Goal: Transaction & Acquisition: Purchase product/service

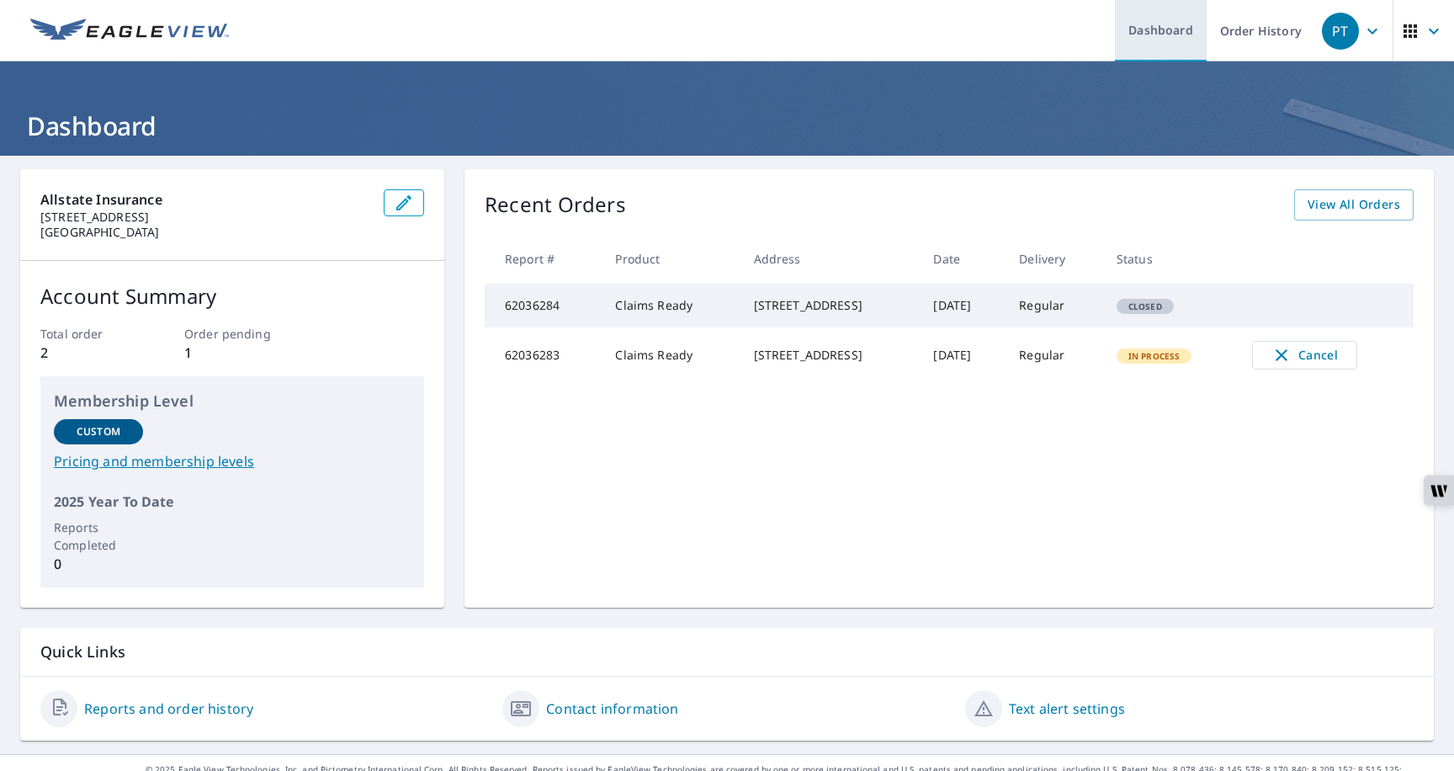
click at [1163, 37] on link "Dashboard" at bounding box center [1161, 30] width 92 height 61
click at [1239, 40] on link "Order History" at bounding box center [1260, 30] width 109 height 61
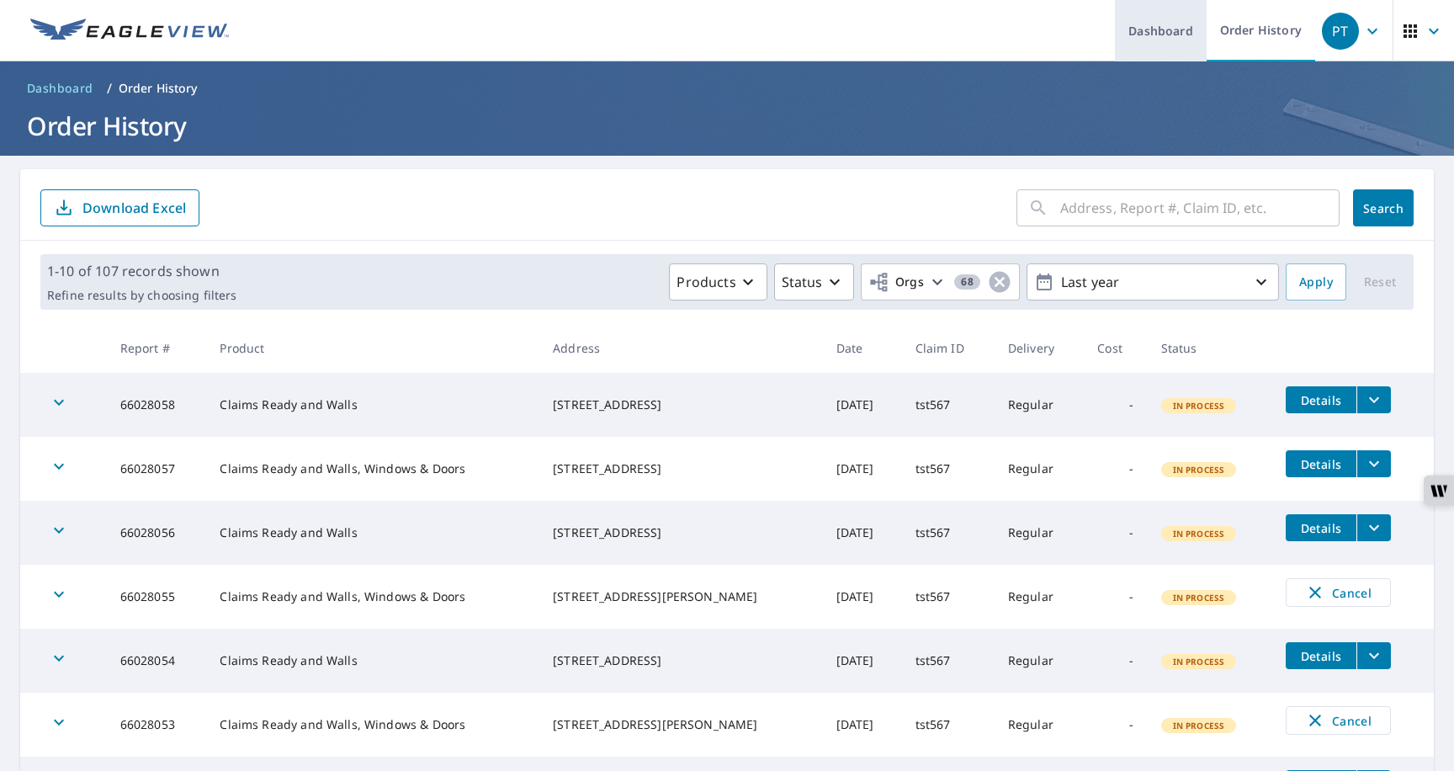
click at [1172, 39] on link "Dashboard" at bounding box center [1161, 30] width 92 height 61
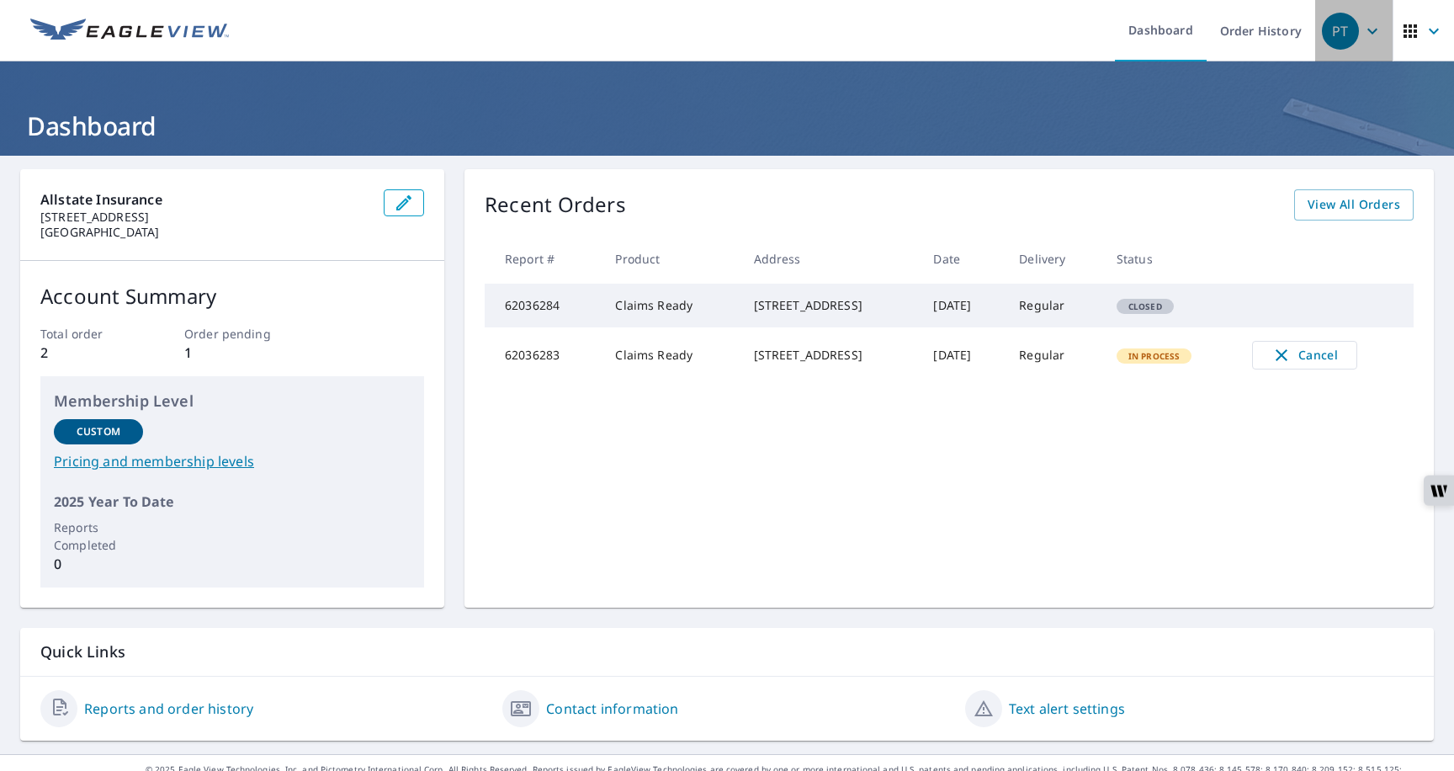
click at [1373, 34] on icon "button" at bounding box center [1372, 31] width 20 height 20
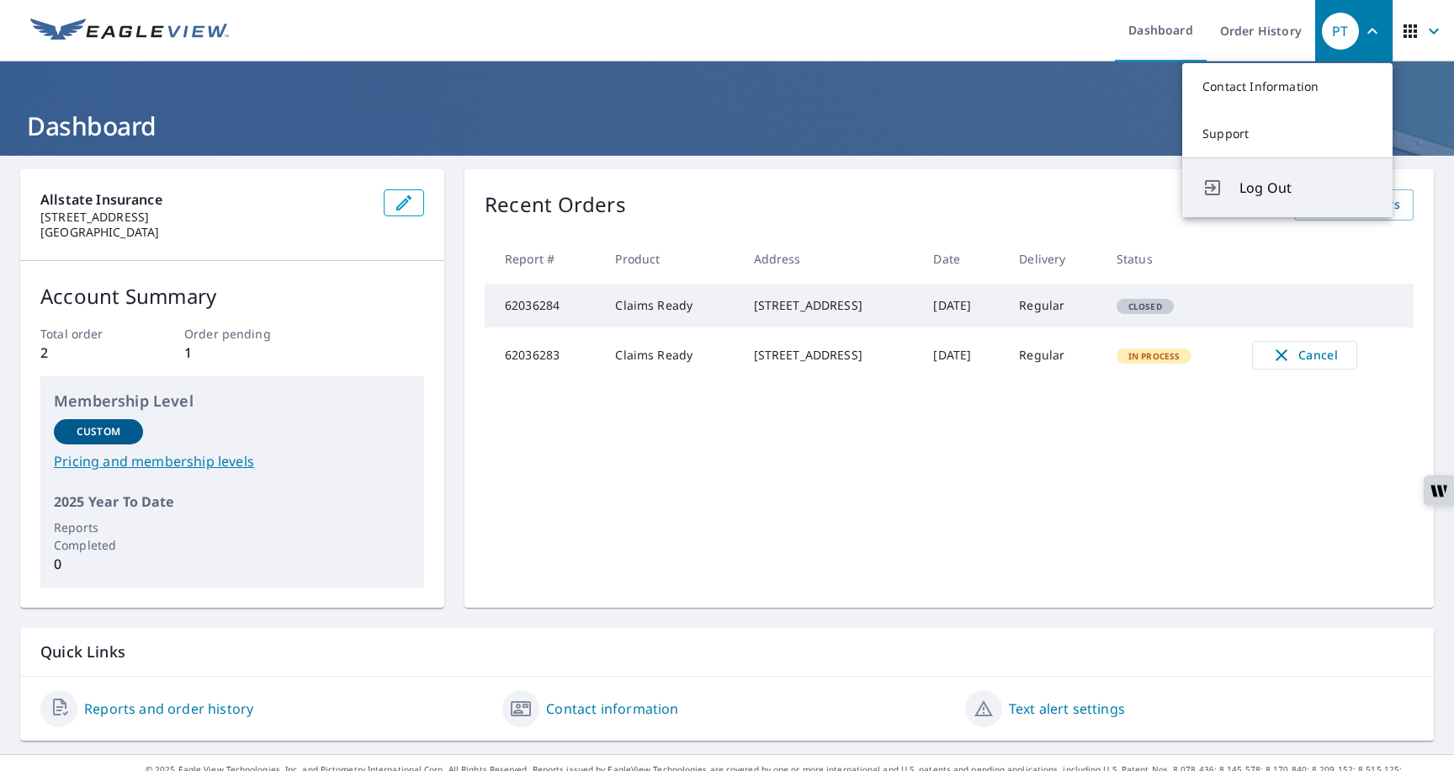
click at [1278, 195] on span "Log Out" at bounding box center [1305, 188] width 133 height 20
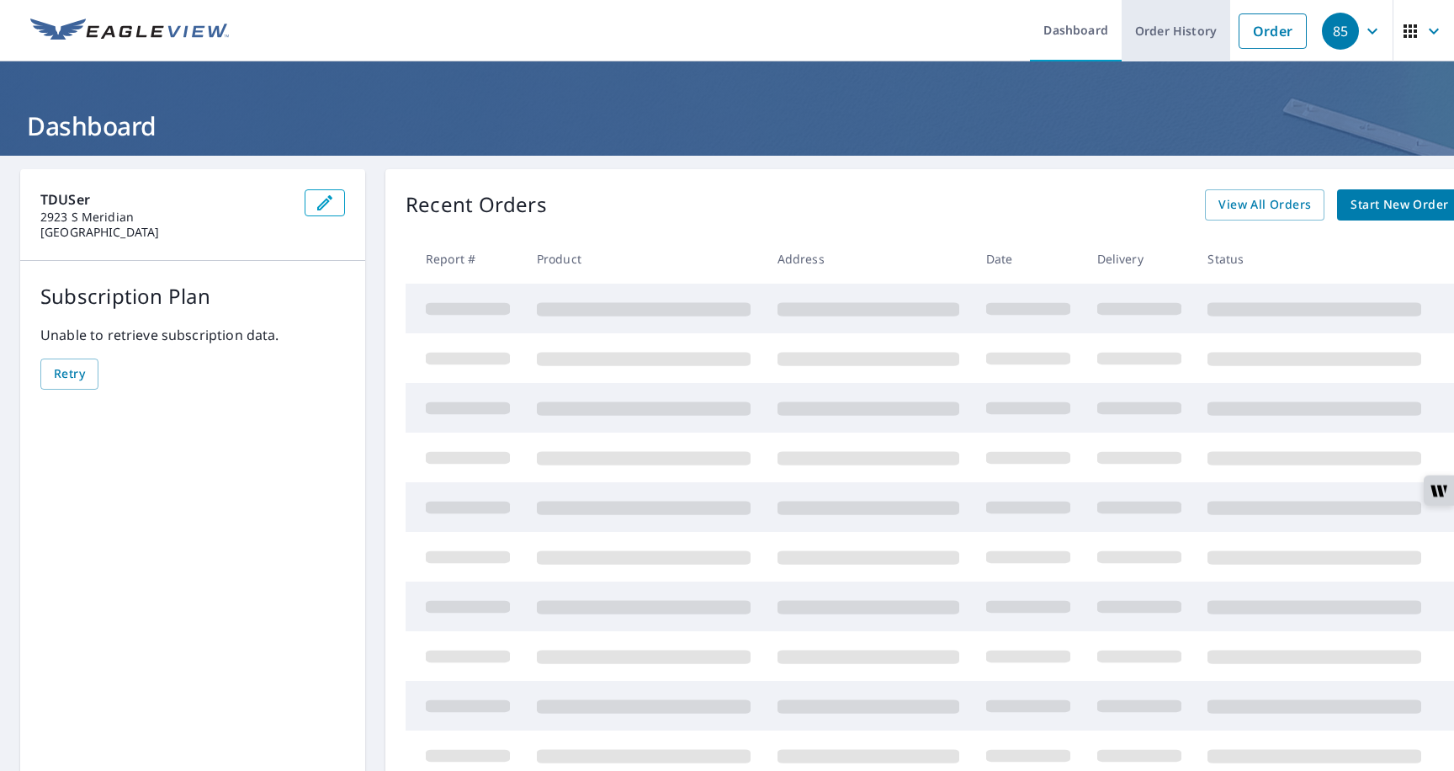
click at [1180, 40] on link "Order History" at bounding box center [1175, 30] width 109 height 61
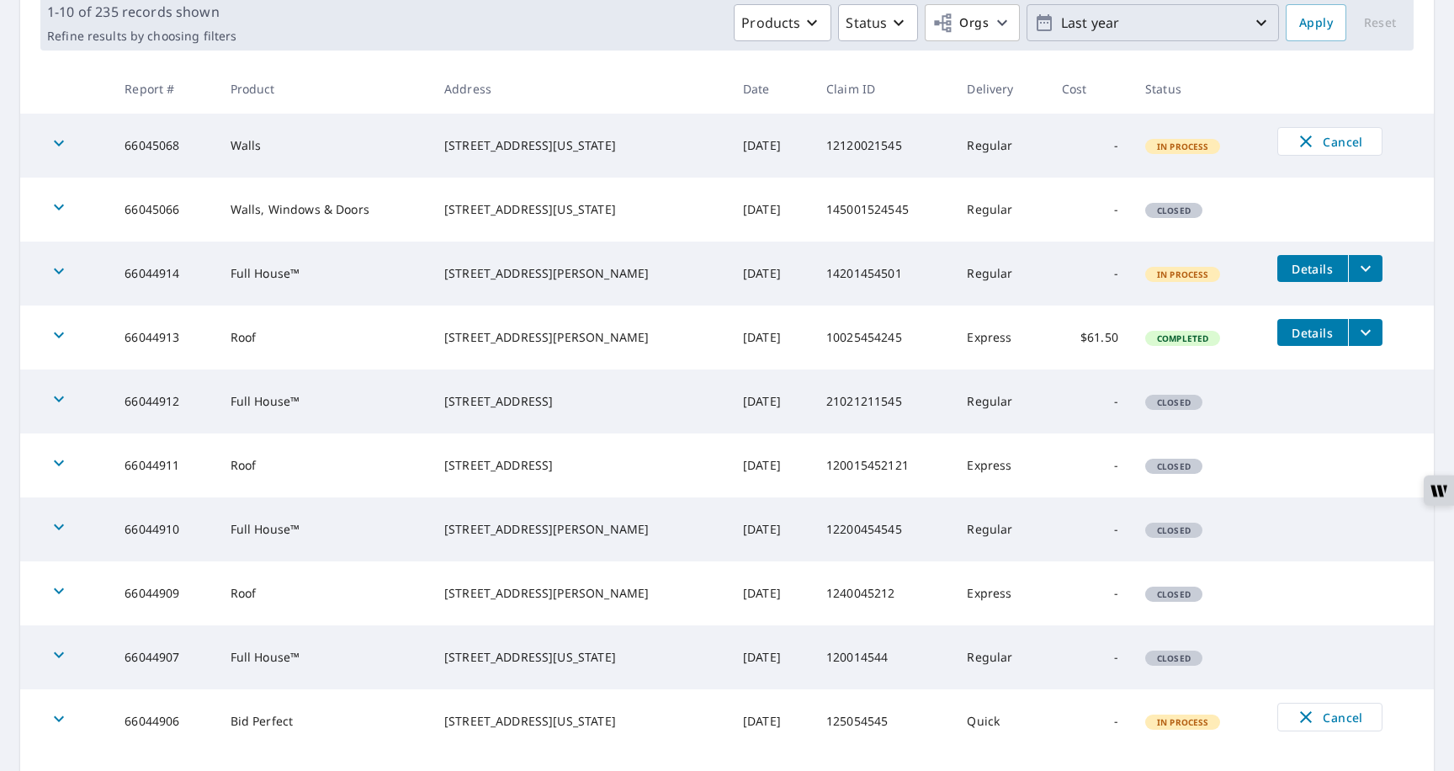
scroll to position [365, 0]
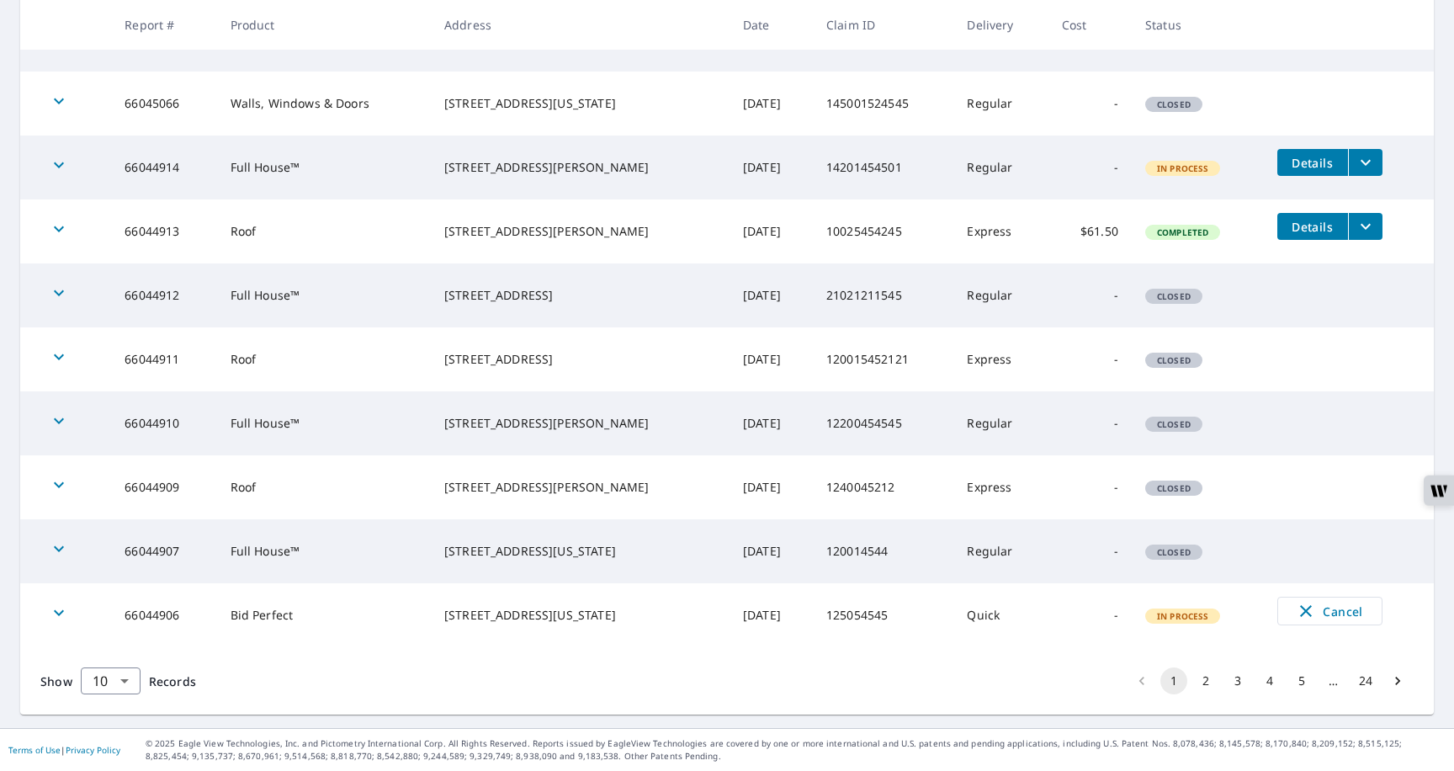
click at [274, 360] on td "Roof" at bounding box center [324, 359] width 214 height 64
click at [264, 361] on td "Roof" at bounding box center [324, 359] width 214 height 64
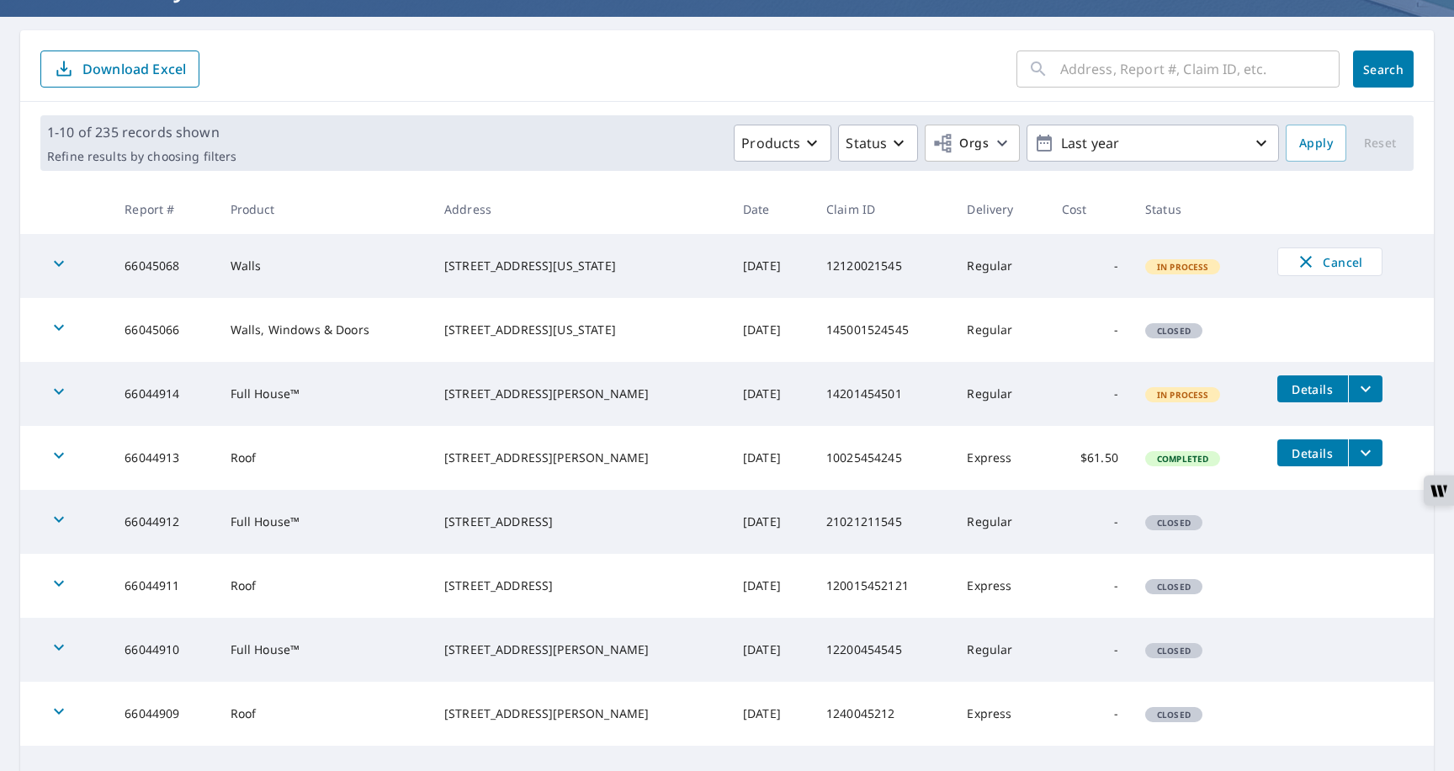
scroll to position [161, 0]
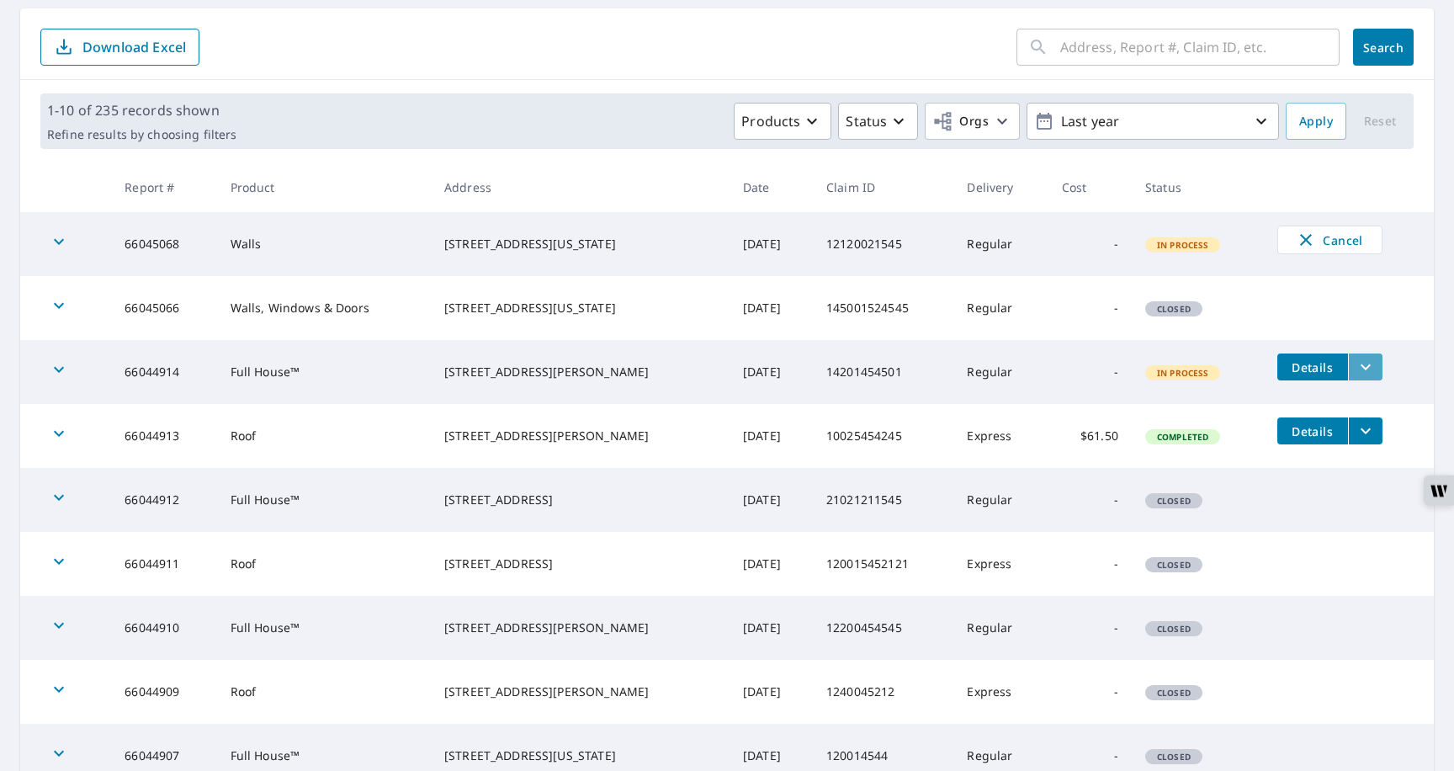
click at [1361, 364] on icon "filesDropdownBtn-66044914" at bounding box center [1365, 367] width 20 height 20
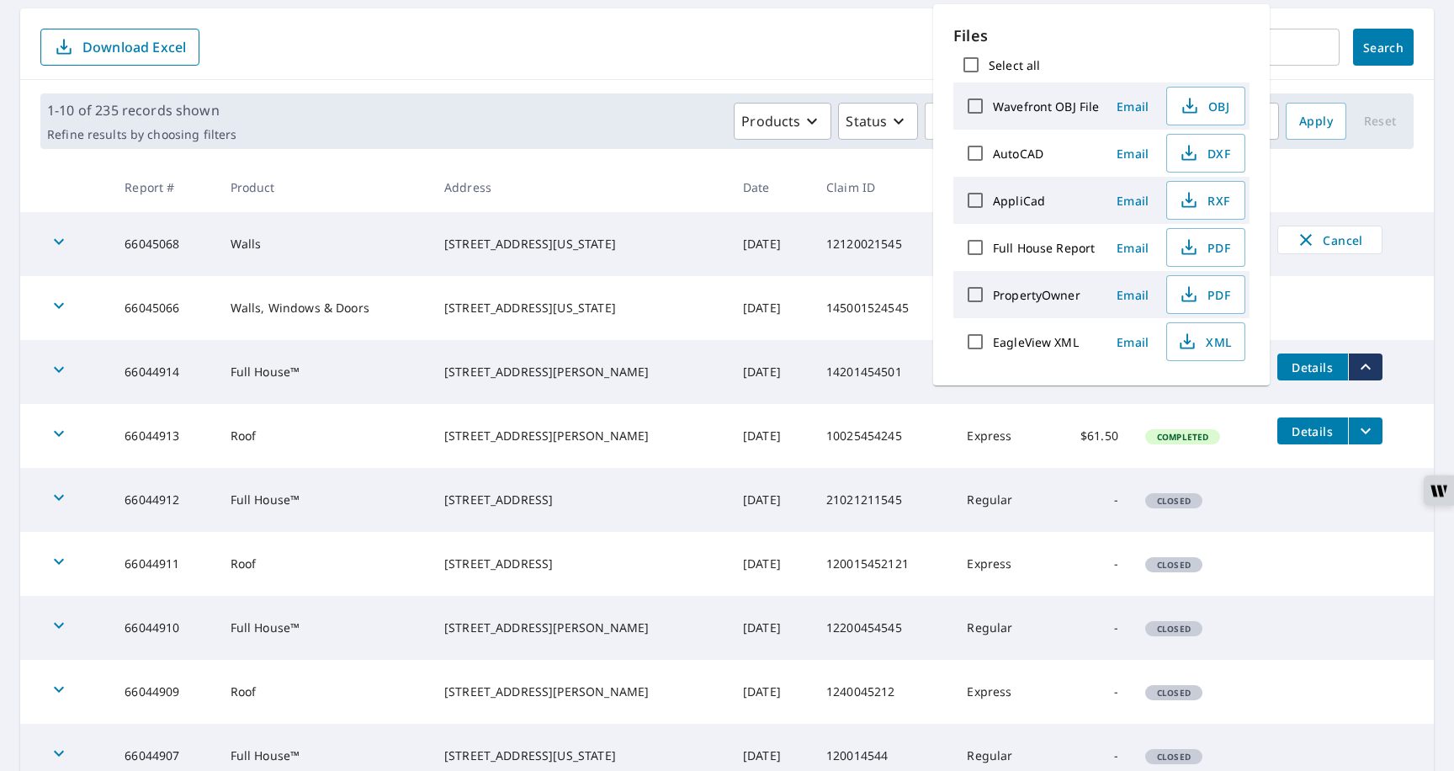
click at [1302, 532] on td at bounding box center [1349, 545] width 170 height 27
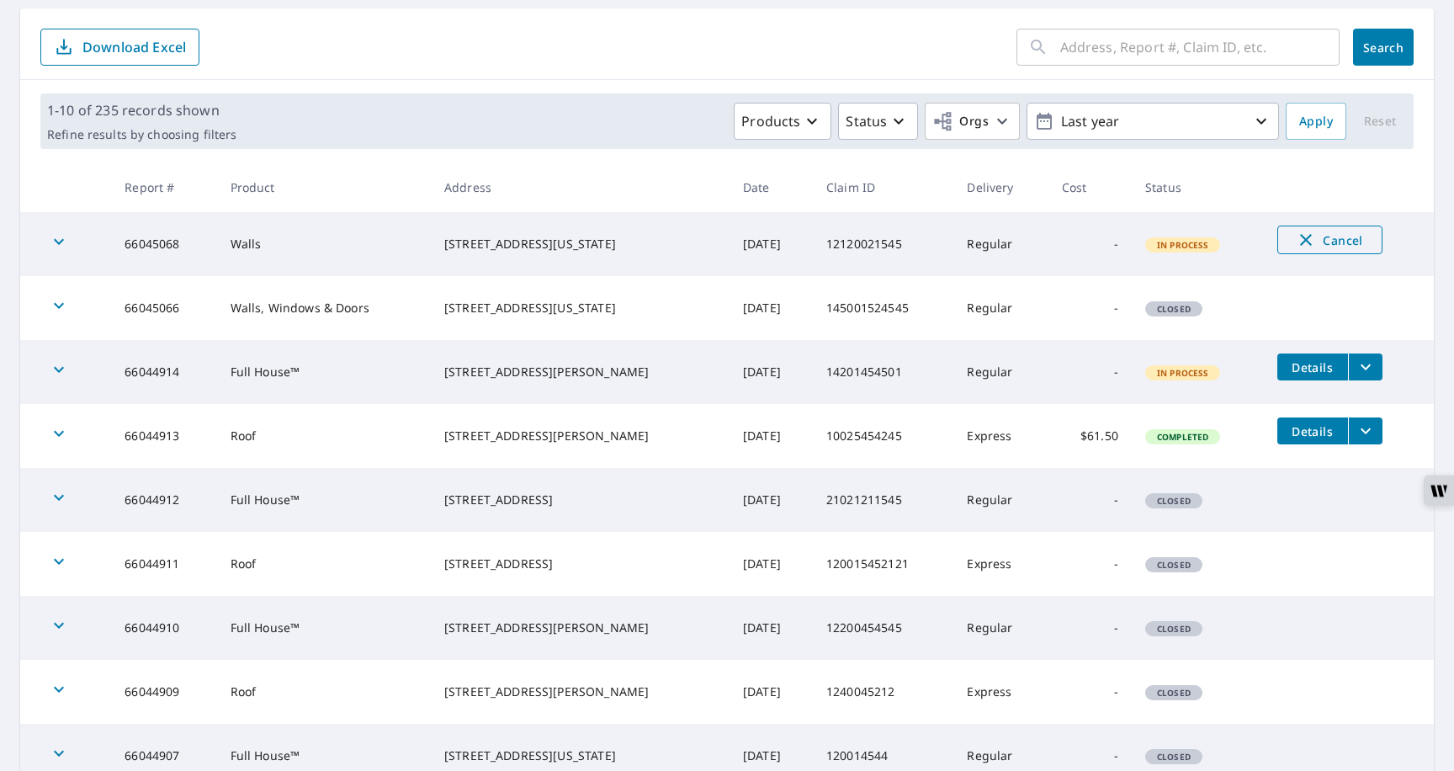
scroll to position [0, 0]
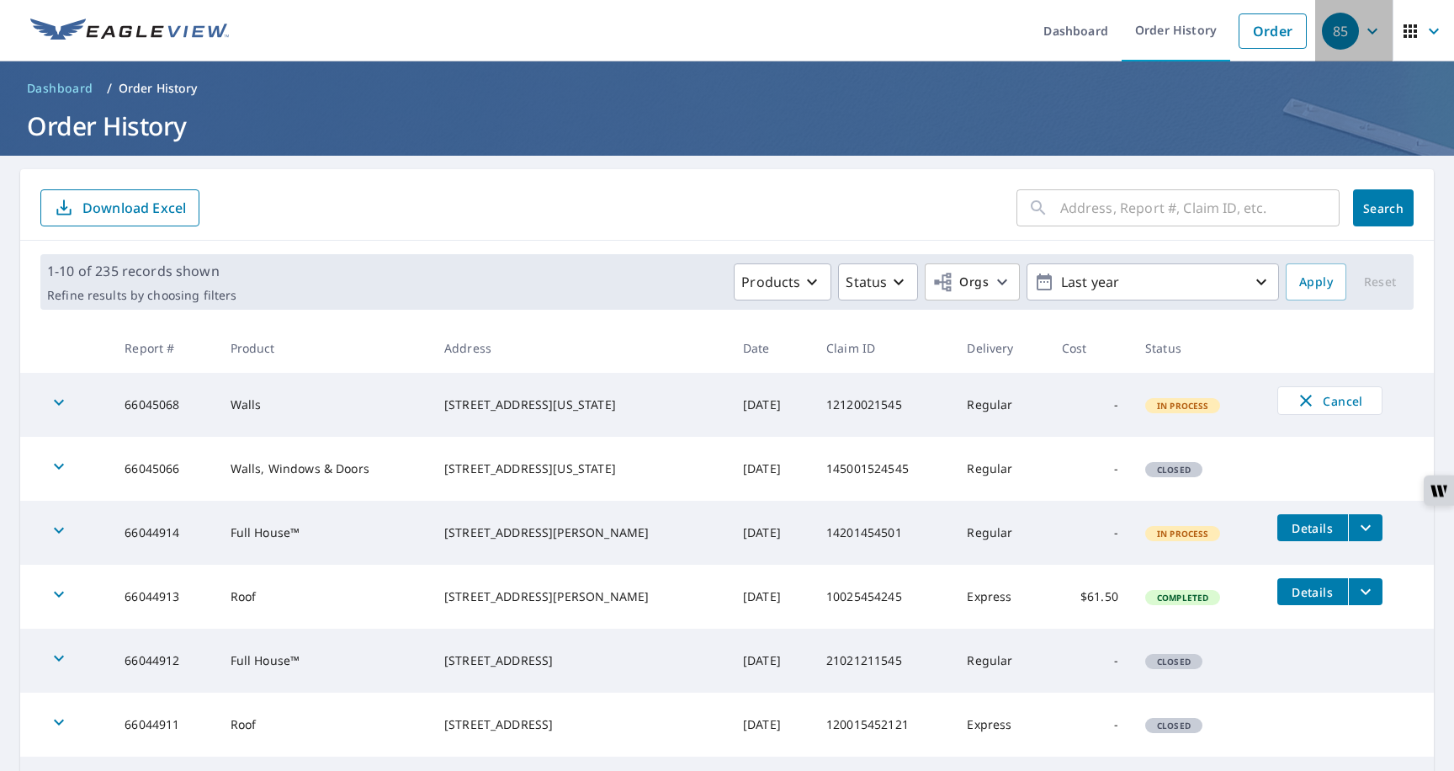
click at [1367, 37] on icon "button" at bounding box center [1372, 31] width 20 height 20
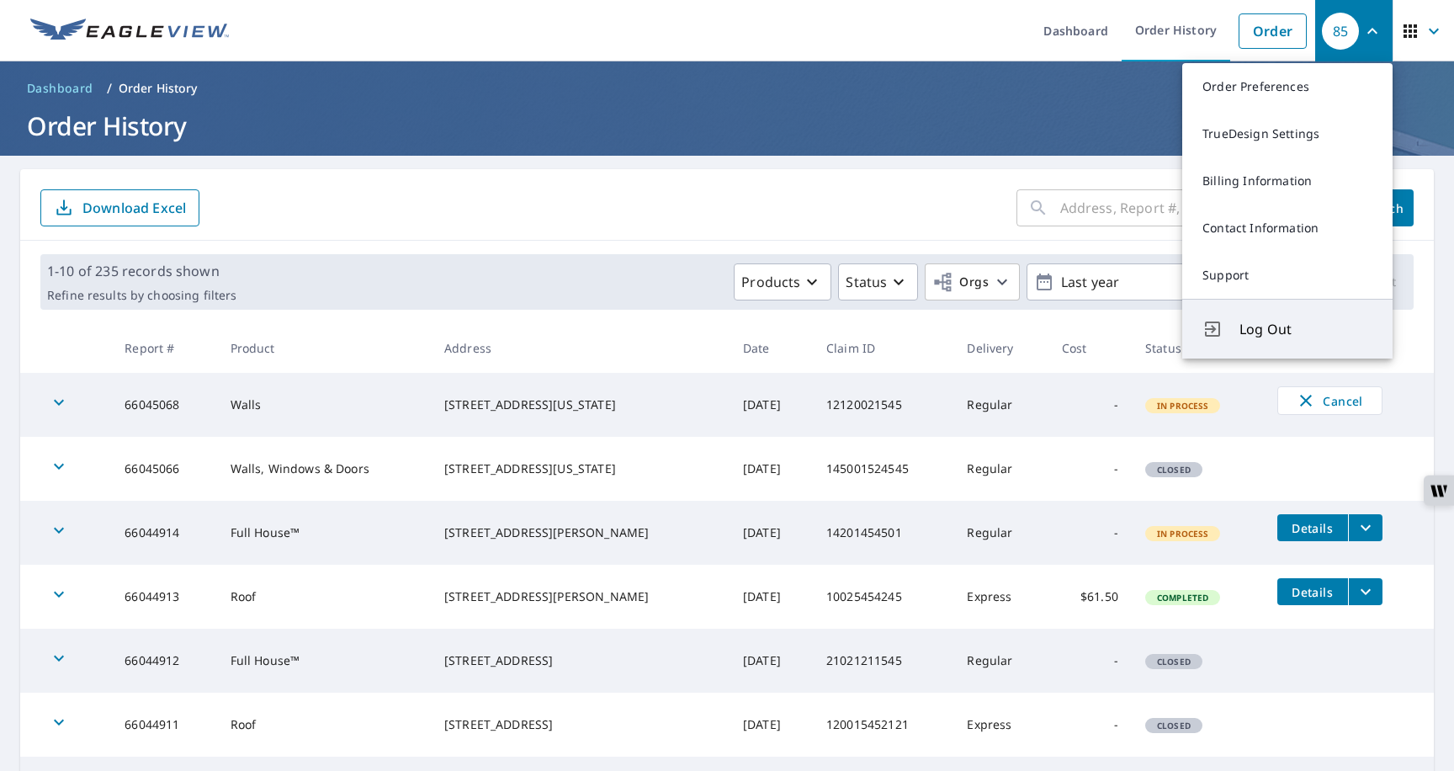
click at [1260, 325] on span "Log Out" at bounding box center [1305, 329] width 133 height 20
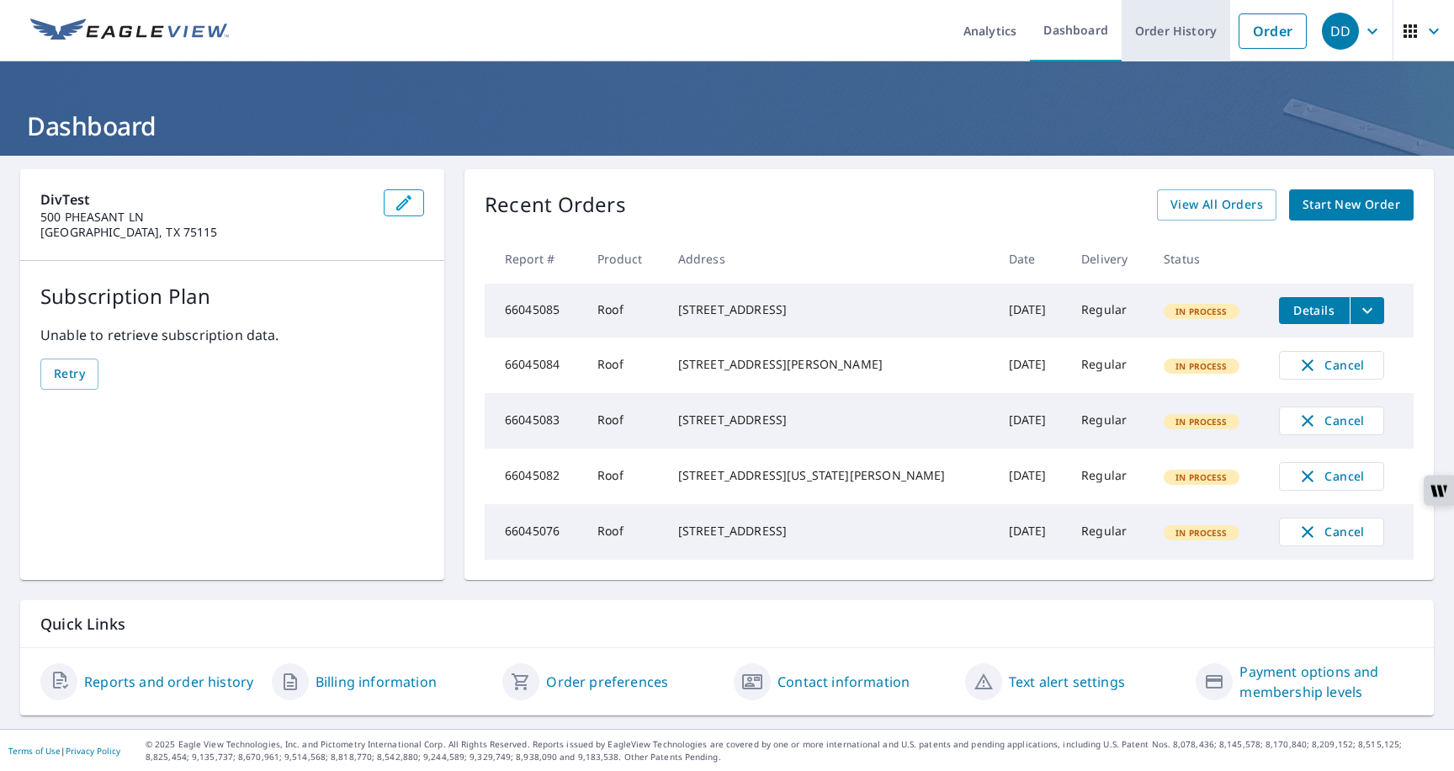
click at [1168, 43] on link "Order History" at bounding box center [1175, 30] width 109 height 61
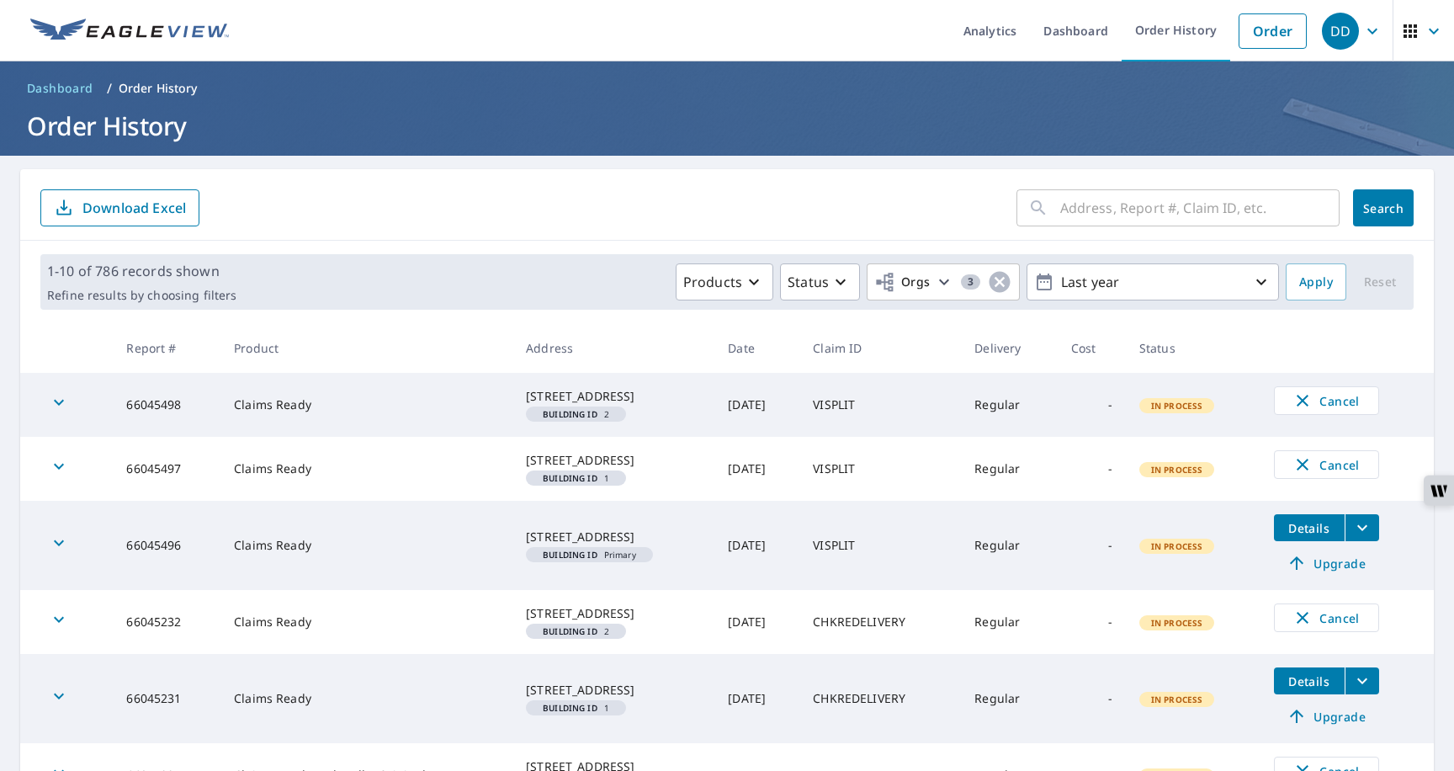
click at [1371, 35] on icon "button" at bounding box center [1372, 31] width 20 height 20
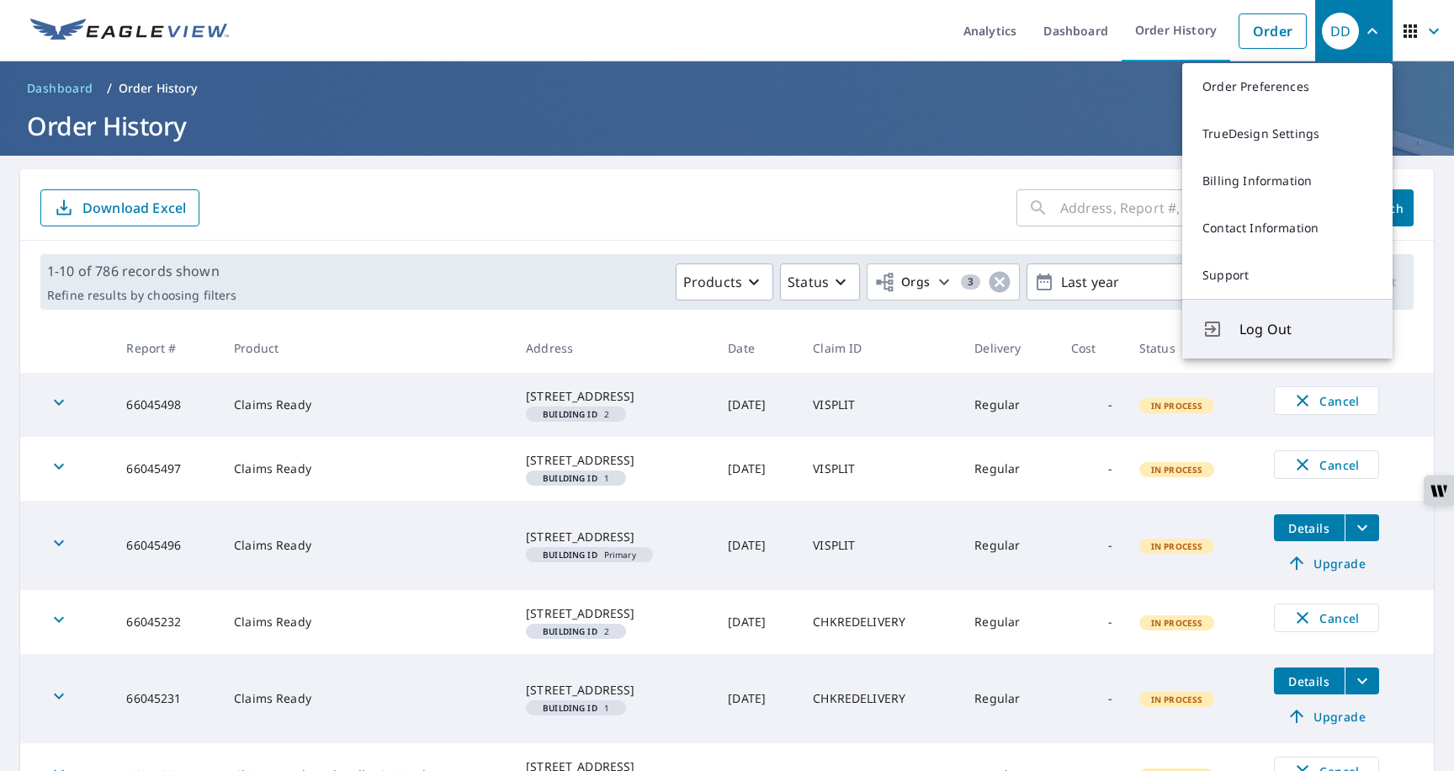
click at [1266, 332] on span "Log Out" at bounding box center [1305, 329] width 133 height 20
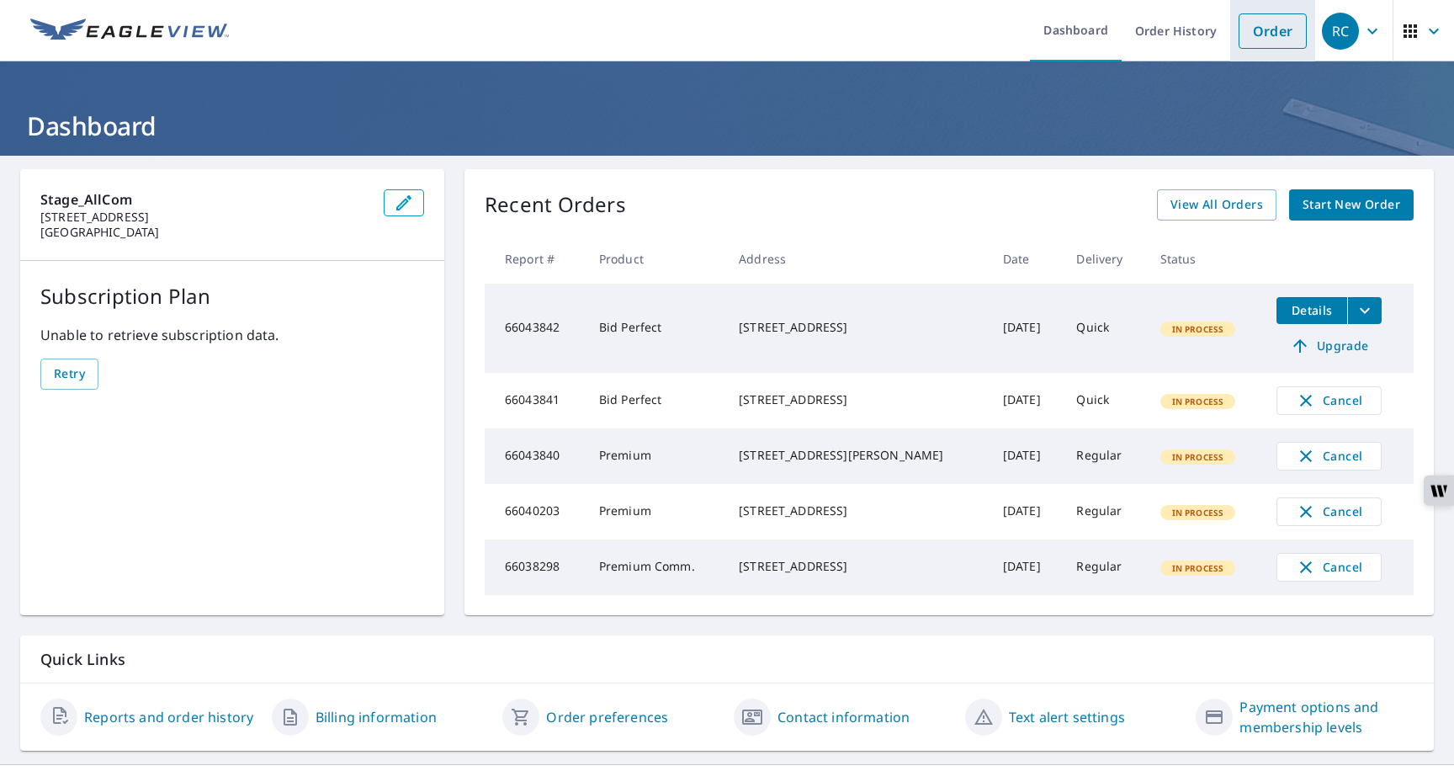
click at [1259, 39] on link "Order" at bounding box center [1272, 30] width 68 height 35
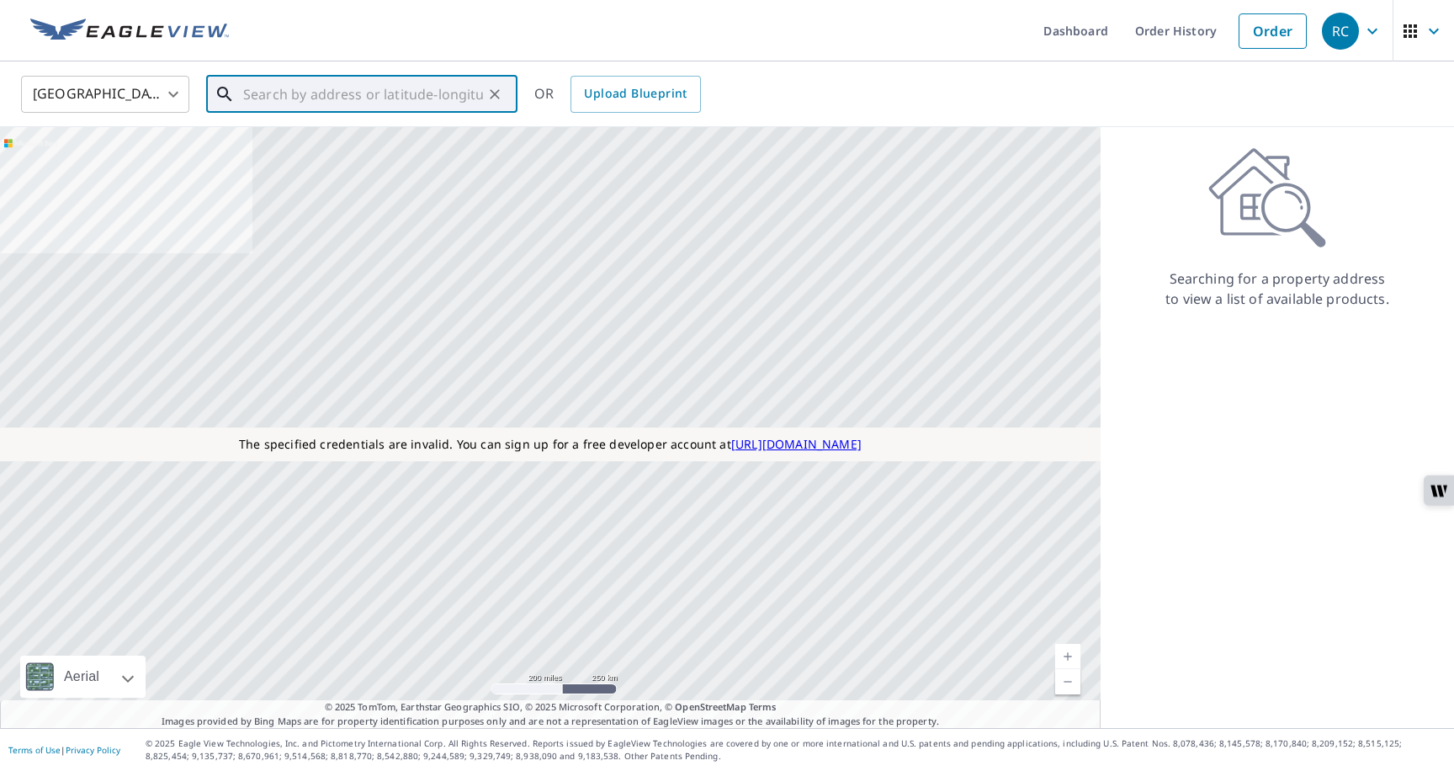
click at [406, 96] on input "text" at bounding box center [363, 94] width 240 height 47
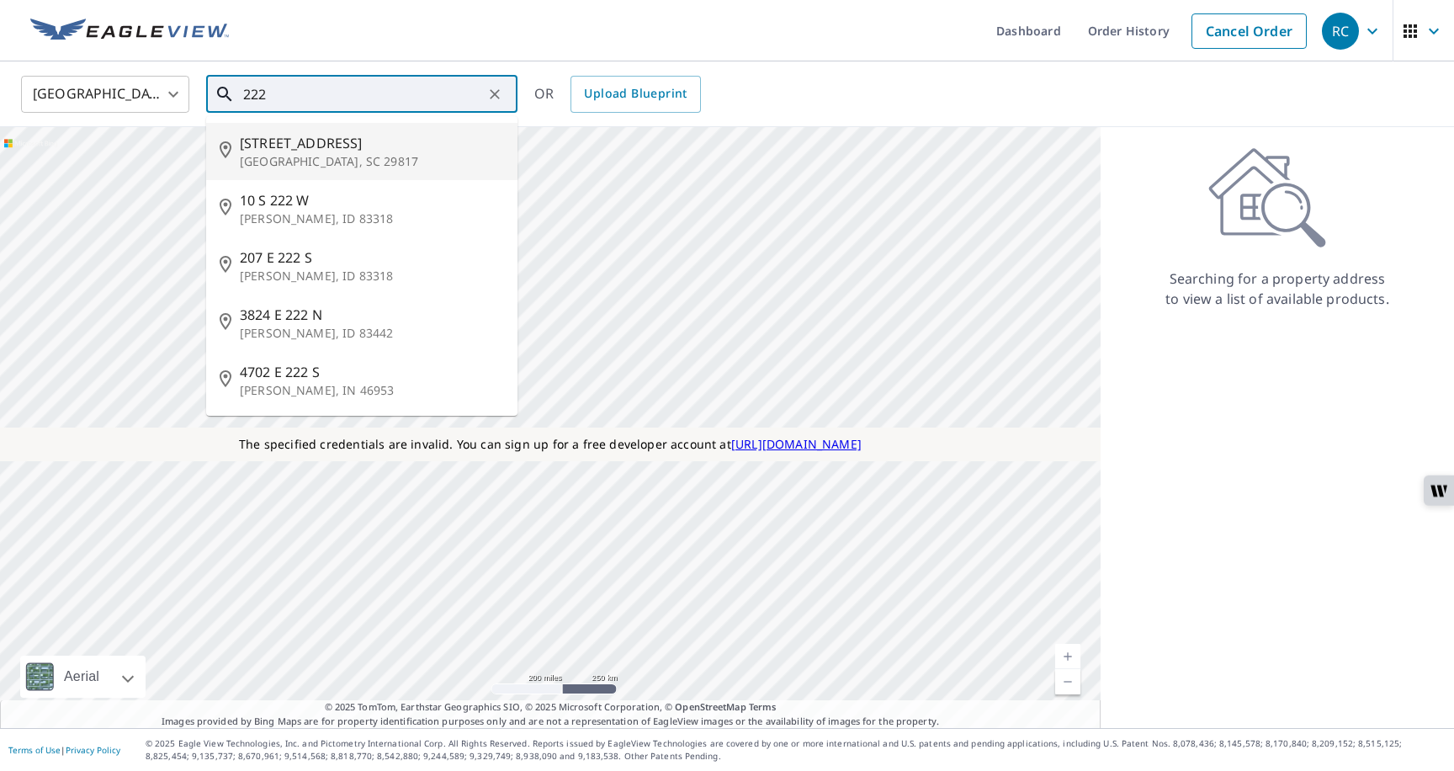
click at [299, 161] on p "Blackville, SC 29817" at bounding box center [372, 161] width 264 height 17
type input "220 222 Cherry St Blackville, SC 29817"
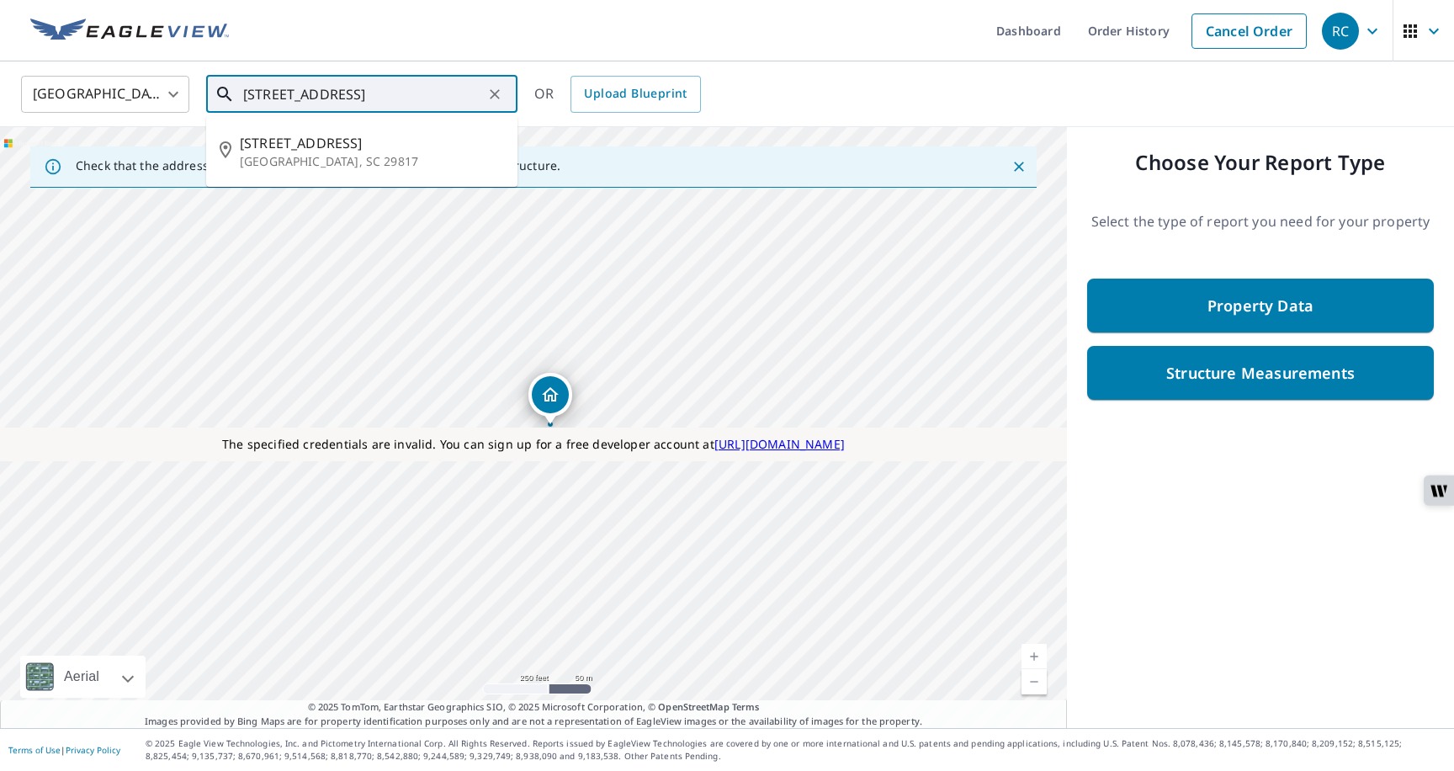
click at [458, 98] on input "220 222 Cherry St Blackville, SC 29817" at bounding box center [363, 94] width 240 height 47
click at [498, 95] on icon "Clear" at bounding box center [494, 94] width 17 height 17
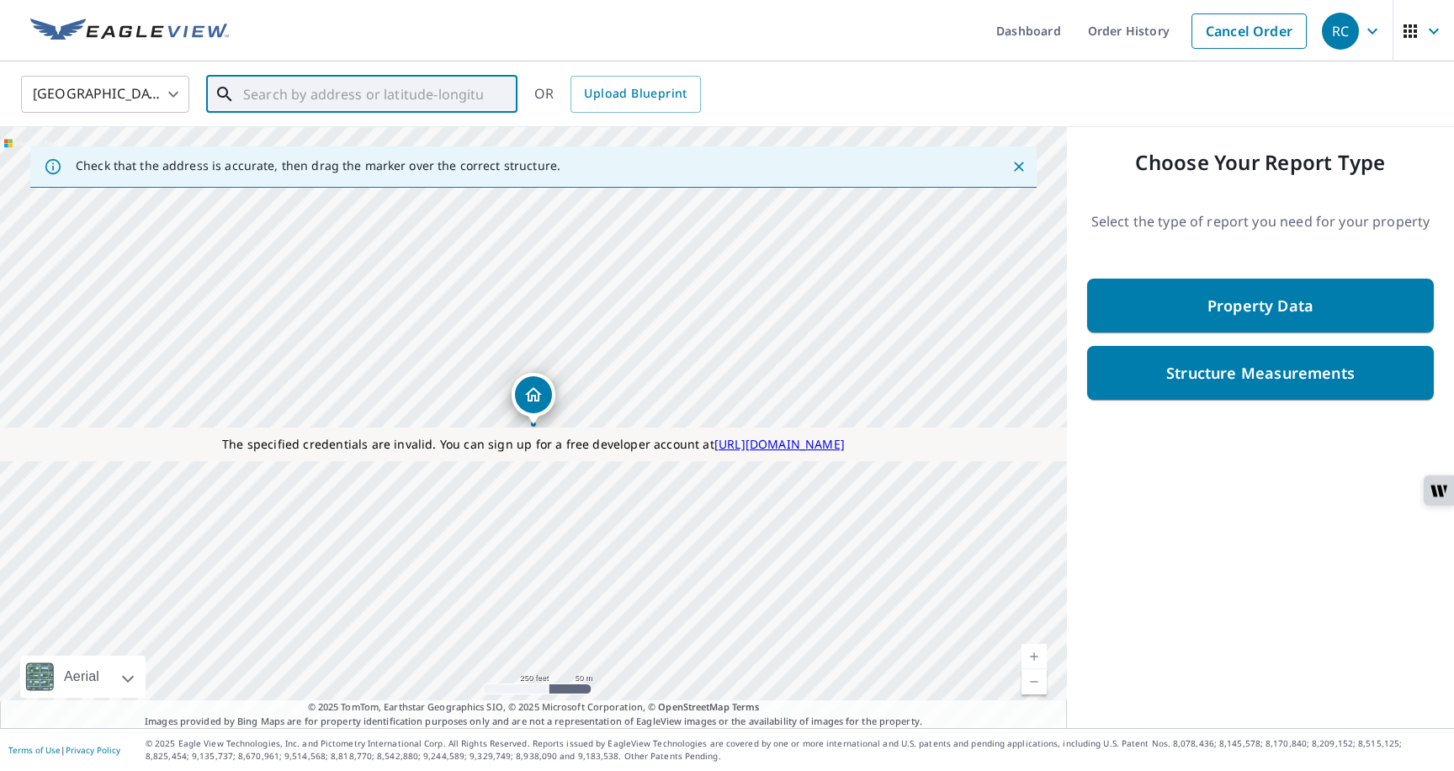
click at [337, 99] on input "text" at bounding box center [363, 94] width 240 height 47
paste input "220 222 Cherry St Blackville, SC 29817"
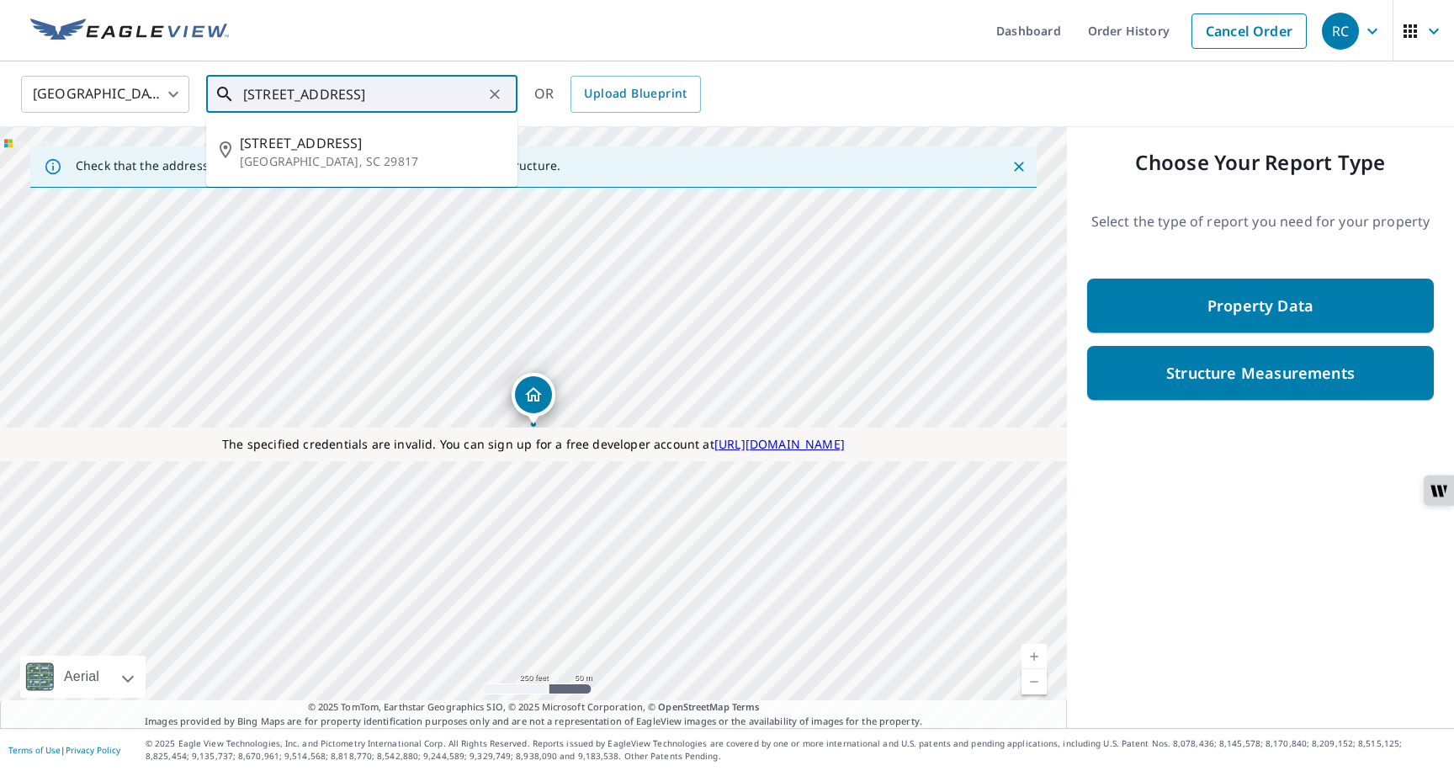
scroll to position [0, 3]
type input "220 222 Cherry St Blackville, SC 29817"
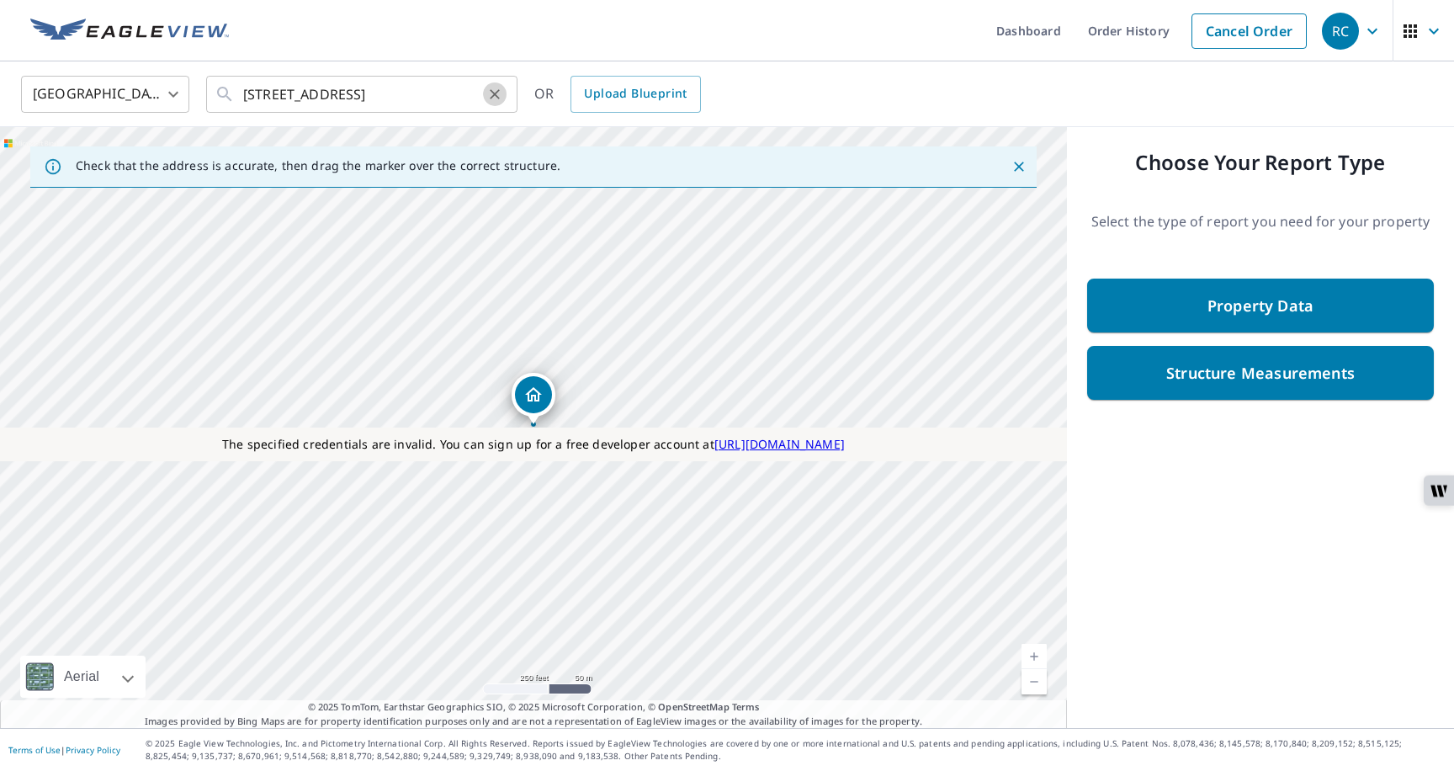
click at [492, 103] on button "Clear" at bounding box center [495, 94] width 24 height 24
click at [1371, 31] on icon "button" at bounding box center [1372, 31] width 10 height 6
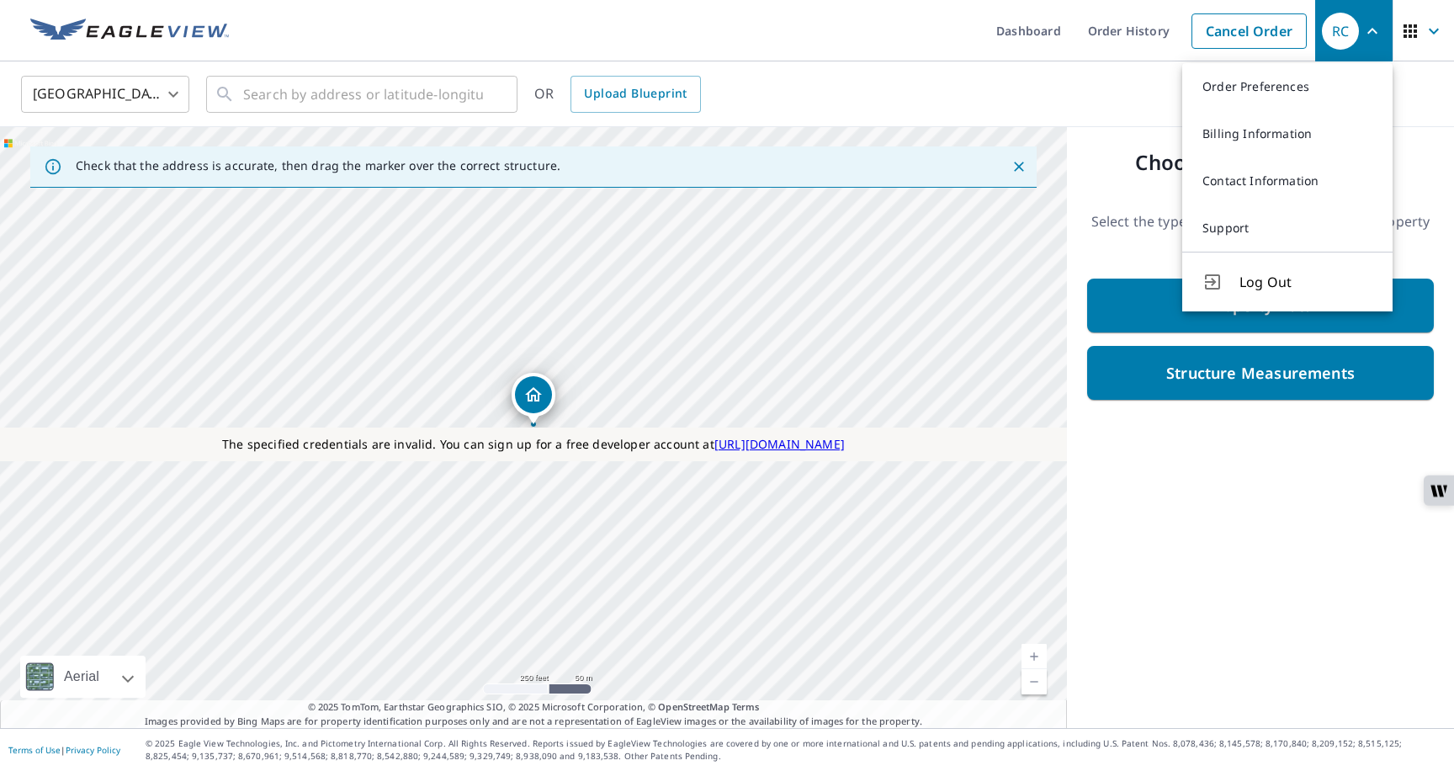
click at [1090, 151] on p "Choose Your Report Type" at bounding box center [1260, 162] width 347 height 30
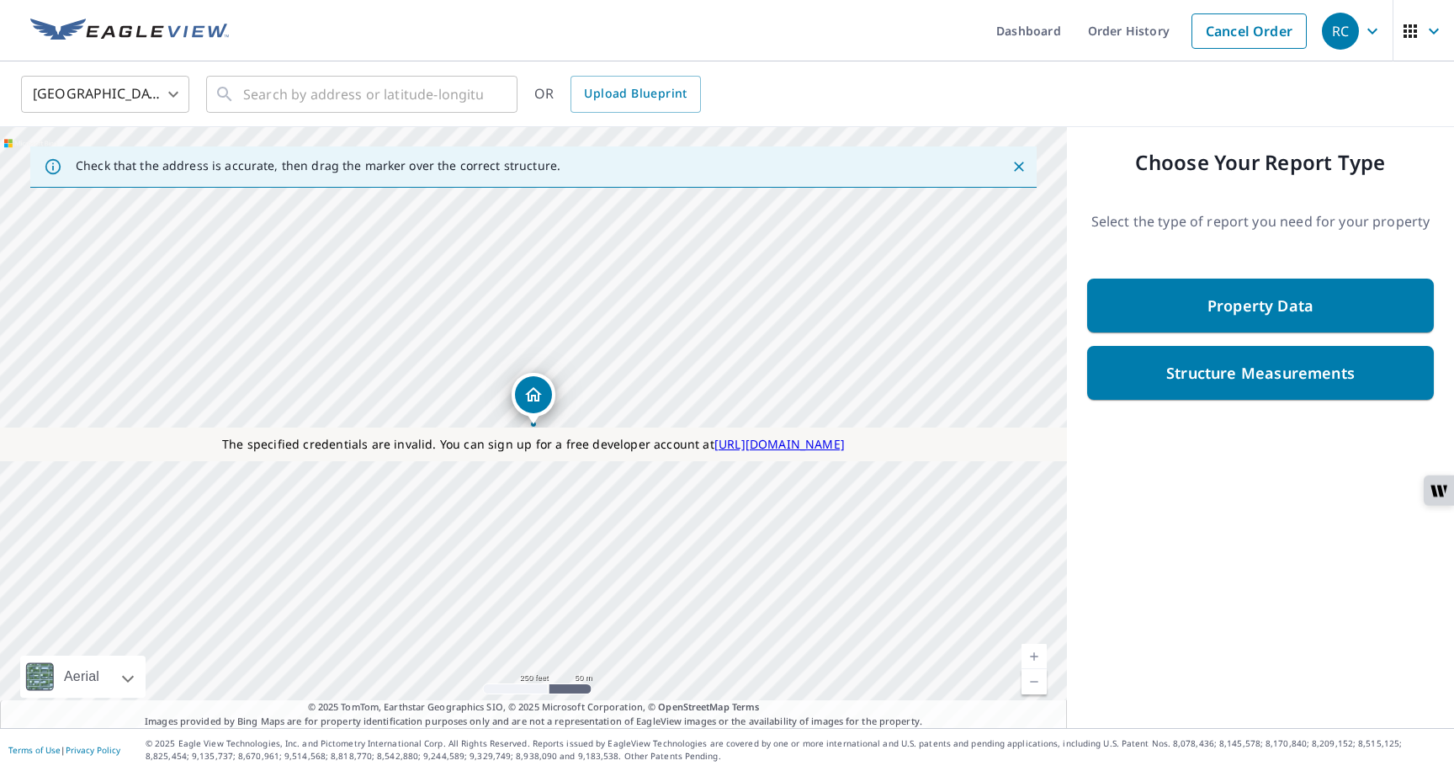
click at [1375, 32] on icon "button" at bounding box center [1372, 31] width 20 height 20
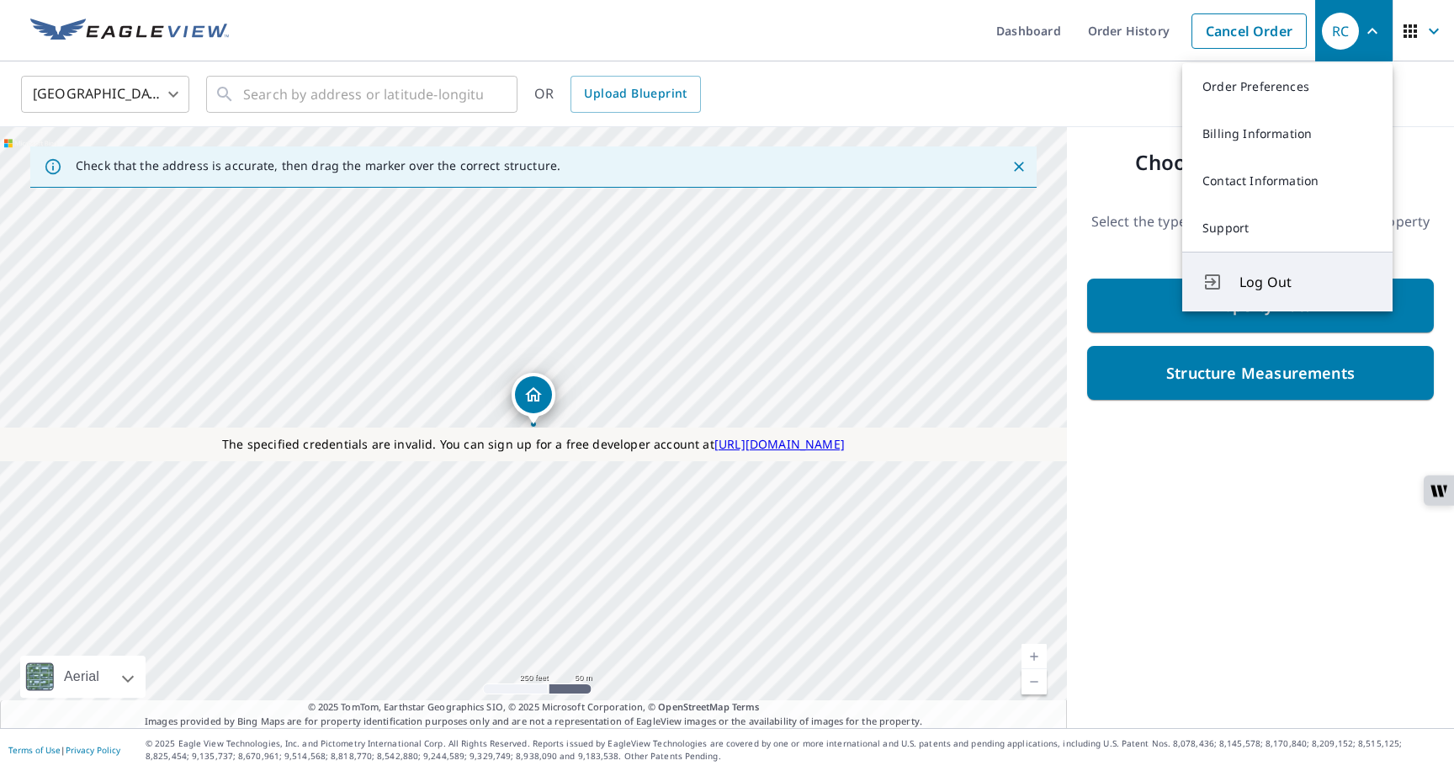
click at [1258, 293] on button "Log Out" at bounding box center [1287, 282] width 210 height 60
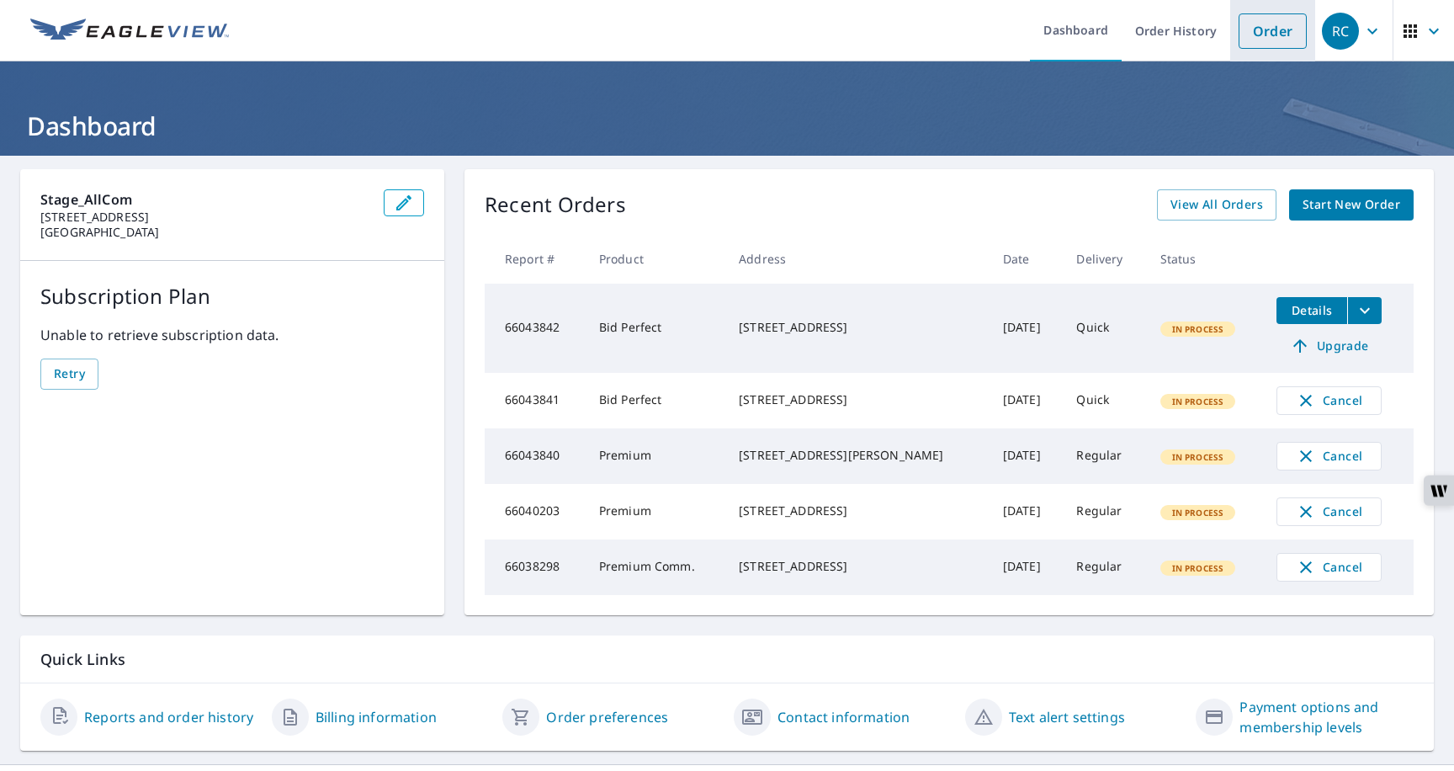
click at [1269, 29] on link "Order" at bounding box center [1272, 30] width 68 height 35
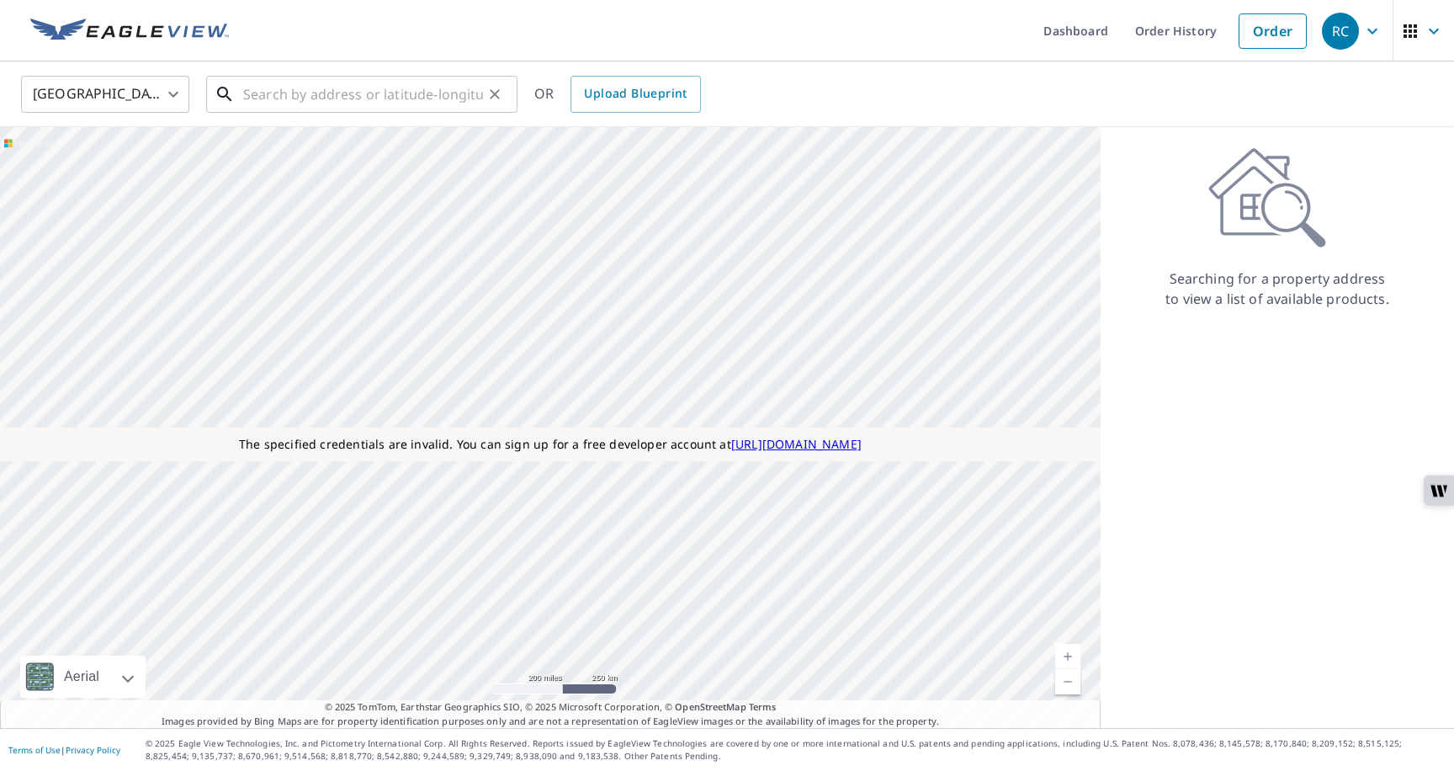
click at [393, 93] on input "text" at bounding box center [363, 94] width 240 height 47
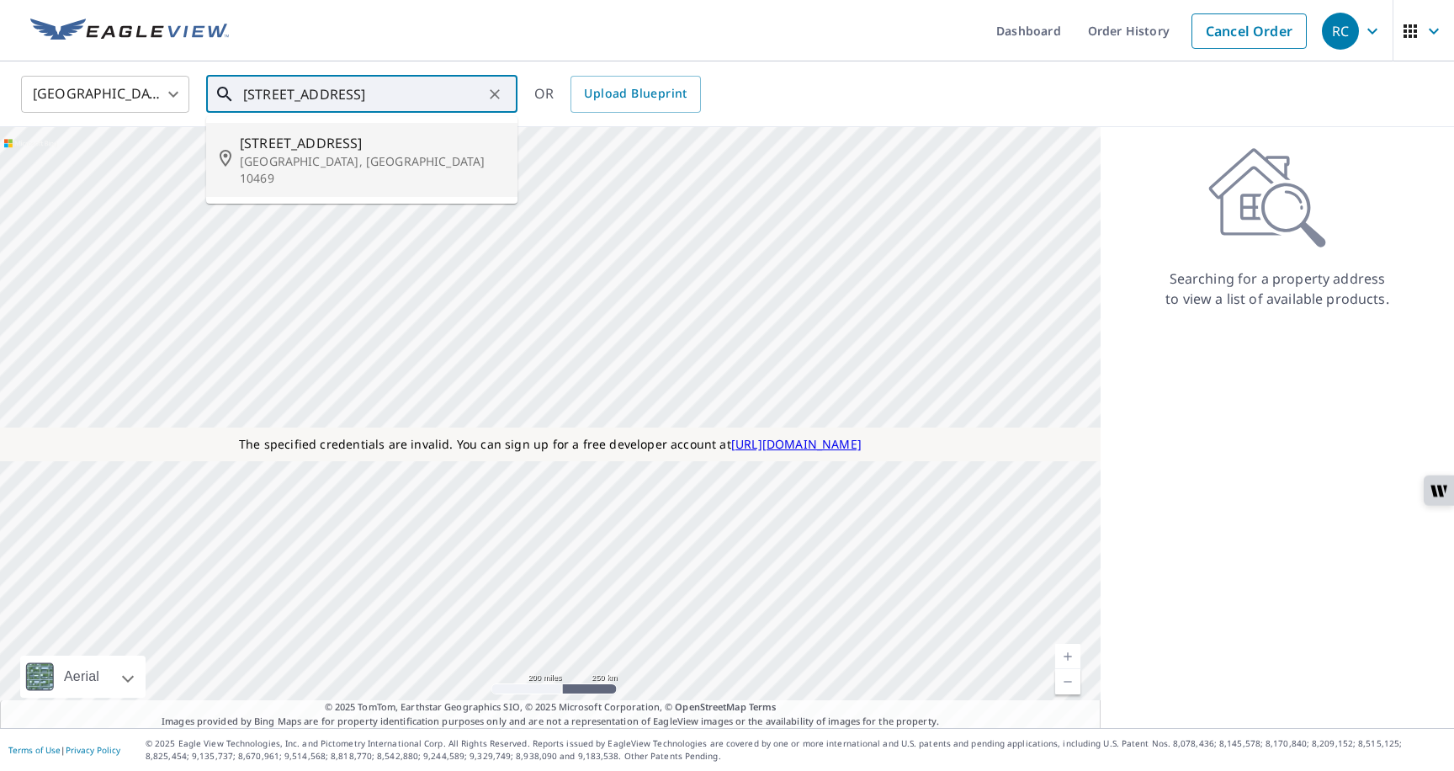
click at [347, 139] on span "[STREET_ADDRESS]" at bounding box center [372, 143] width 264 height 20
type input "[STREET_ADDRESS]"
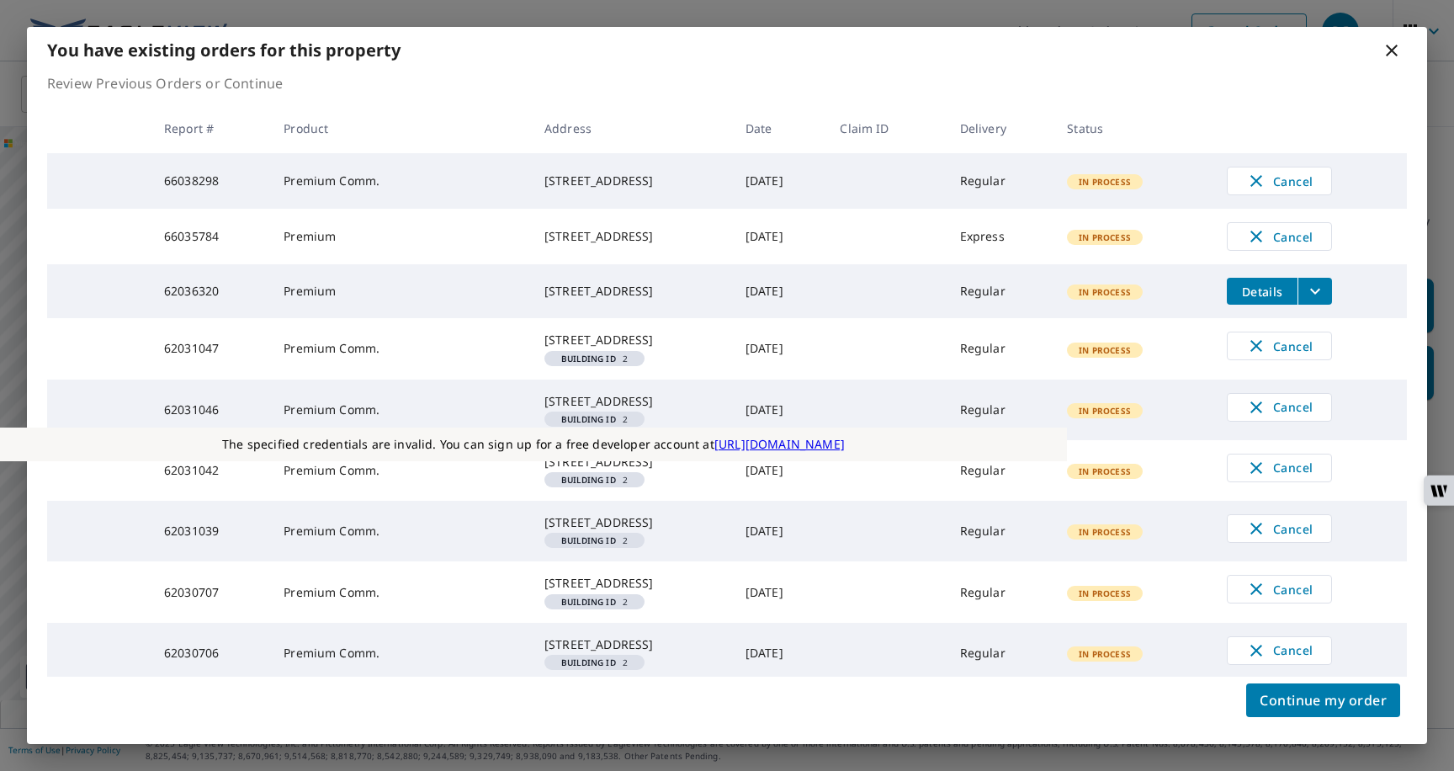
click at [1390, 52] on icon at bounding box center [1392, 51] width 12 height 12
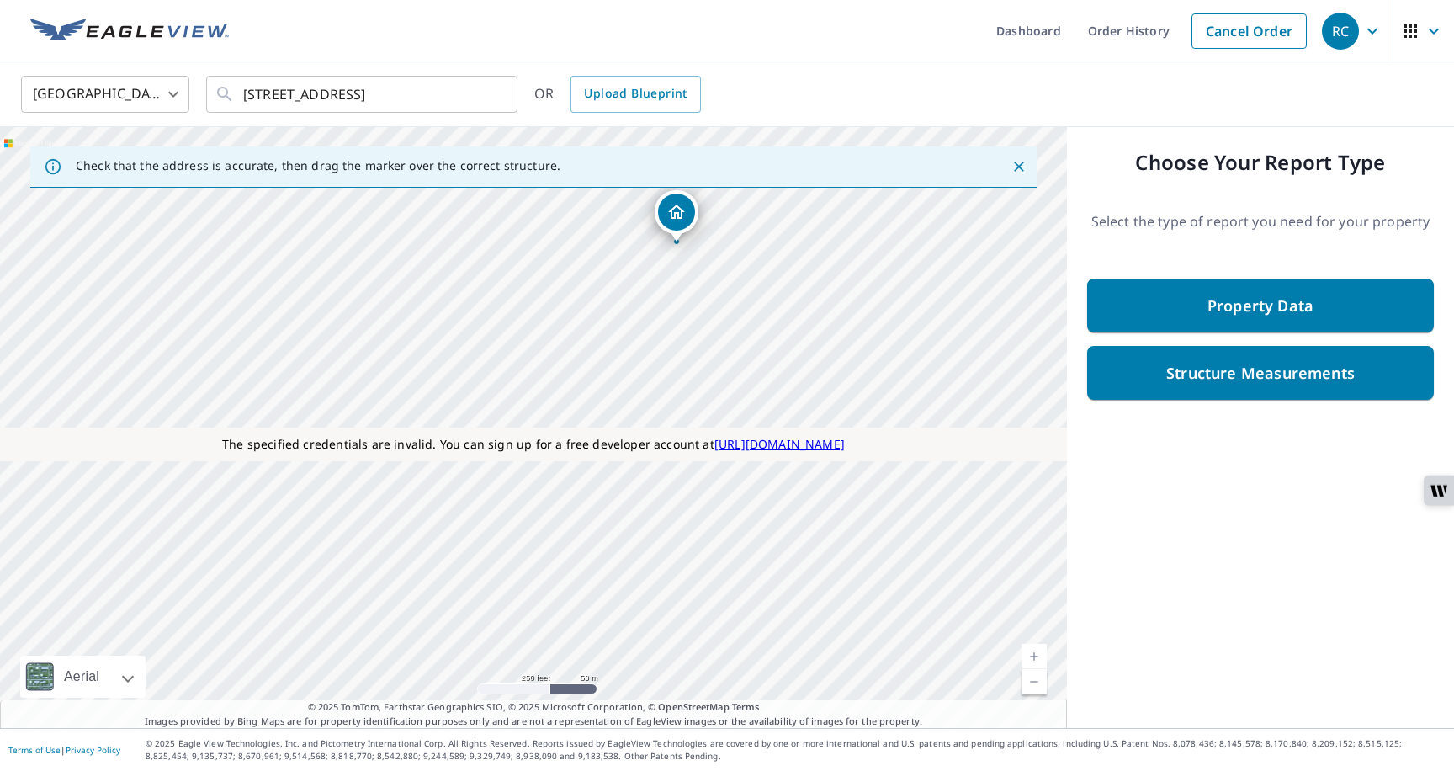
click at [673, 215] on div "[STREET_ADDRESS]" at bounding box center [533, 427] width 1067 height 601
click at [1042, 29] on link "Dashboard" at bounding box center [1029, 30] width 92 height 61
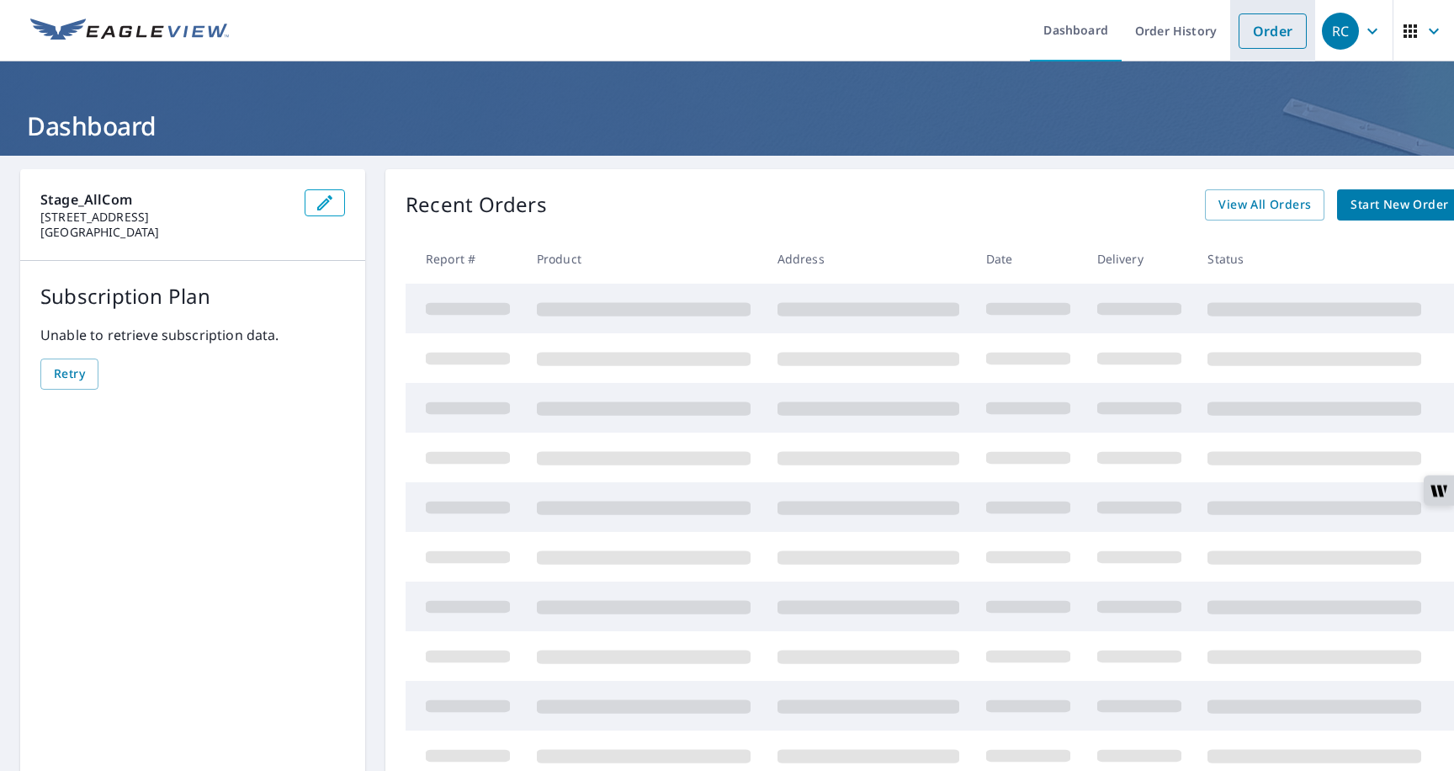
click at [1257, 33] on link "Order" at bounding box center [1272, 30] width 68 height 35
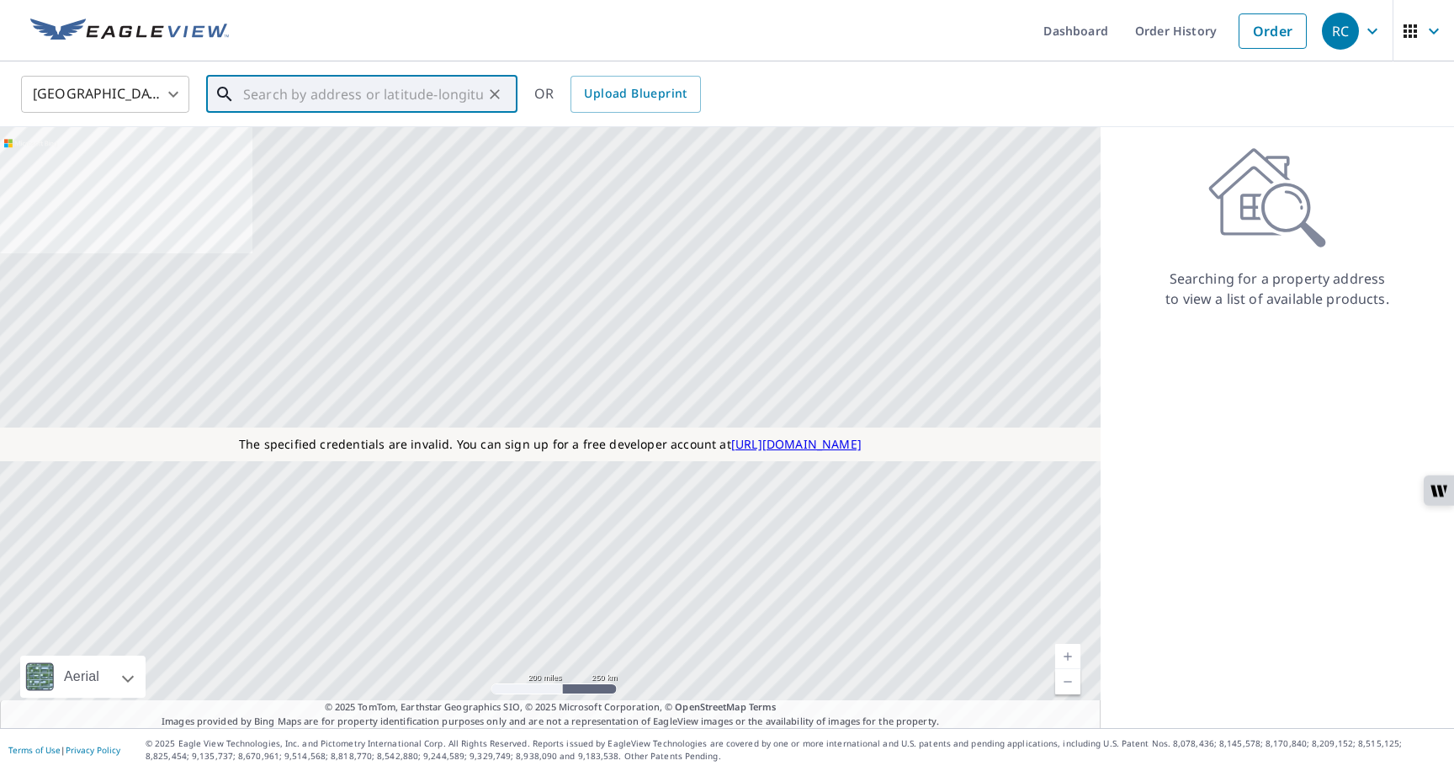
click at [395, 101] on input "text" at bounding box center [363, 94] width 240 height 47
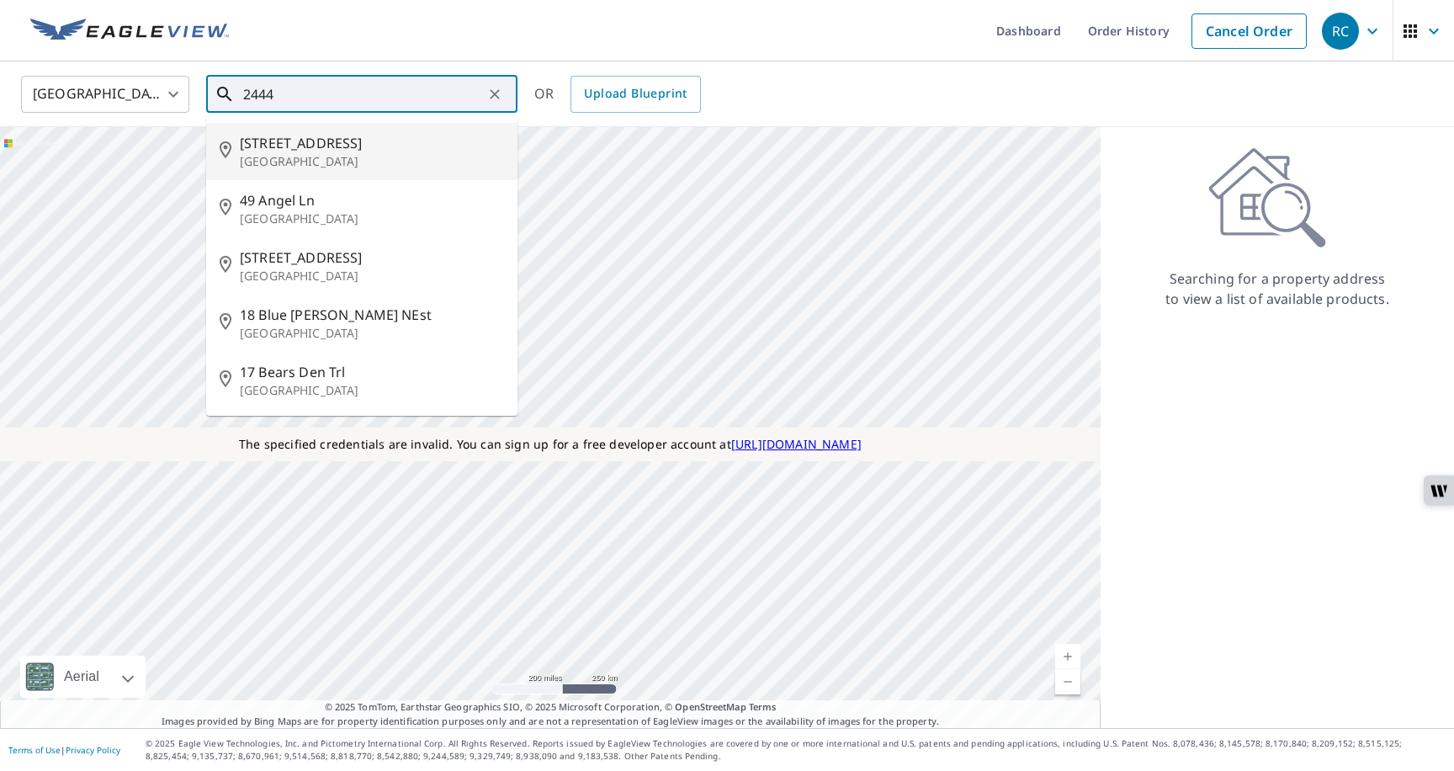
click at [305, 154] on p "[GEOGRAPHIC_DATA]" at bounding box center [372, 161] width 264 height 17
type input "[STREET_ADDRESS]"
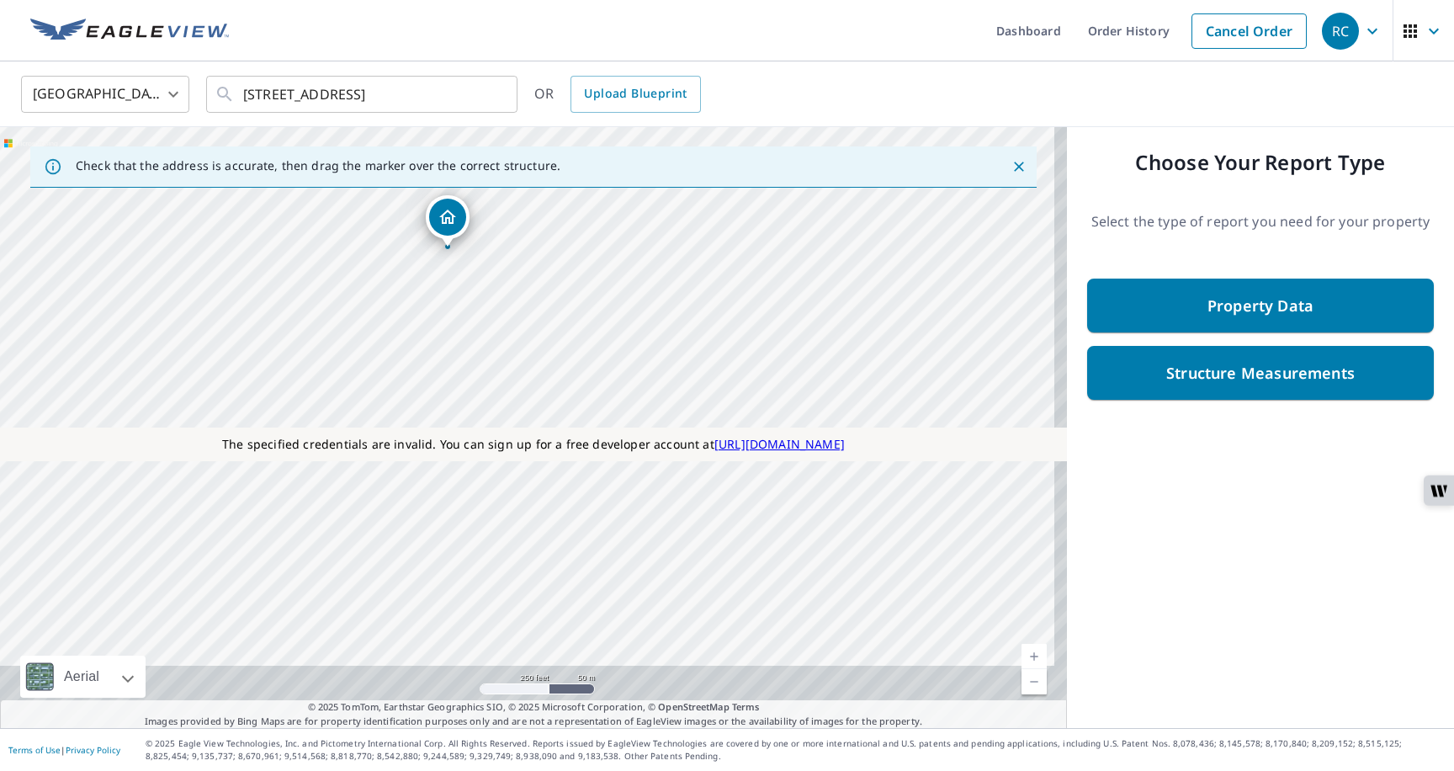
click at [895, 70] on div "[GEOGRAPHIC_DATA] [GEOGRAPHIC_DATA] ​ [STREET_ADDRESS] ​ OR Upload Blueprint" at bounding box center [727, 94] width 1454 height 66
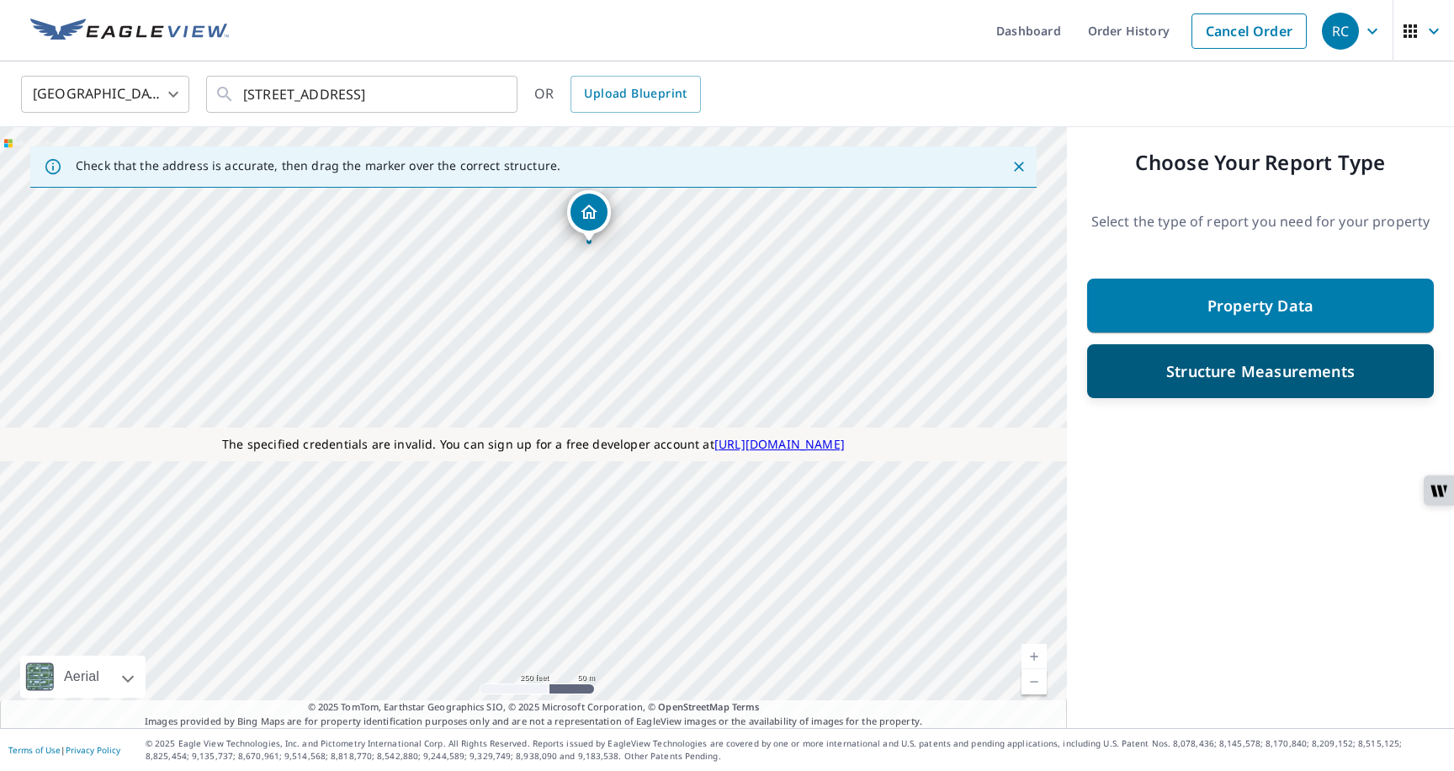
click at [1201, 371] on p "Structure Measurements" at bounding box center [1260, 371] width 188 height 20
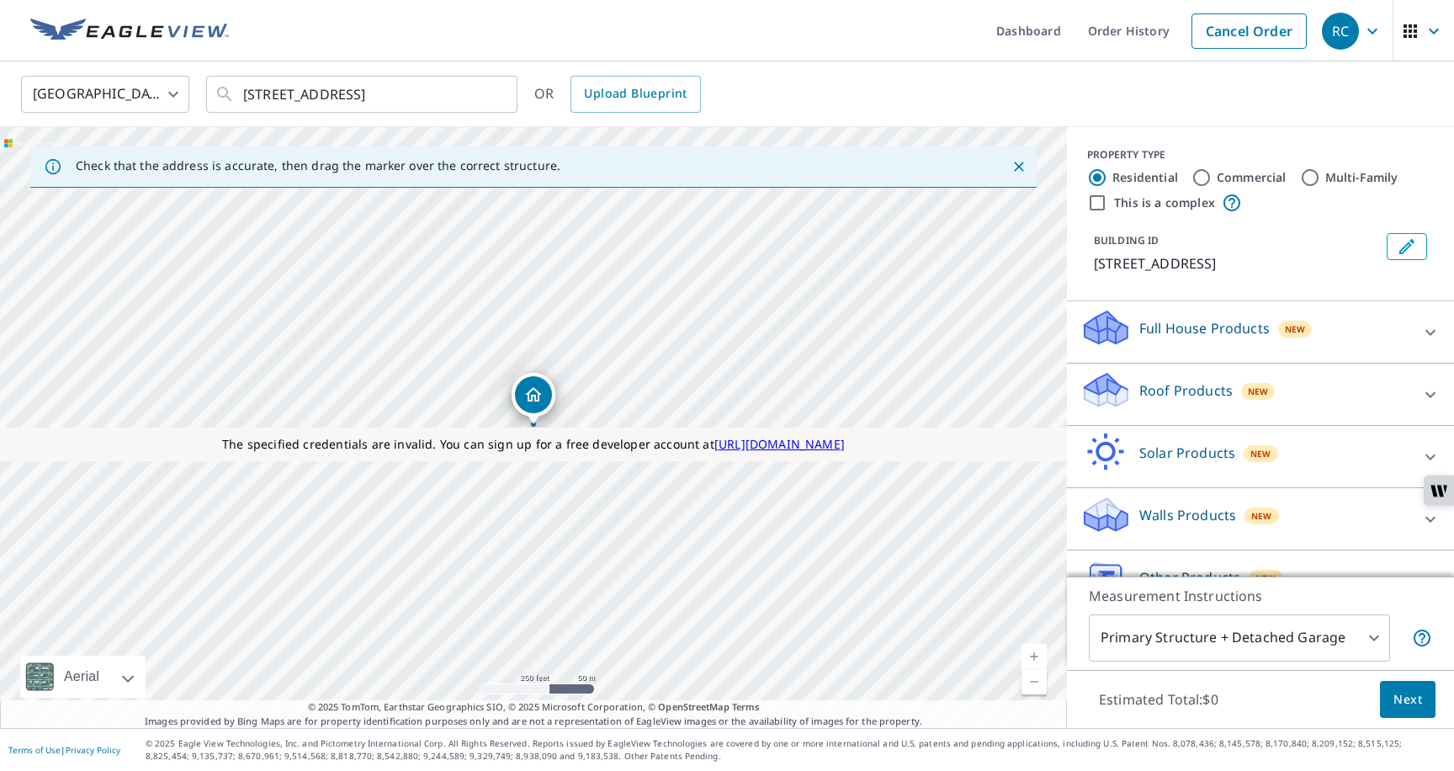
click at [1167, 342] on div "Full House Products New" at bounding box center [1245, 332] width 330 height 48
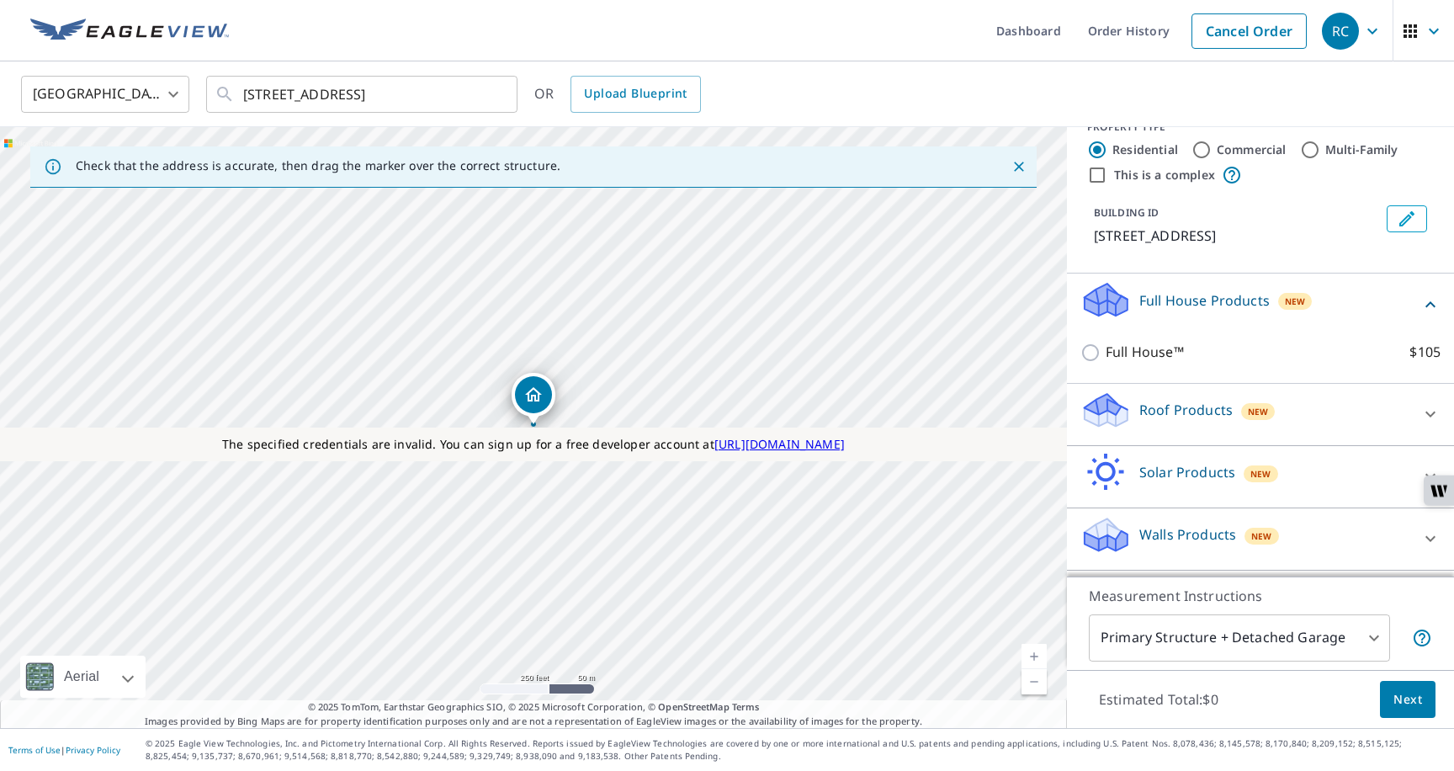
scroll to position [38, 0]
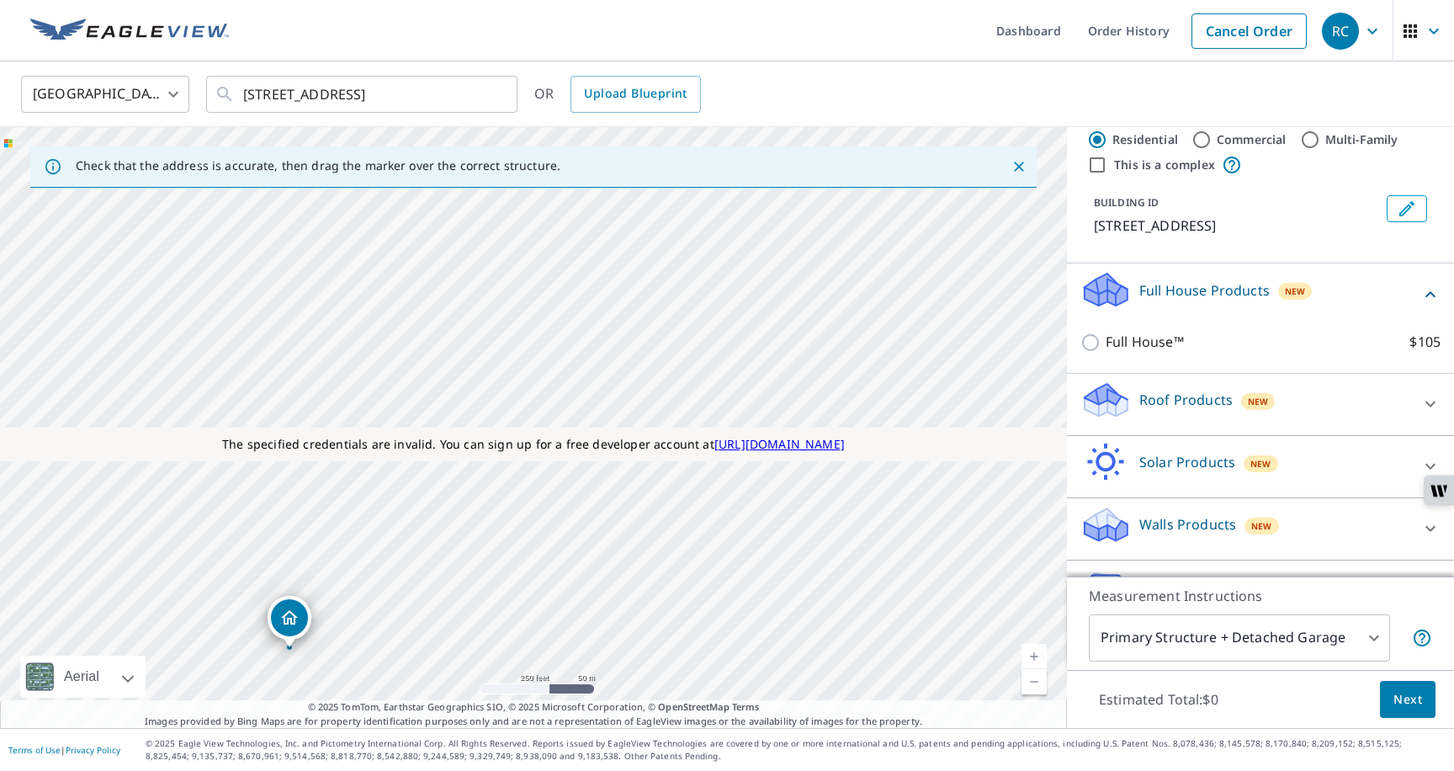
click at [801, 354] on div "[STREET_ADDRESS]" at bounding box center [533, 427] width 1067 height 601
click at [911, 34] on ul "Dashboard Order History Cancel Order" at bounding box center [777, 30] width 1076 height 61
click at [1223, 37] on link "Cancel Order" at bounding box center [1248, 30] width 115 height 35
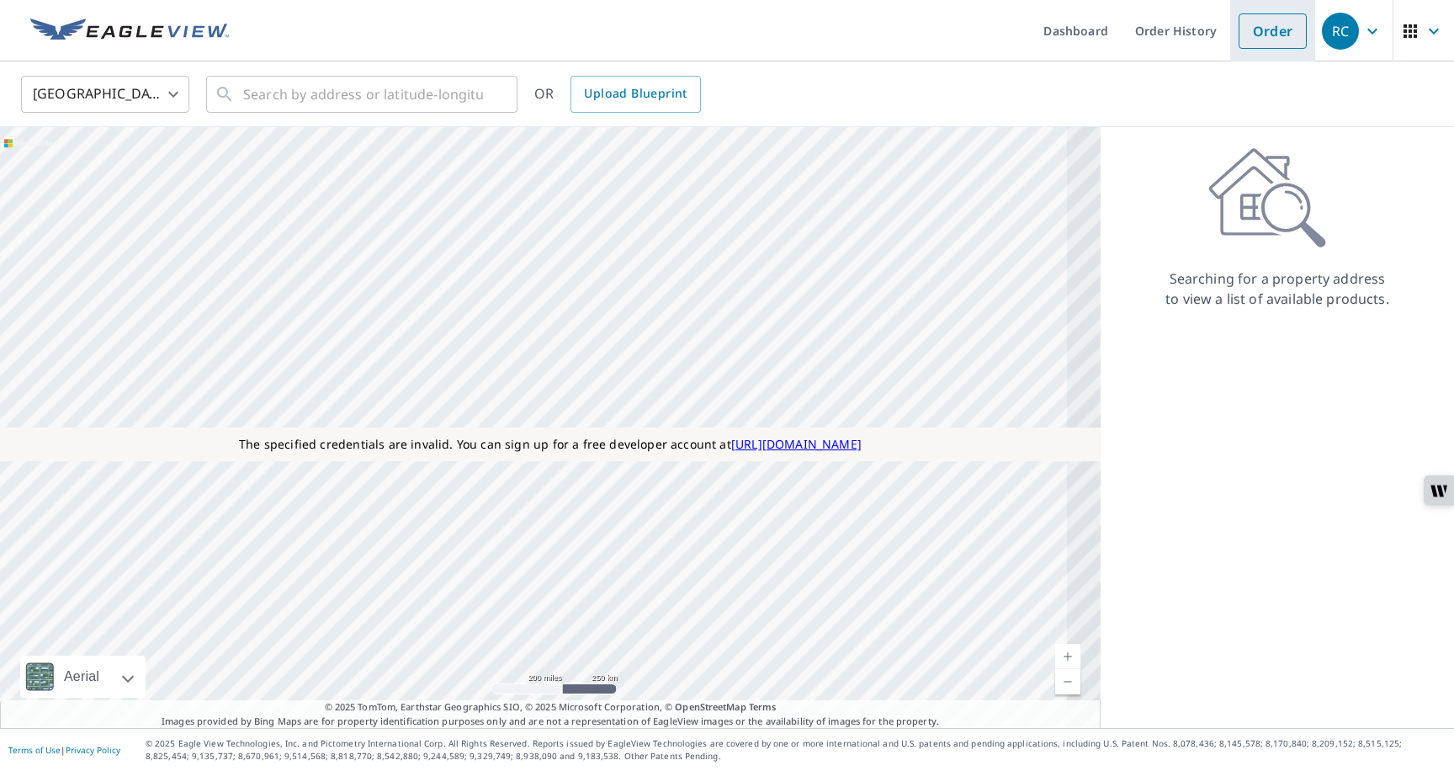
click at [1277, 41] on link "Order" at bounding box center [1272, 30] width 68 height 35
click at [1280, 34] on link "Order" at bounding box center [1272, 30] width 68 height 35
click at [408, 91] on input "text" at bounding box center [363, 94] width 240 height 47
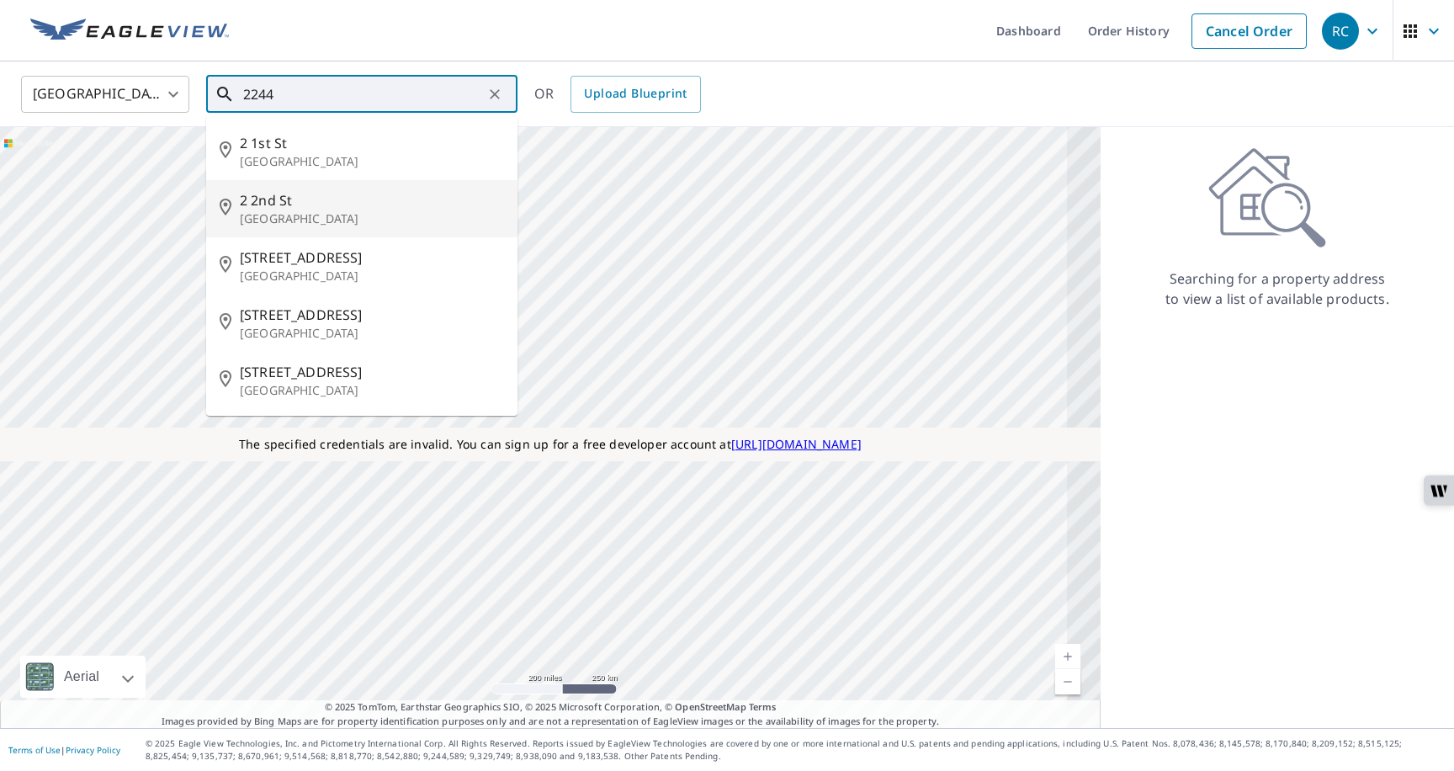
click at [326, 184] on li "[STREET_ADDRESS]" at bounding box center [361, 208] width 311 height 57
type input "[STREET_ADDRESS]"
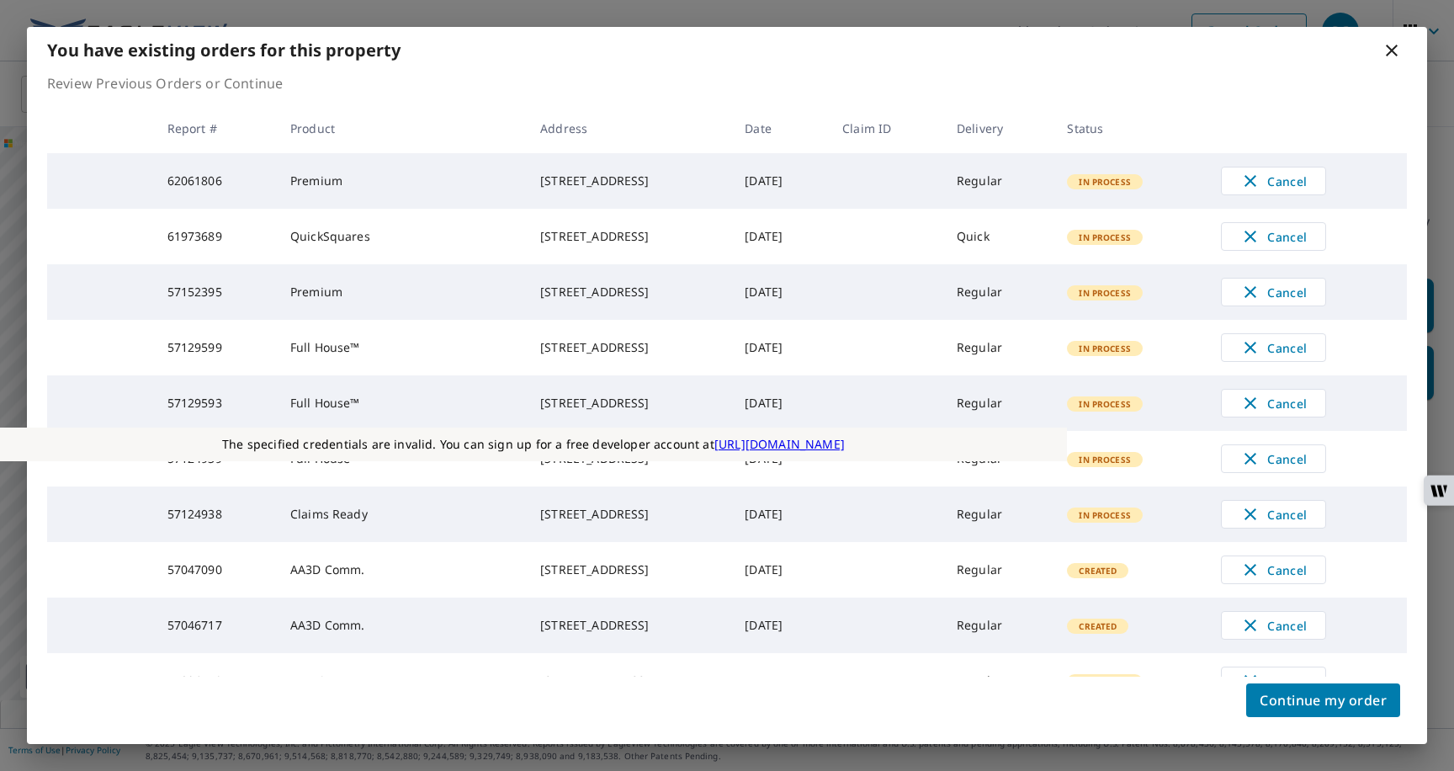
click at [1151, 374] on td "In Process" at bounding box center [1130, 348] width 154 height 56
click at [1270, 706] on span "Continue my order" at bounding box center [1322, 700] width 127 height 24
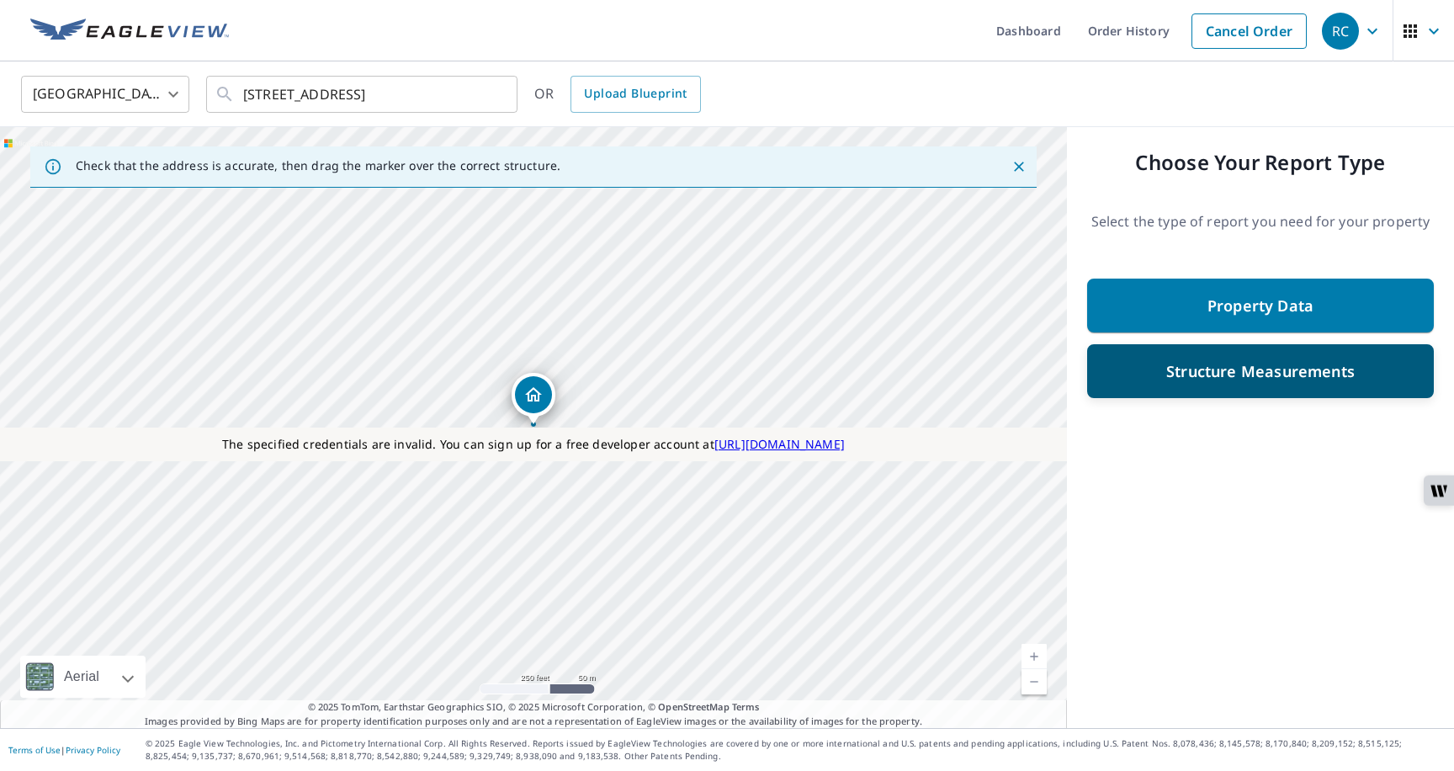
click at [1233, 362] on p "Structure Measurements" at bounding box center [1260, 371] width 188 height 20
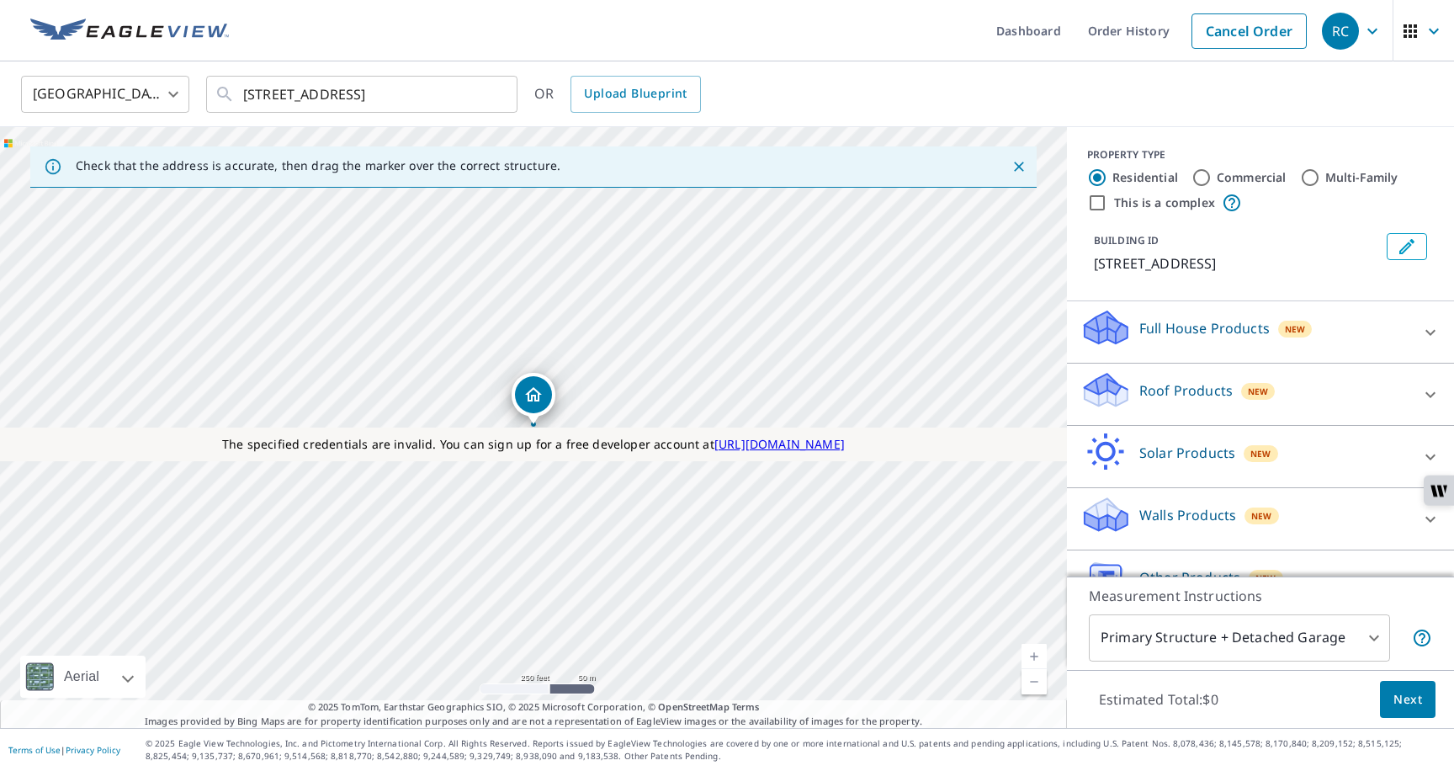
click at [1186, 335] on p "Full House Products" at bounding box center [1204, 328] width 130 height 20
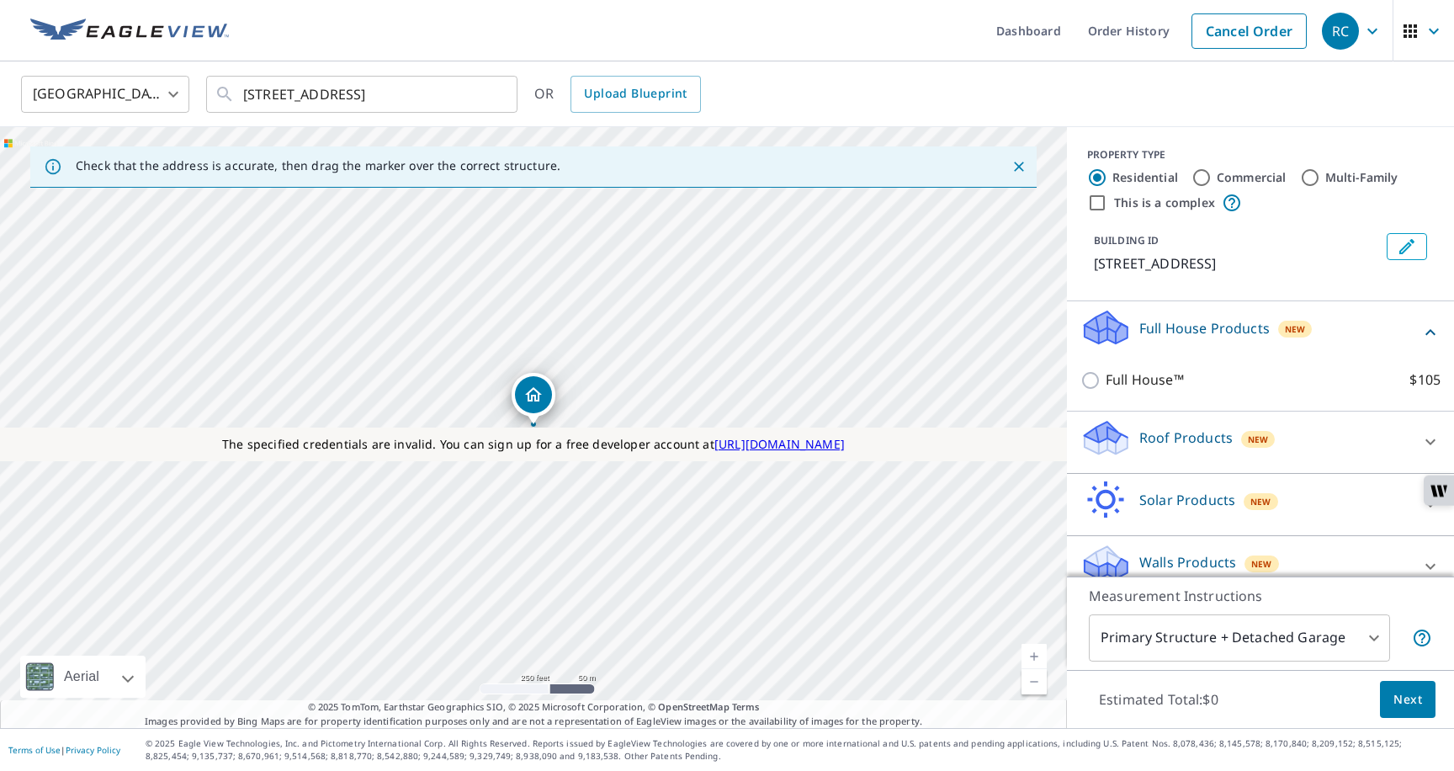
click at [1186, 335] on p "Full House Products" at bounding box center [1204, 328] width 130 height 20
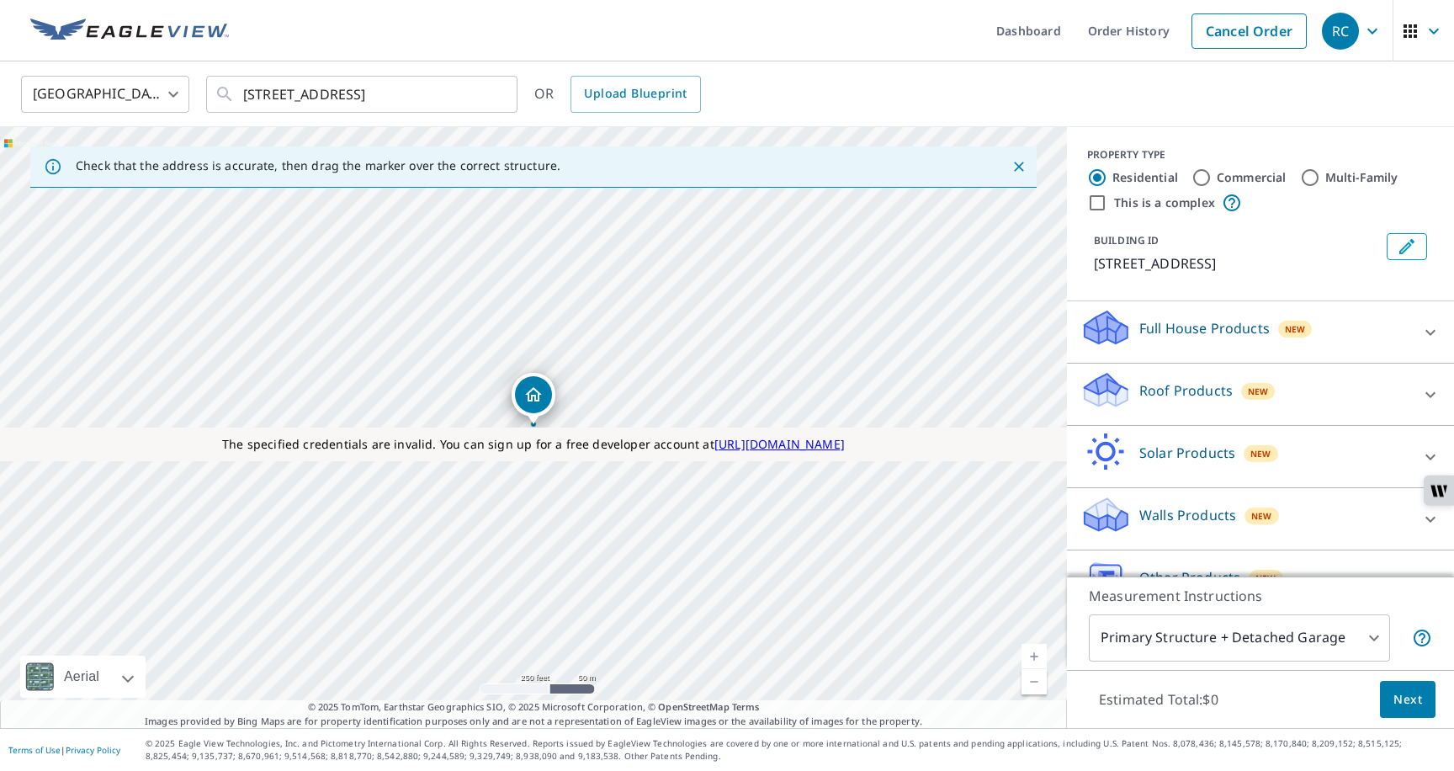
click at [1169, 391] on p "Roof Products" at bounding box center [1185, 390] width 93 height 20
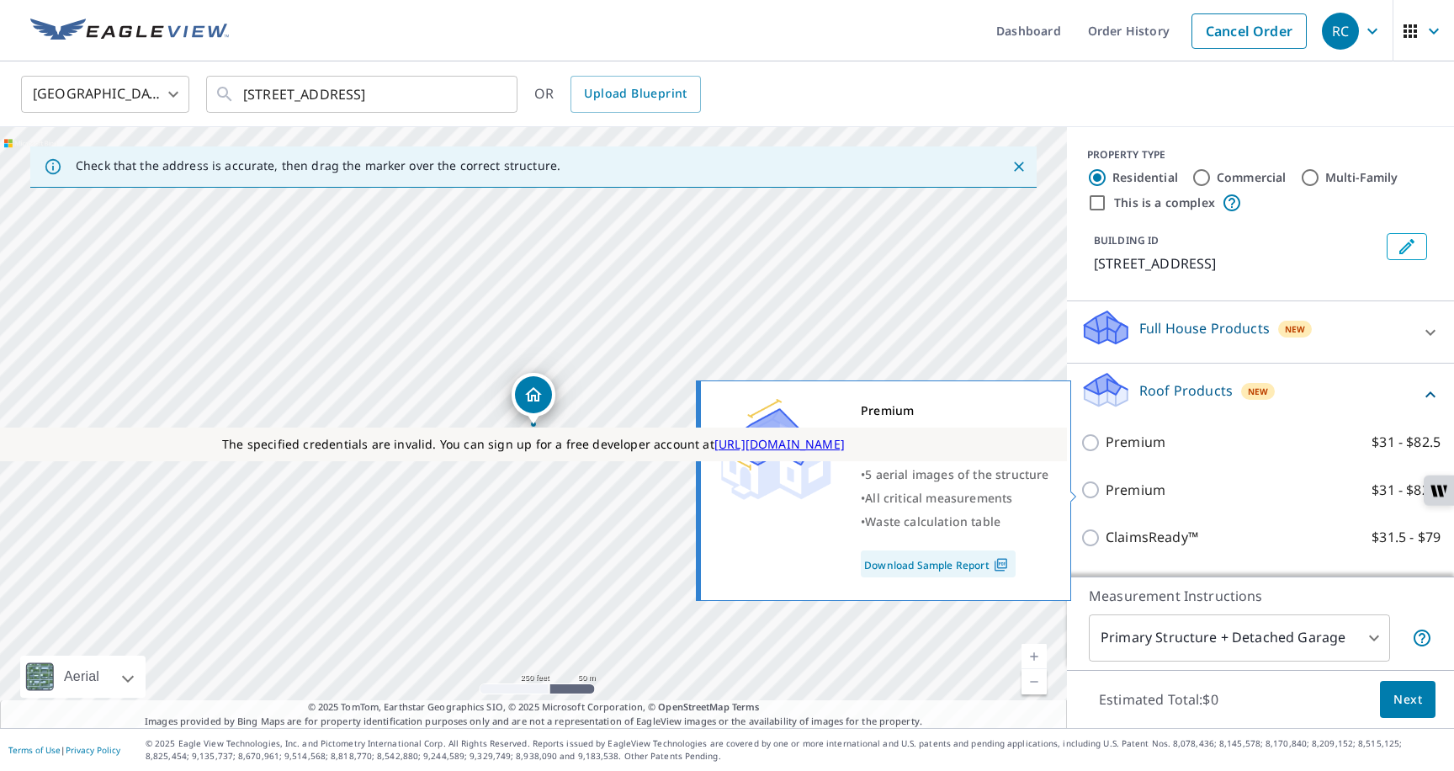
click at [1110, 494] on p "Premium" at bounding box center [1135, 490] width 60 height 21
click at [1105, 494] on input "Premium $31 - $82.5" at bounding box center [1092, 490] width 25 height 20
checkbox input "true"
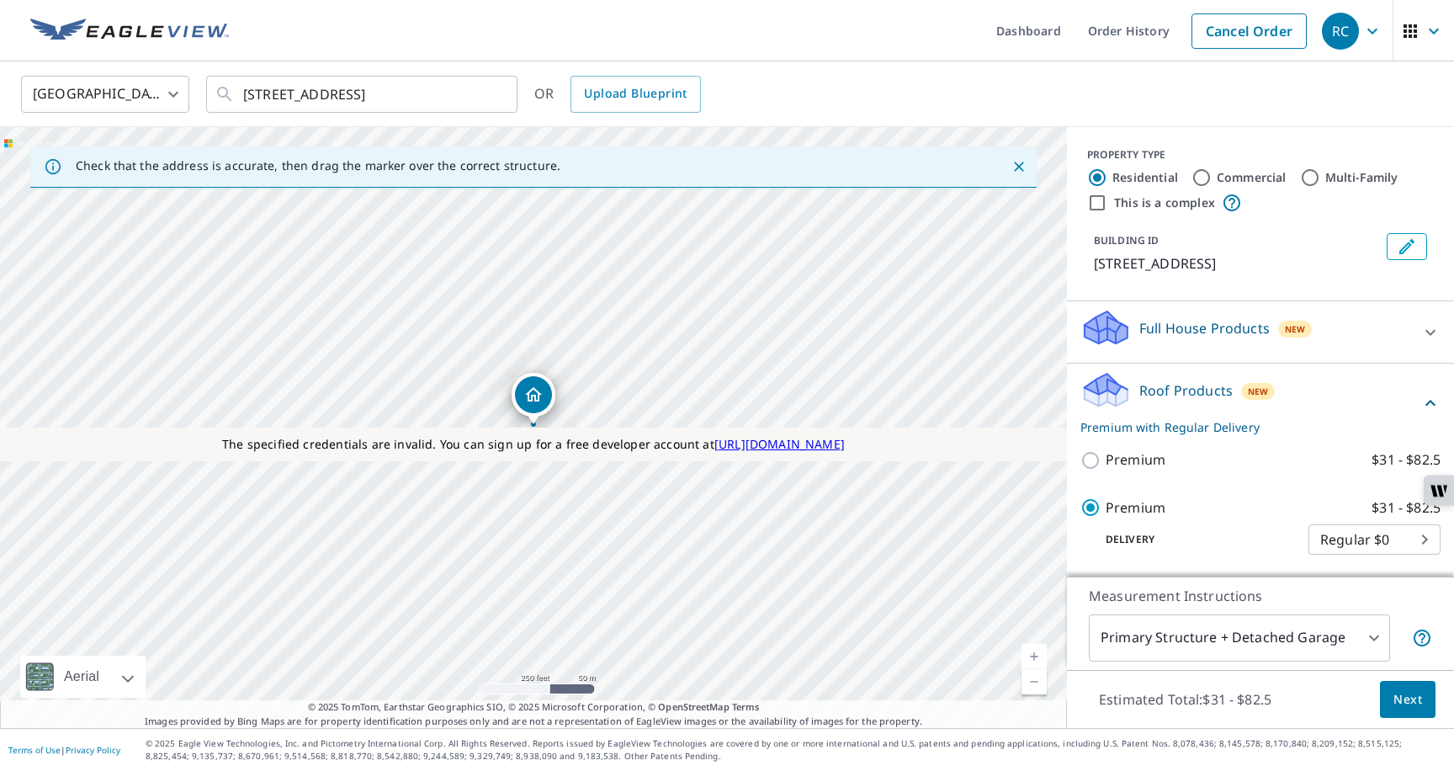
click at [1389, 700] on button "Next" at bounding box center [1408, 700] width 56 height 38
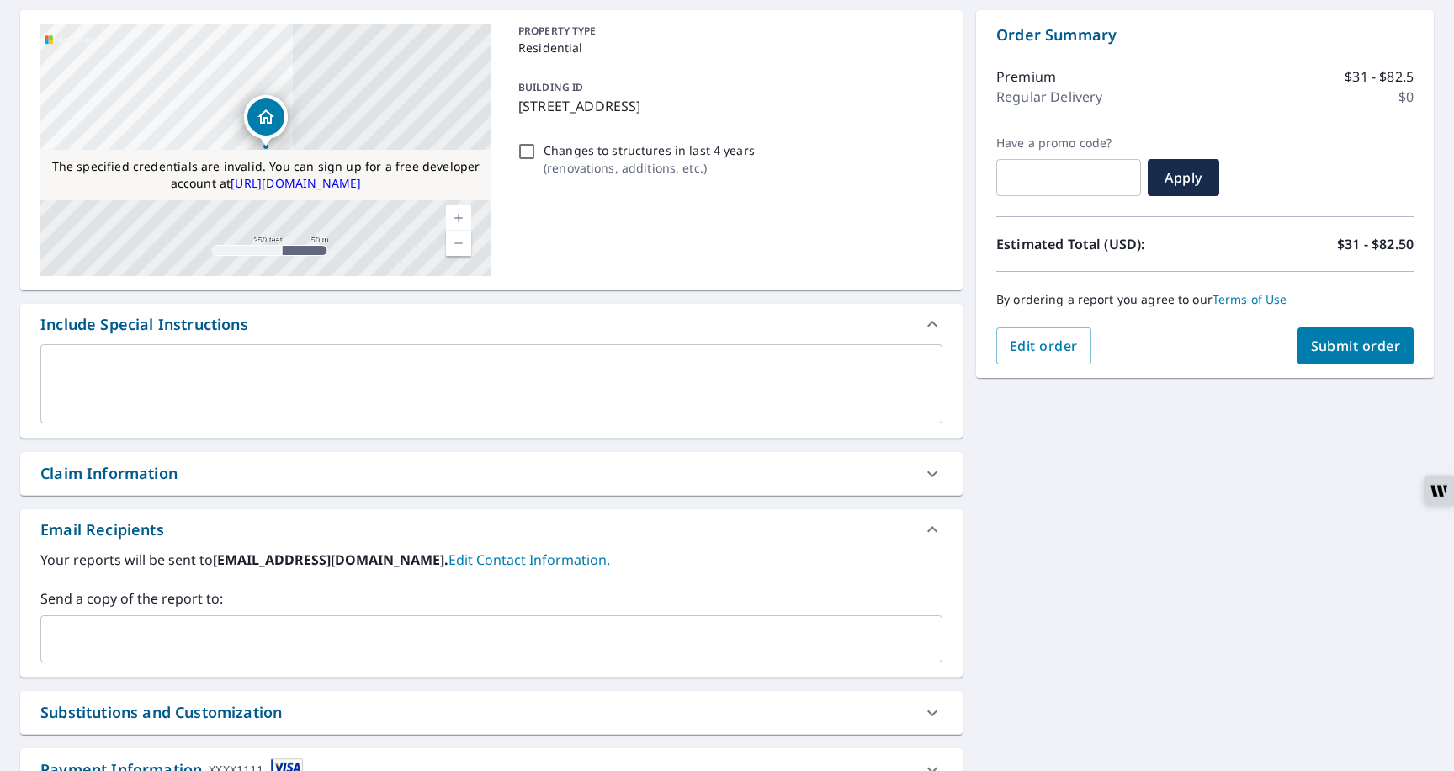
scroll to position [289, 0]
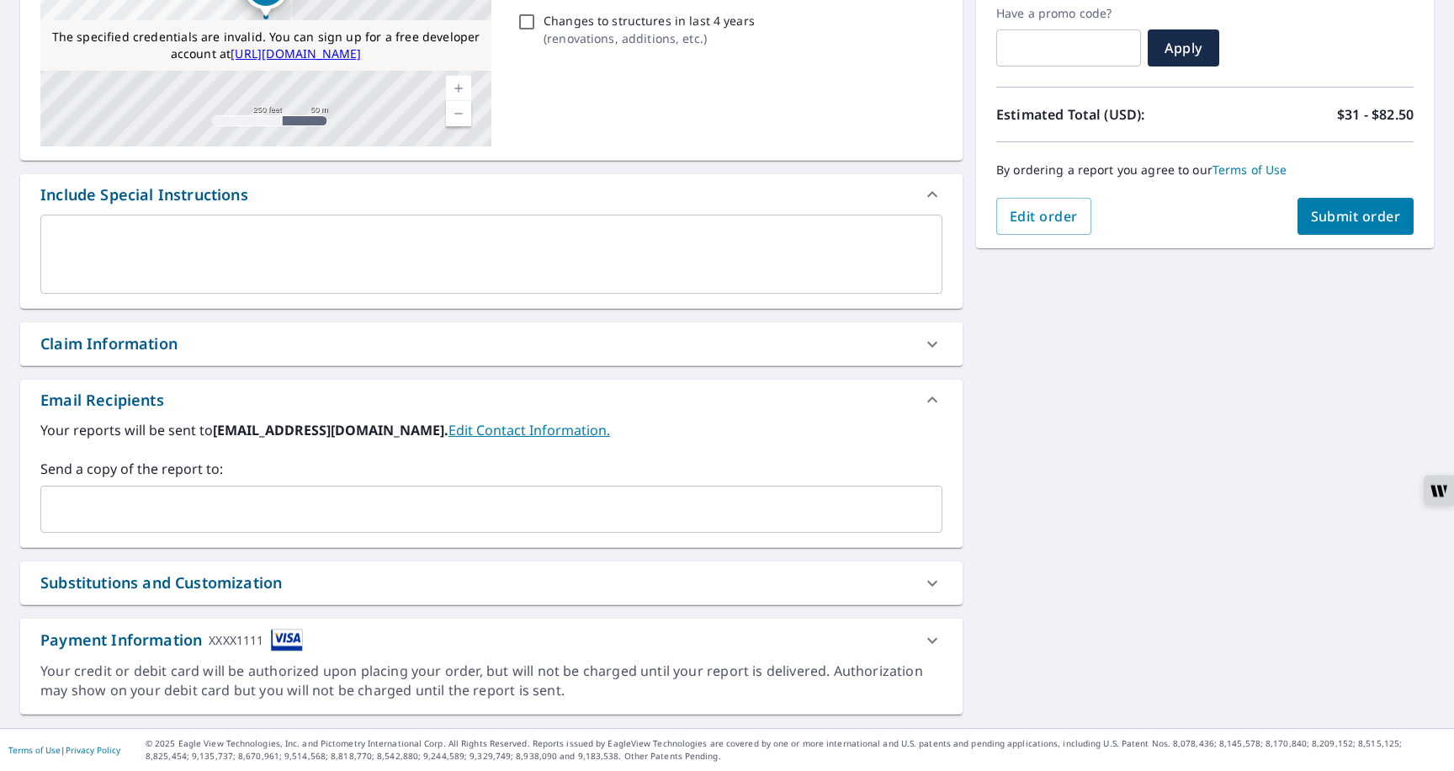
click at [333, 629] on div "Payment Information XXXX1111" at bounding box center [476, 639] width 872 height 23
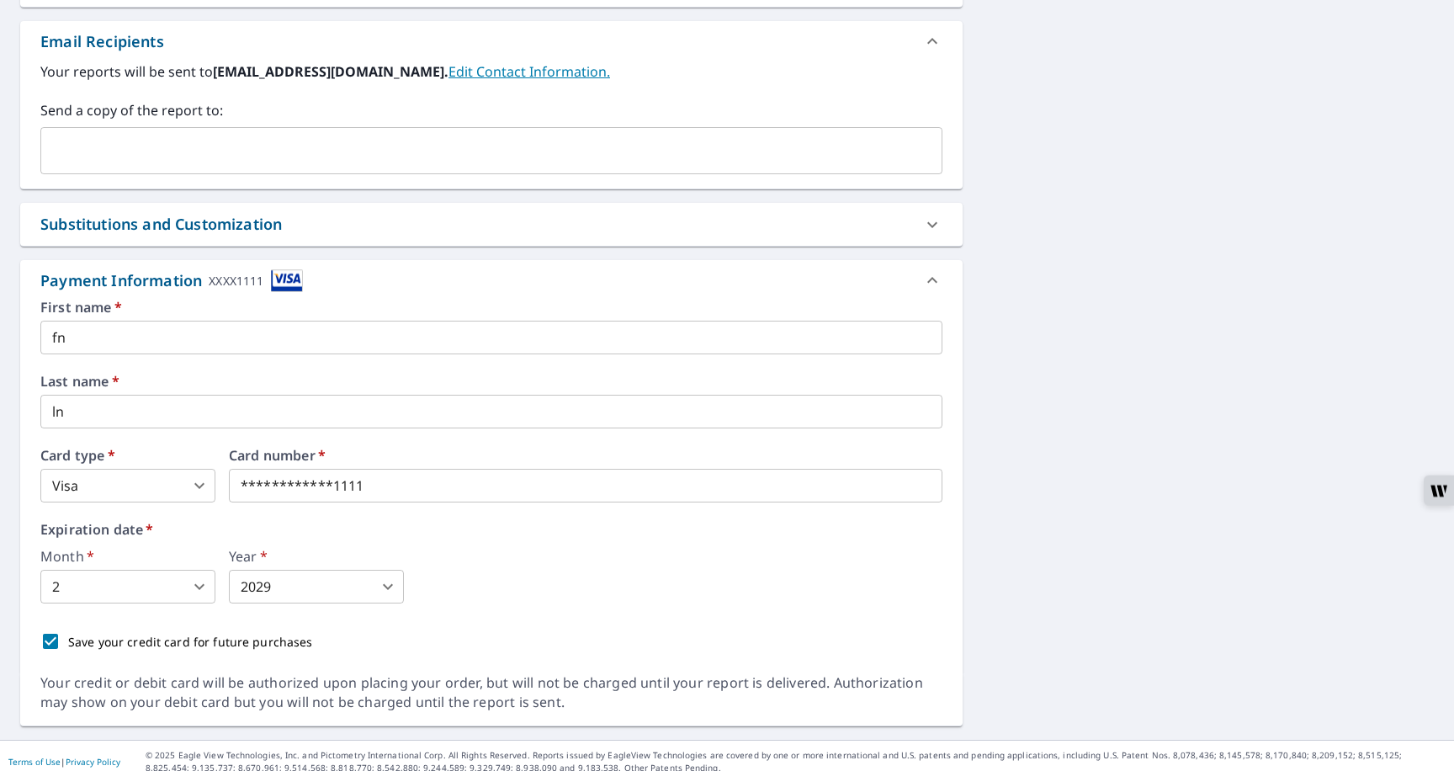
scroll to position [659, 0]
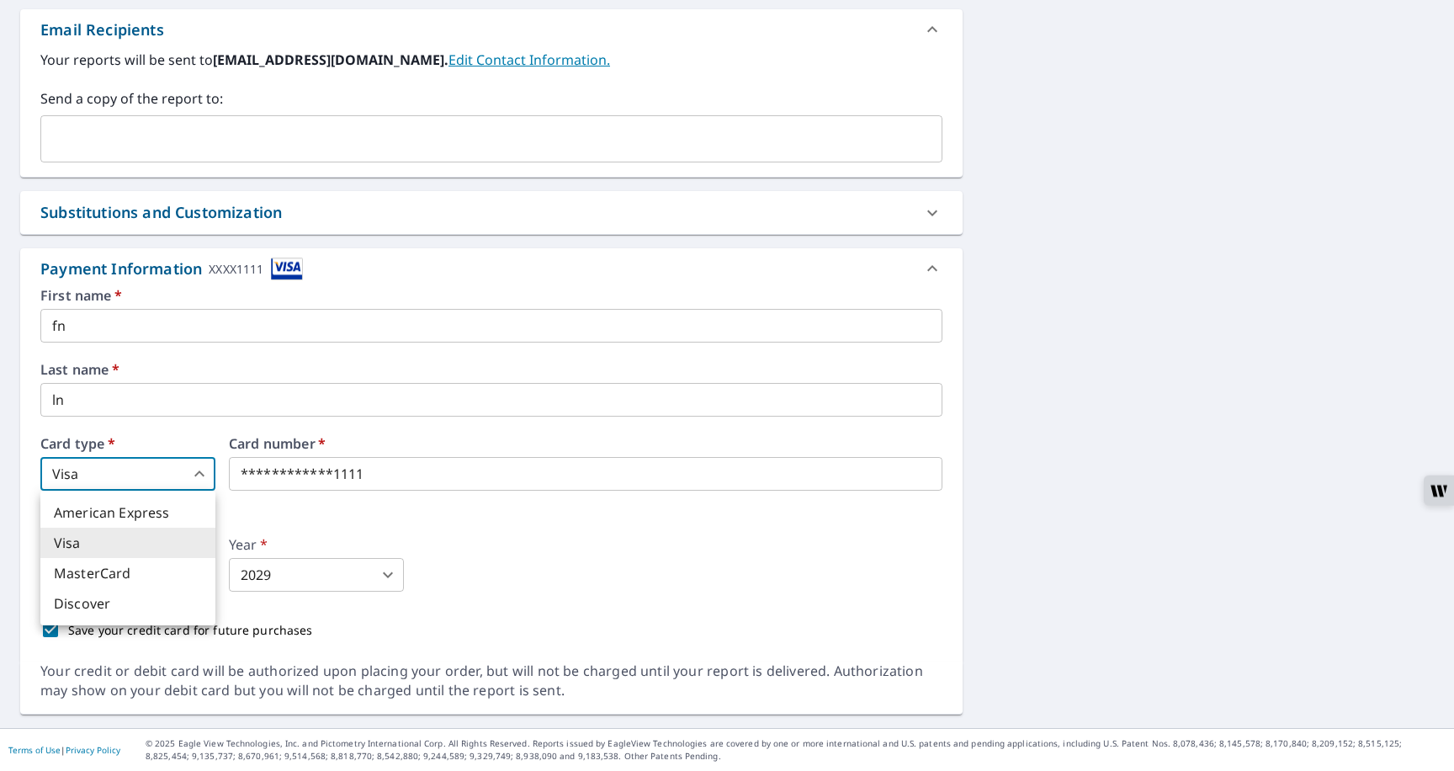
click at [164, 474] on body "RC RC Dashboard Order History Cancel Order RC Dashboard / Finalize Order Finali…" at bounding box center [727, 395] width 1454 height 790
click at [114, 573] on li "MasterCard" at bounding box center [127, 573] width 175 height 30
type input "3"
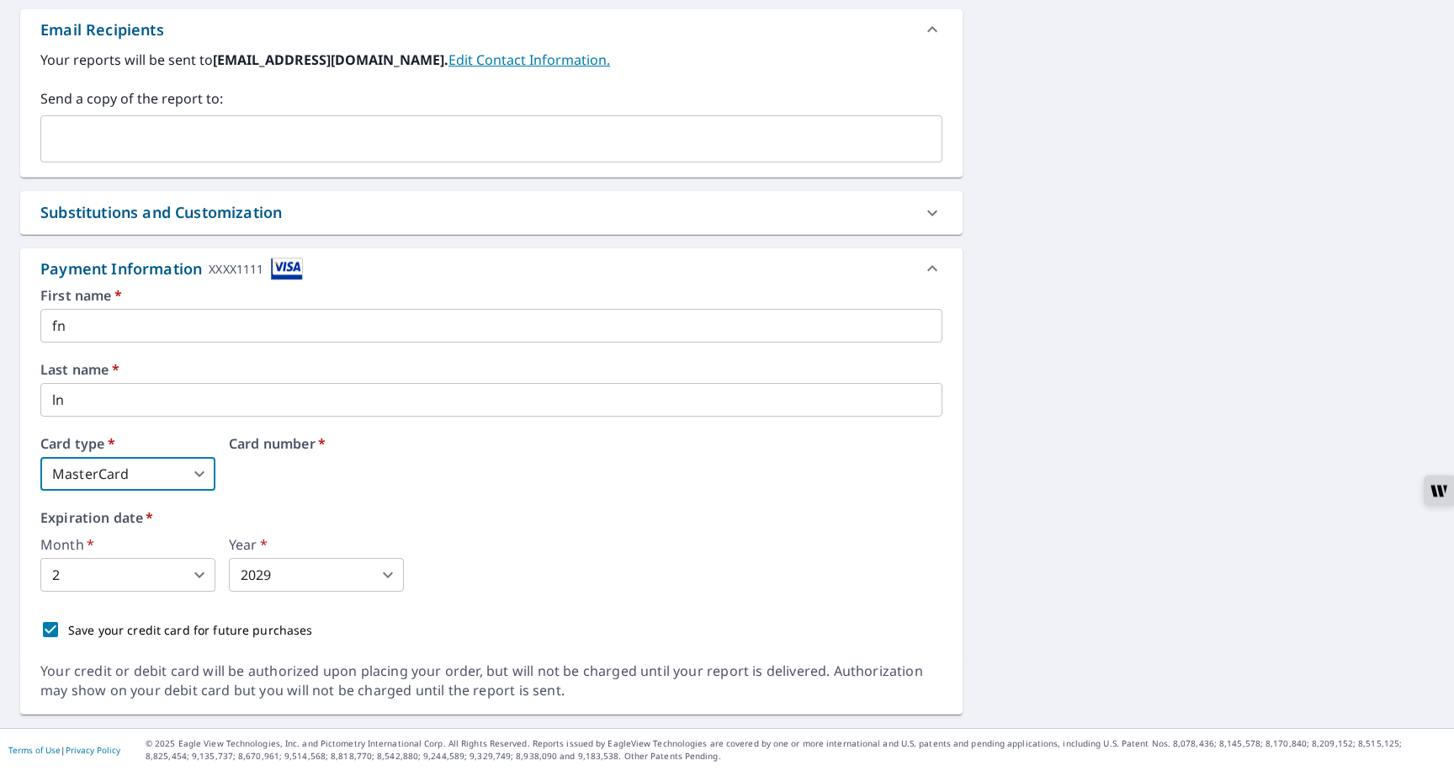
click at [255, 483] on div "Card number   *" at bounding box center [585, 464] width 713 height 54
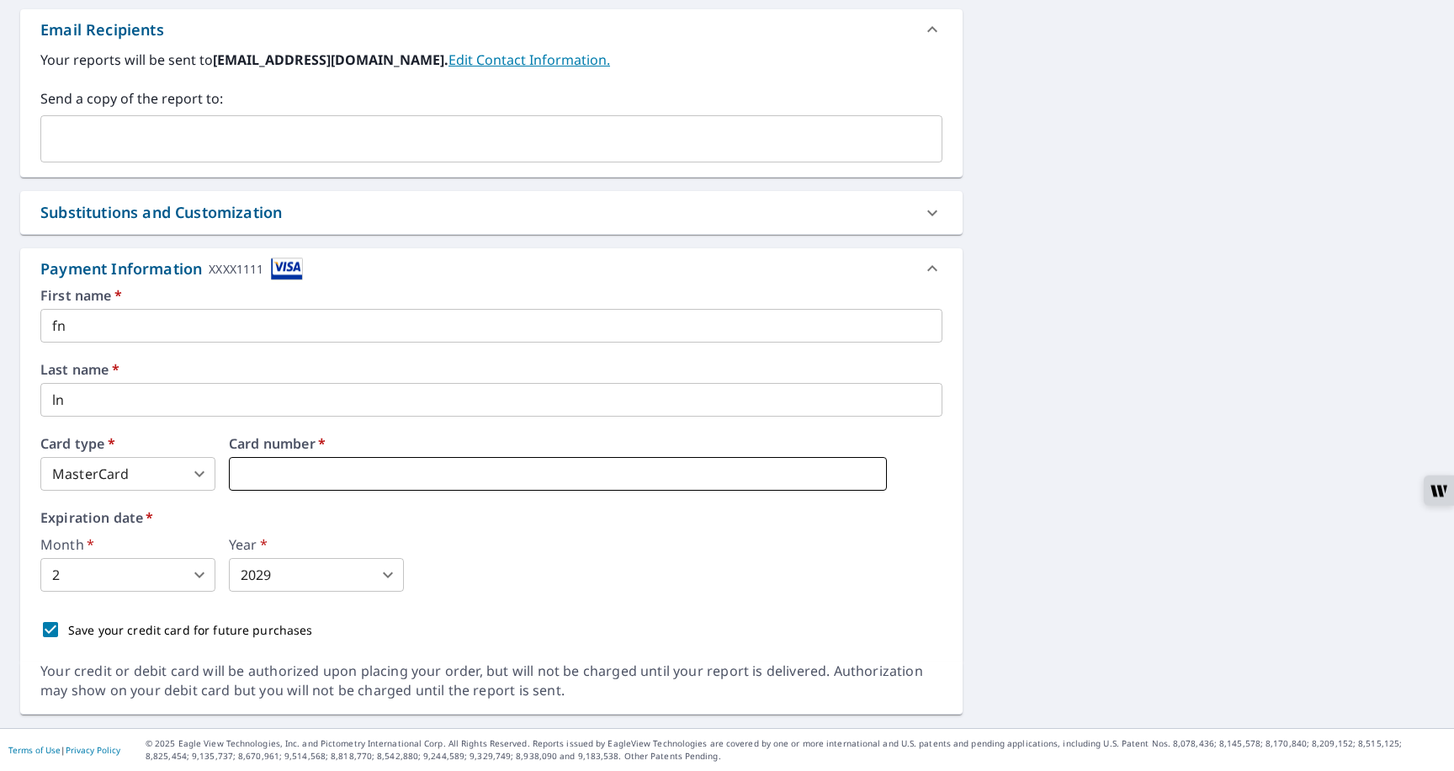
click at [254, 462] on iframe at bounding box center [558, 474] width 658 height 34
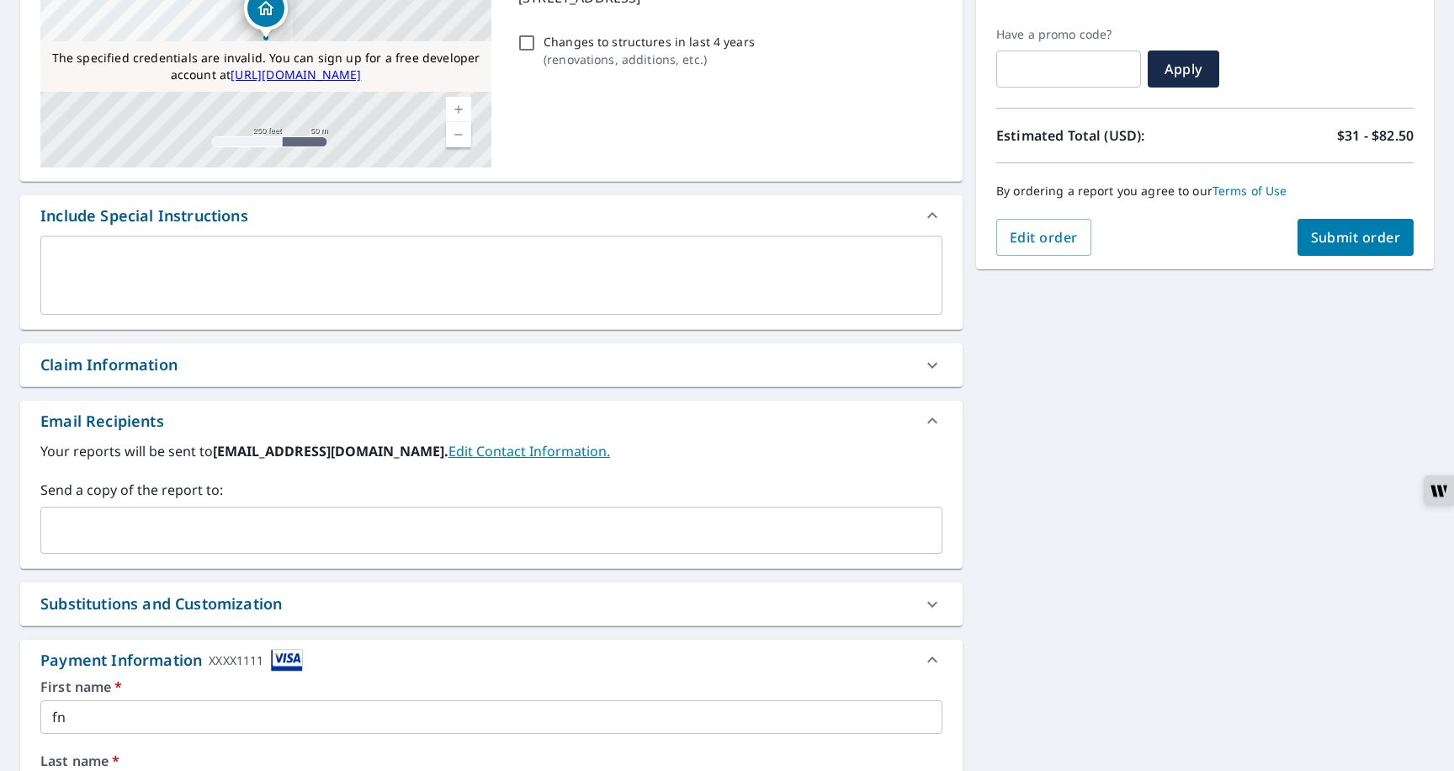
scroll to position [263, 0]
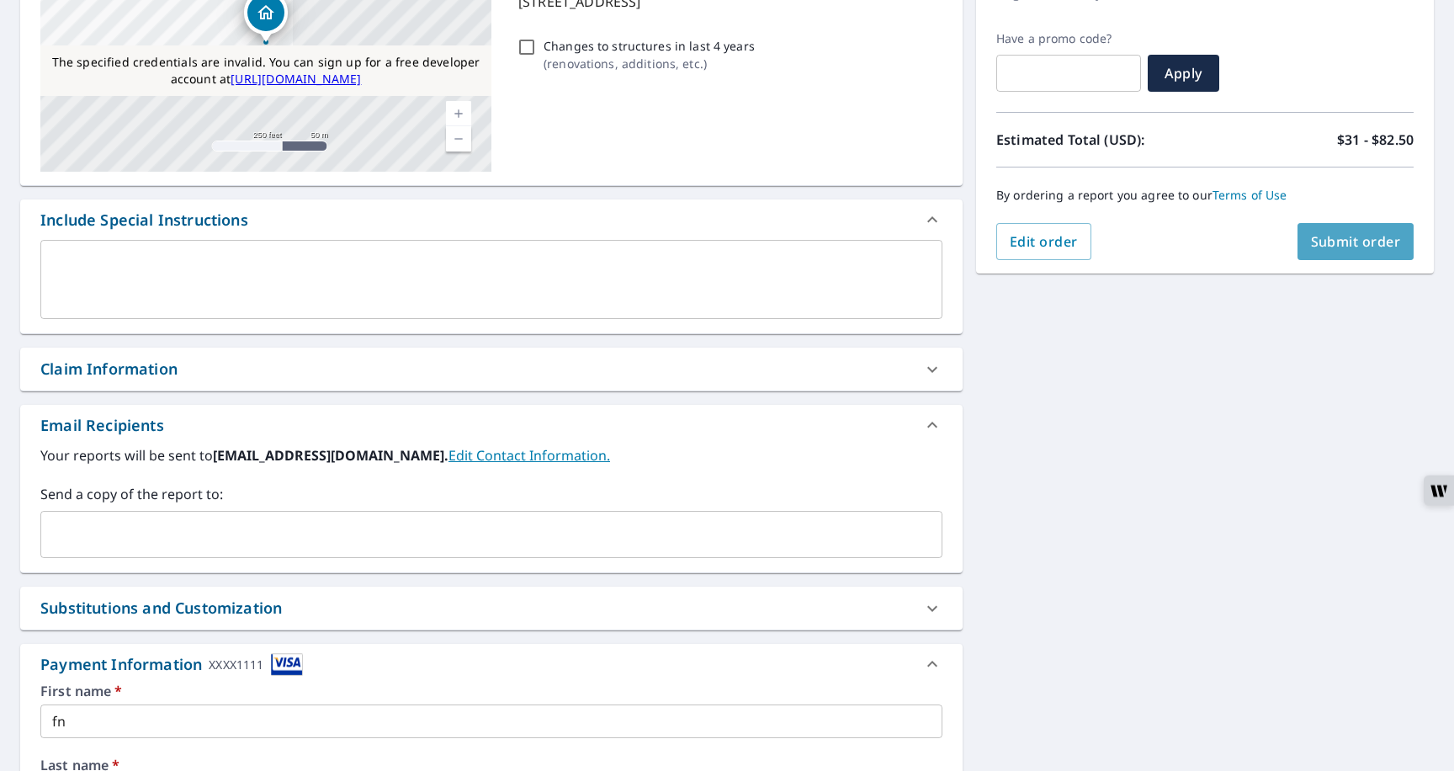
click at [1322, 250] on span "Submit order" at bounding box center [1356, 241] width 90 height 19
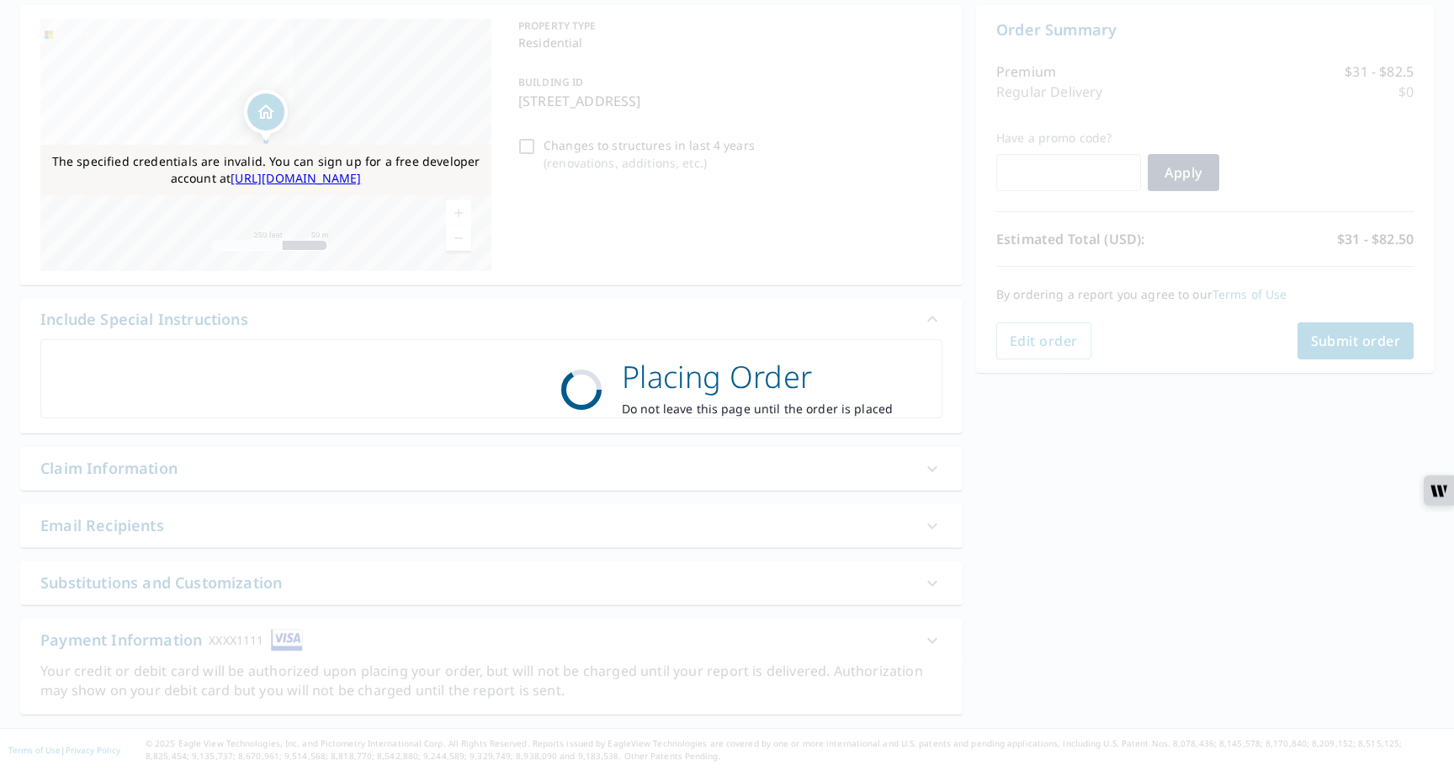
scroll to position [164, 0]
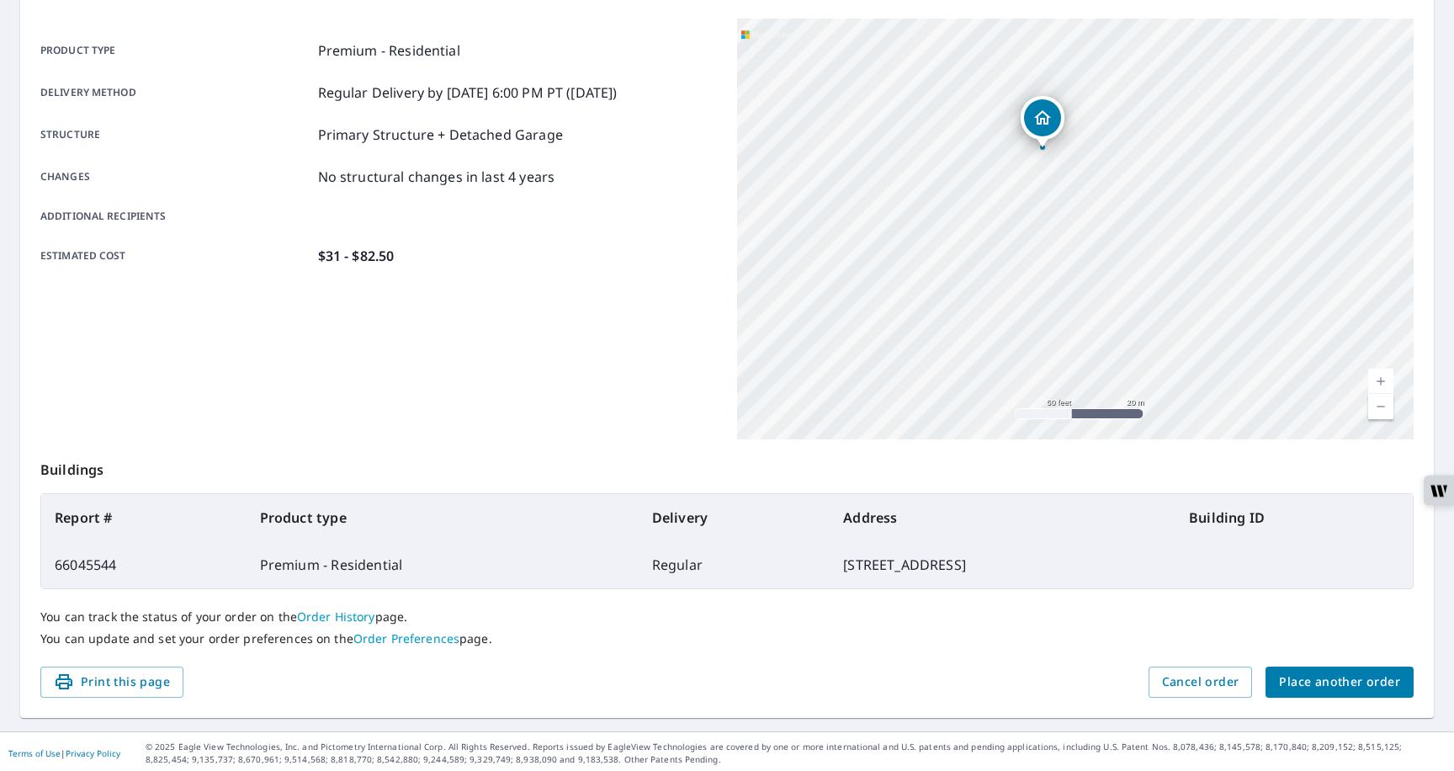
scroll to position [219, 0]
click at [345, 611] on link "Order History" at bounding box center [336, 614] width 78 height 16
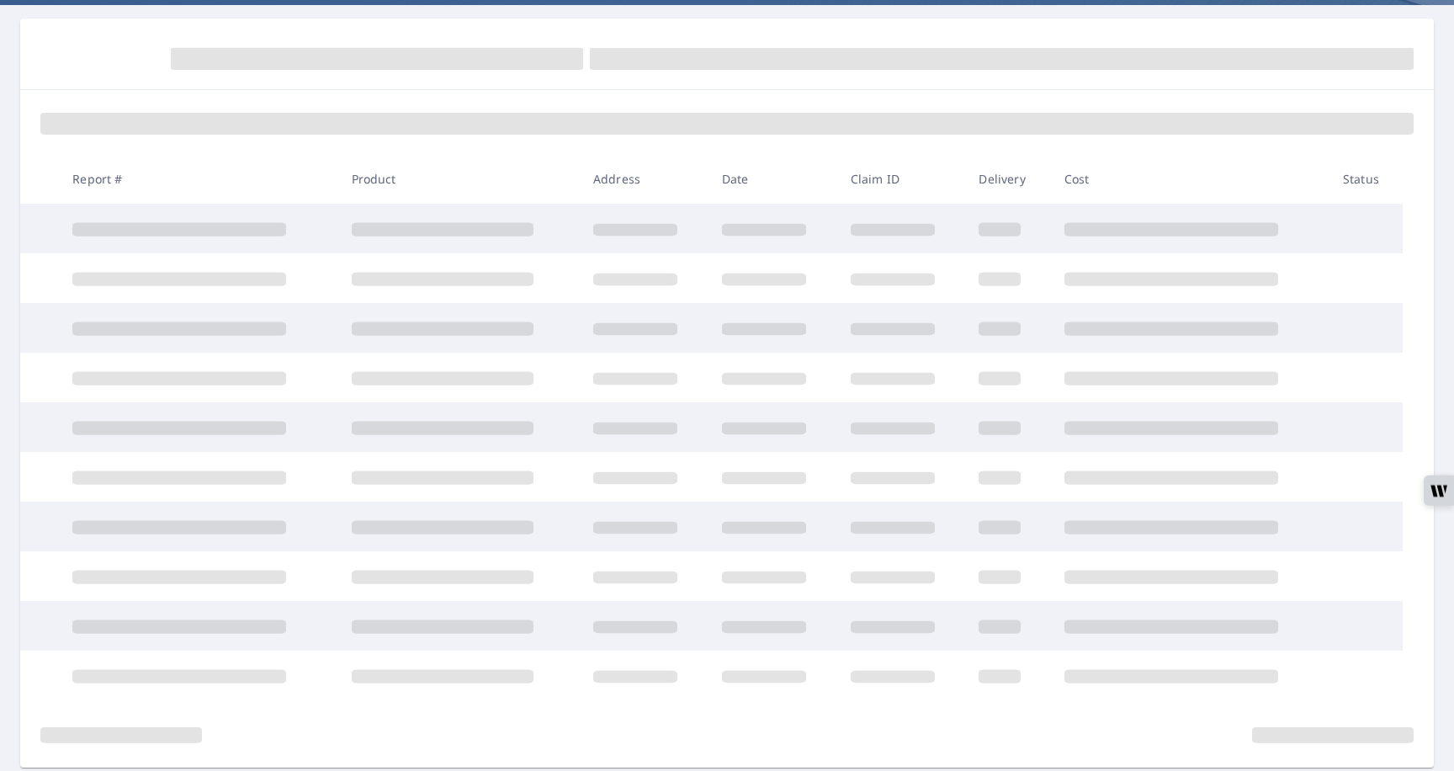
scroll to position [149, 0]
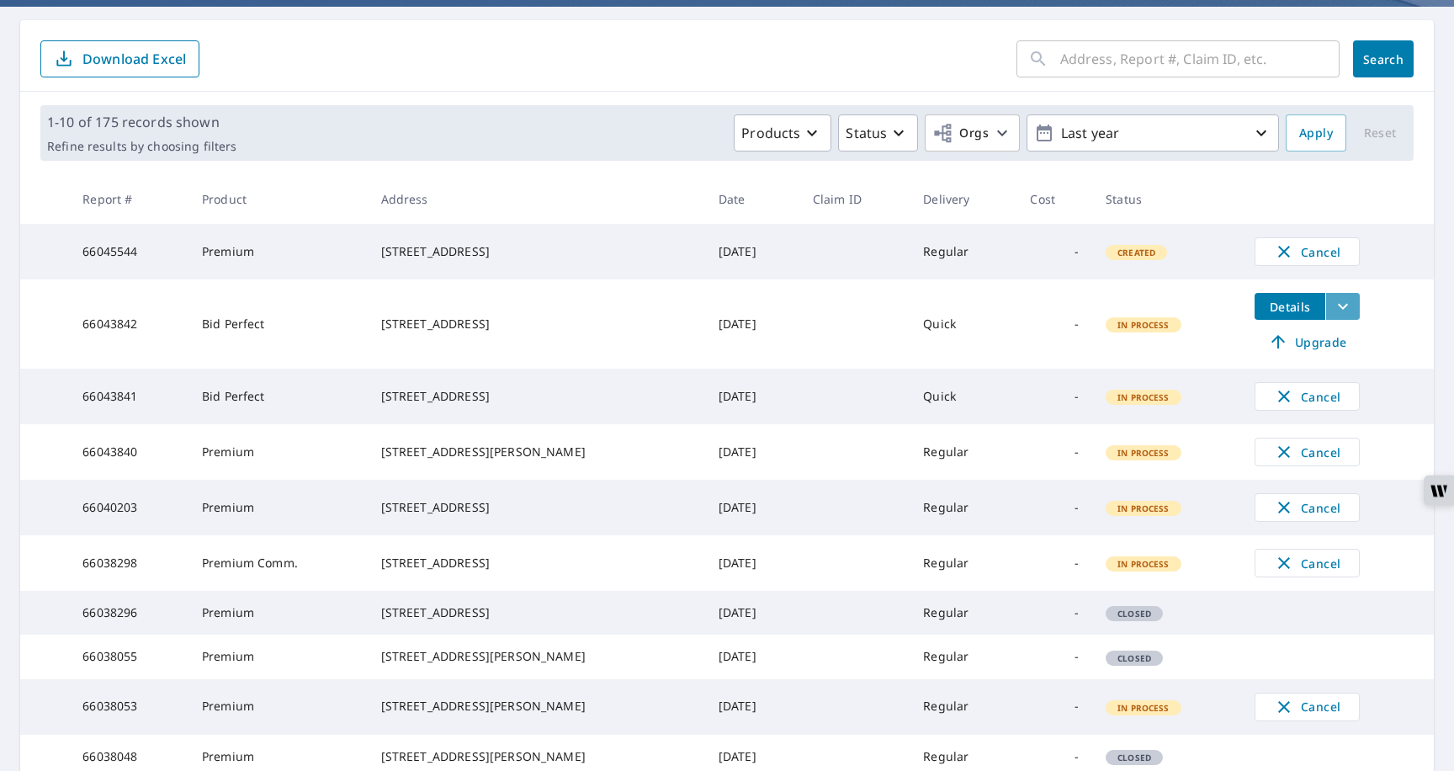
click at [1339, 316] on icon "filesDropdownBtn-66043842" at bounding box center [1343, 306] width 20 height 20
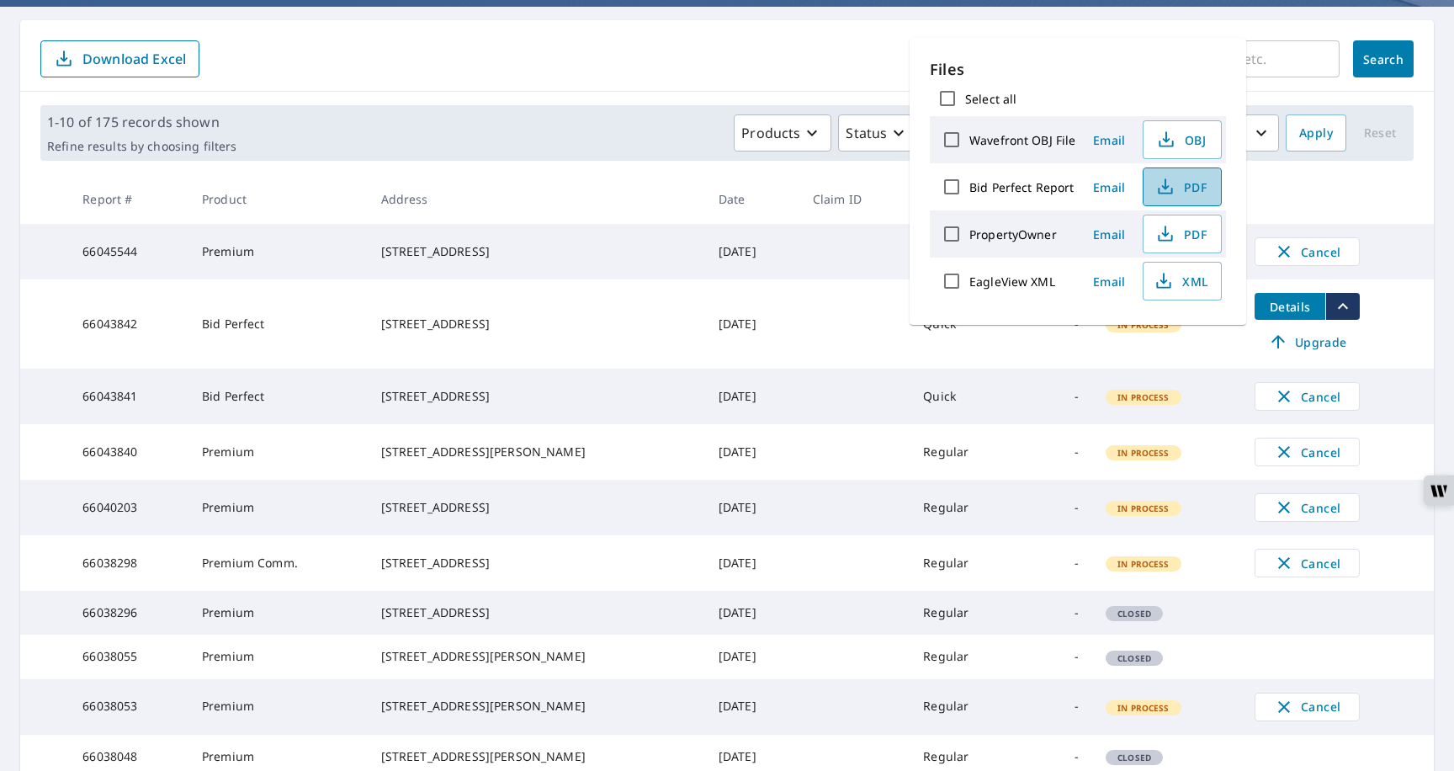
click at [1176, 193] on span "PDF" at bounding box center [1180, 187] width 54 height 20
click at [1401, 228] on td "Cancel" at bounding box center [1337, 252] width 193 height 56
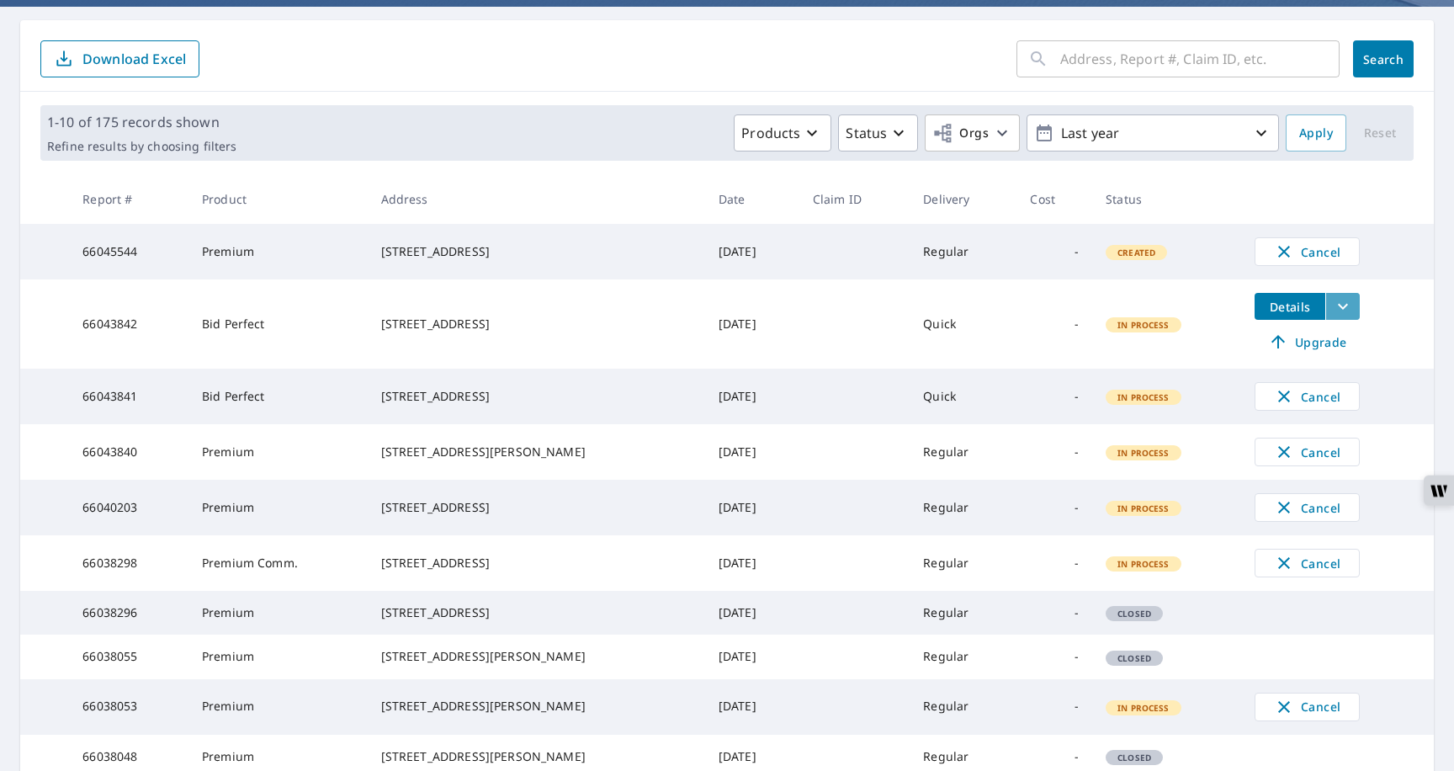
click at [1338, 314] on icon "filesDropdownBtn-66043842" at bounding box center [1343, 306] width 20 height 20
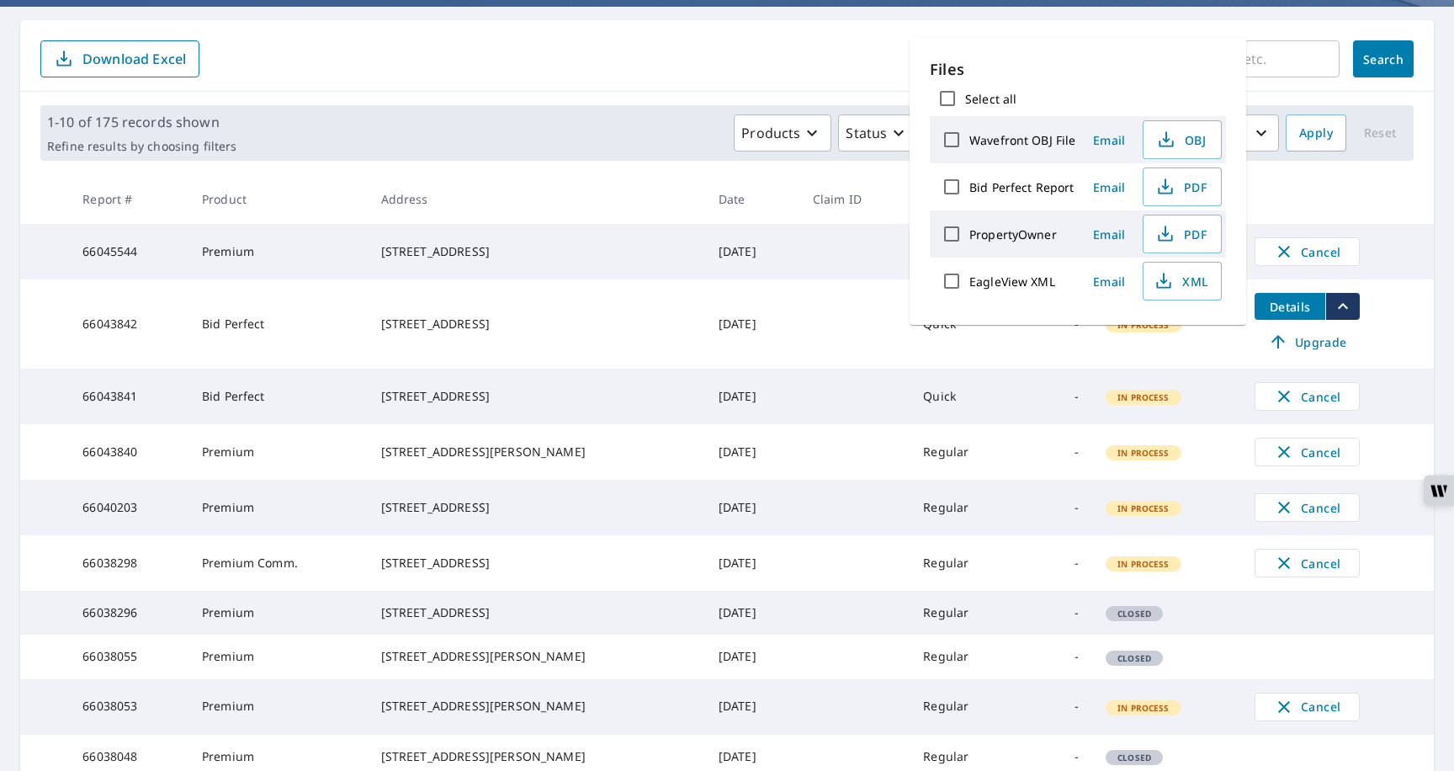
click at [1073, 478] on td "-" at bounding box center [1054, 452] width 76 height 56
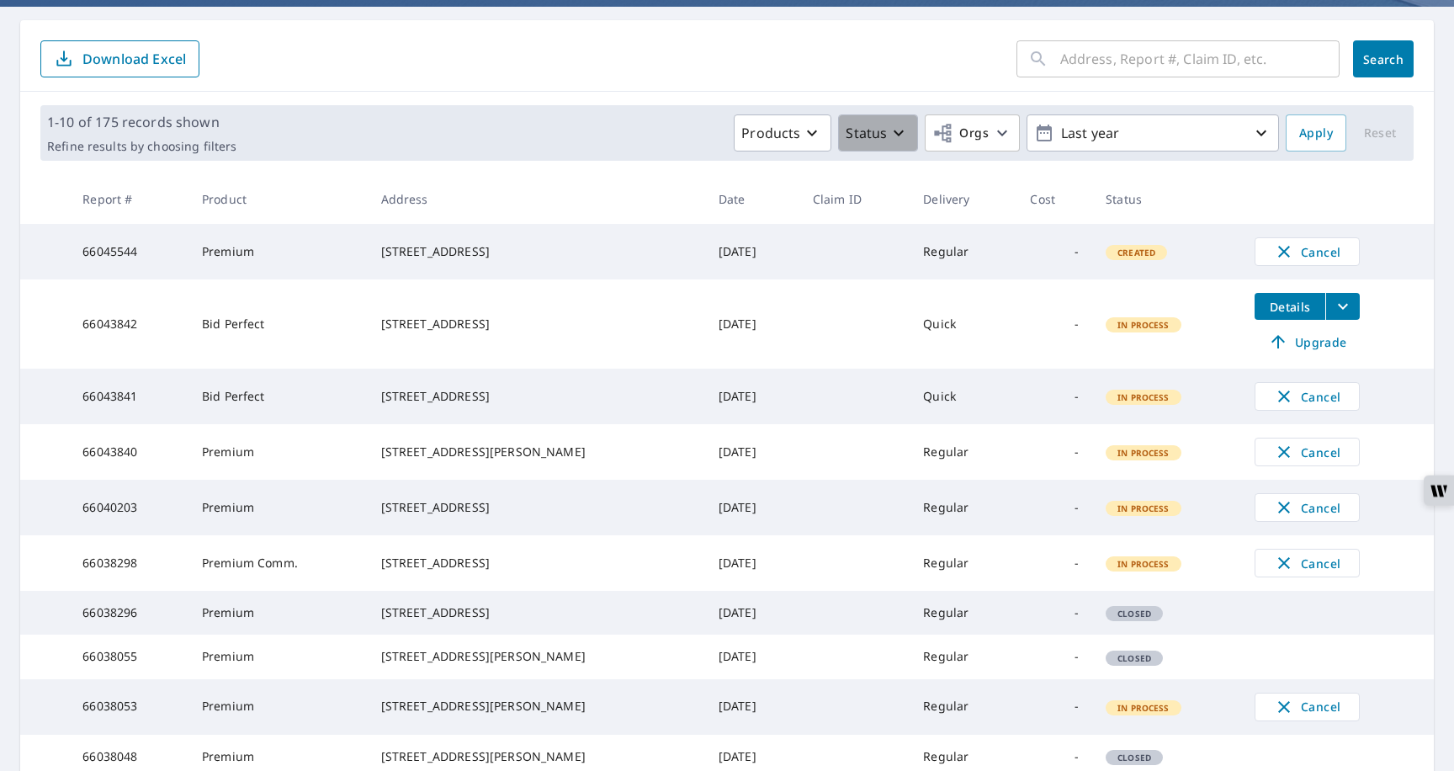
click at [878, 139] on p "Status" at bounding box center [865, 133] width 41 height 20
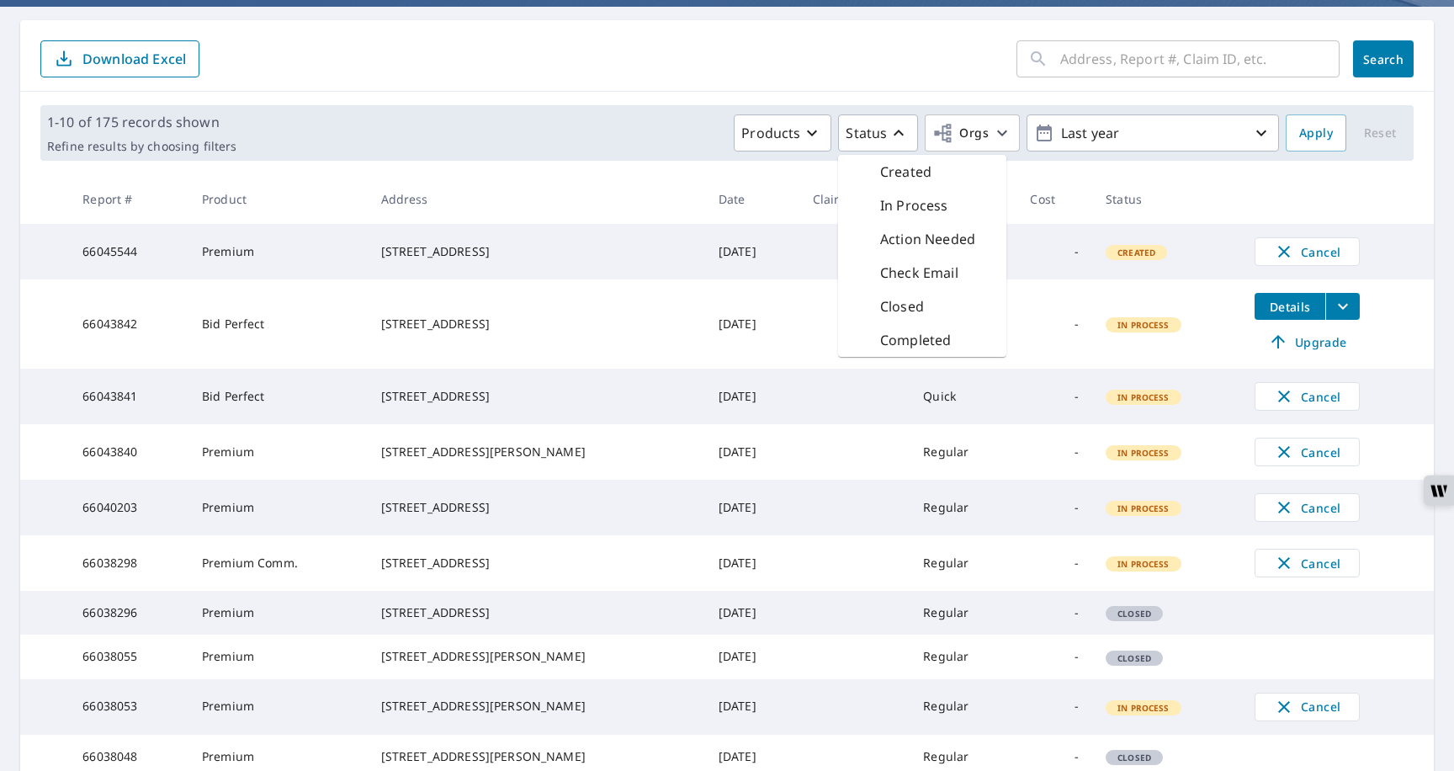
click at [893, 342] on p "Completed" at bounding box center [915, 340] width 71 height 20
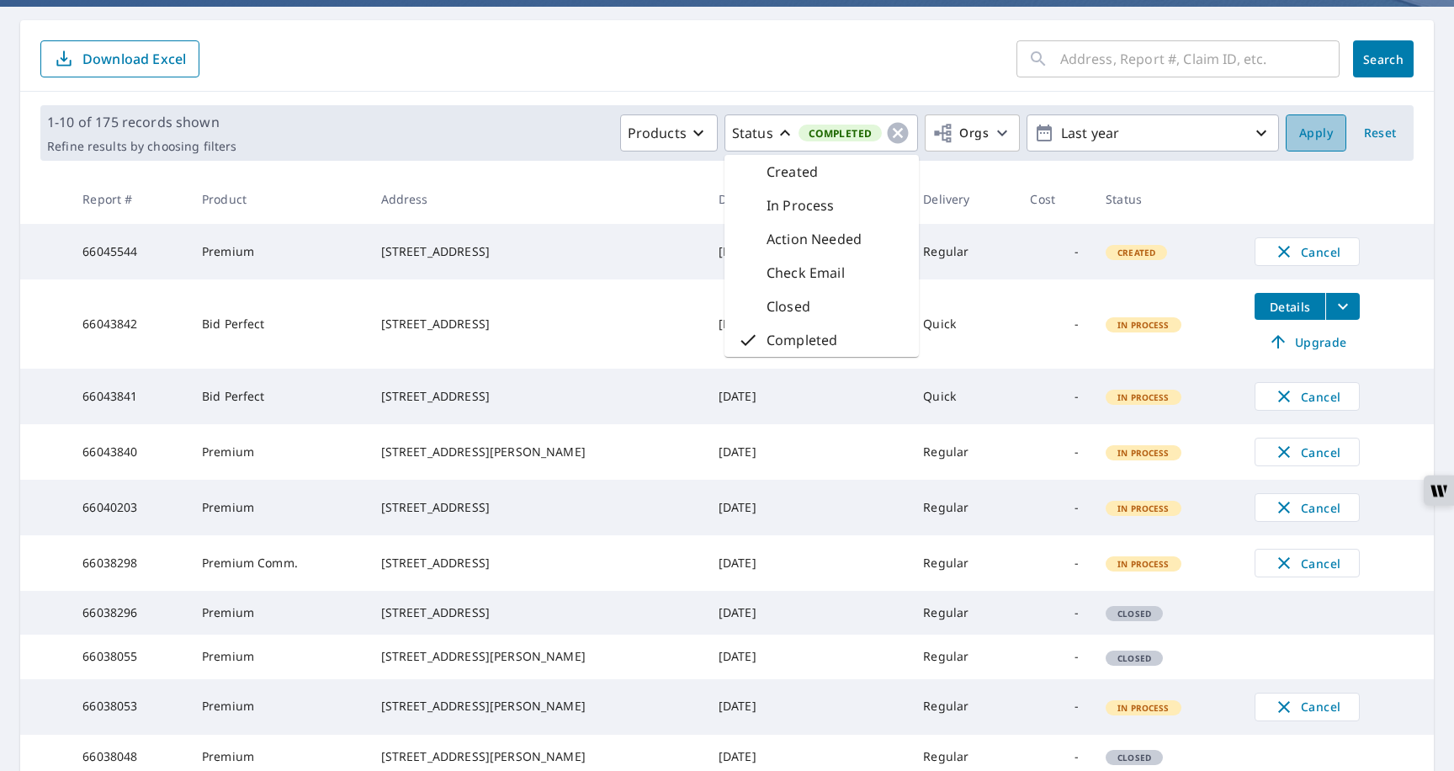
click at [1315, 143] on button "Apply" at bounding box center [1315, 132] width 61 height 37
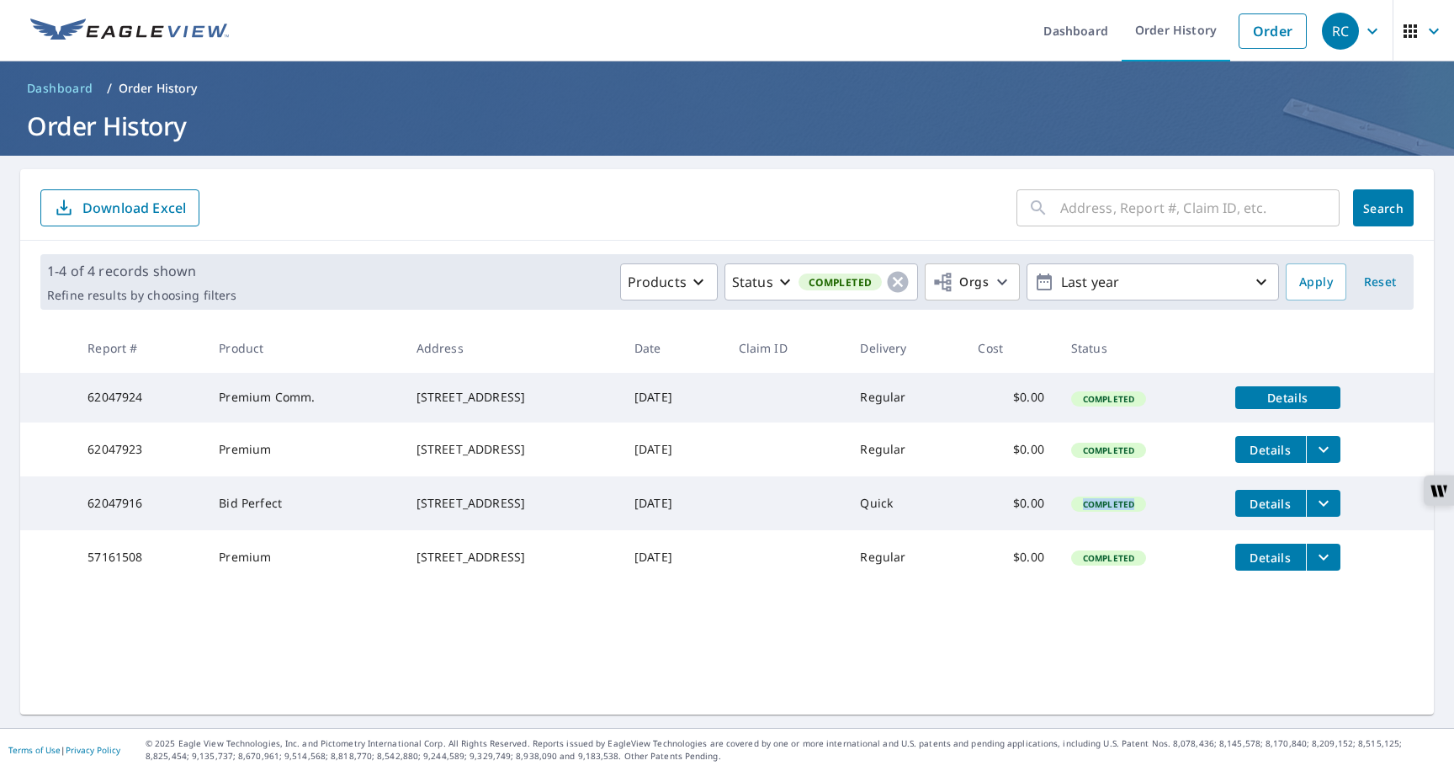
drag, startPoint x: 1100, startPoint y: 526, endPoint x: 1142, endPoint y: 522, distance: 43.1
click at [1144, 510] on span "Completed" at bounding box center [1109, 504] width 72 height 12
click at [1321, 513] on icon "filesDropdownBtn-62047916" at bounding box center [1323, 503] width 20 height 20
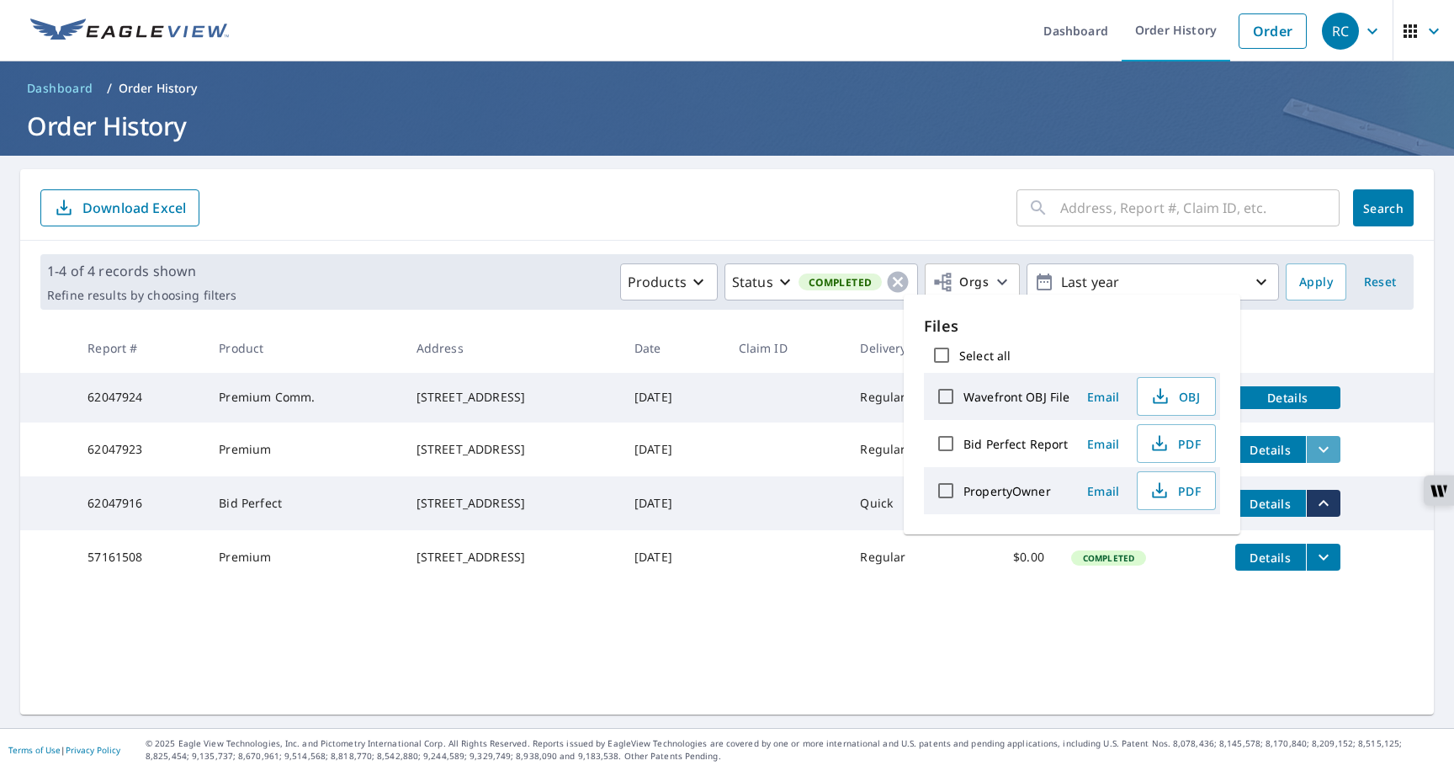
click at [1326, 456] on icon "filesDropdownBtn-62047923" at bounding box center [1323, 449] width 20 height 20
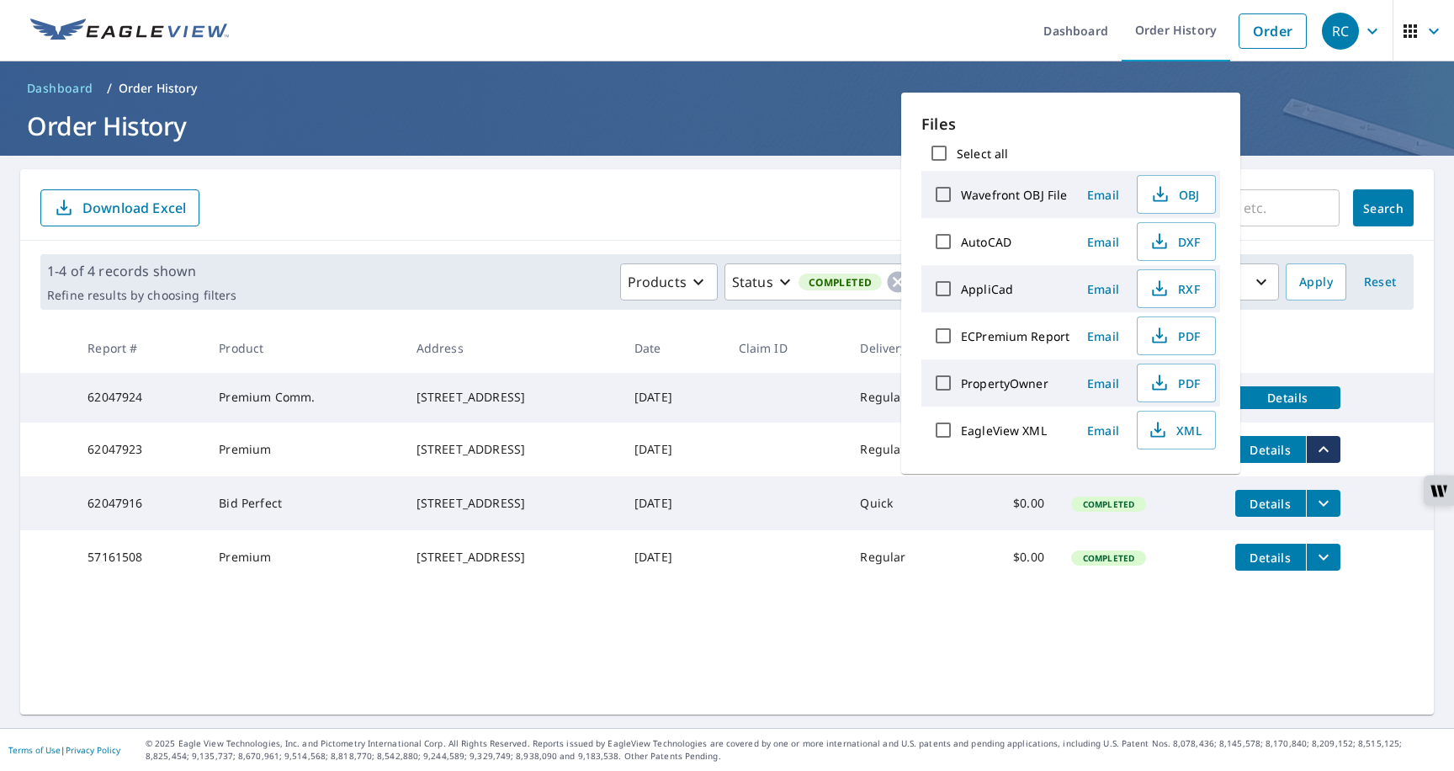
click at [946, 683] on div "​ Search Download Excel 1-4 of 4 records shown Refine results by choosing filte…" at bounding box center [726, 441] width 1413 height 545
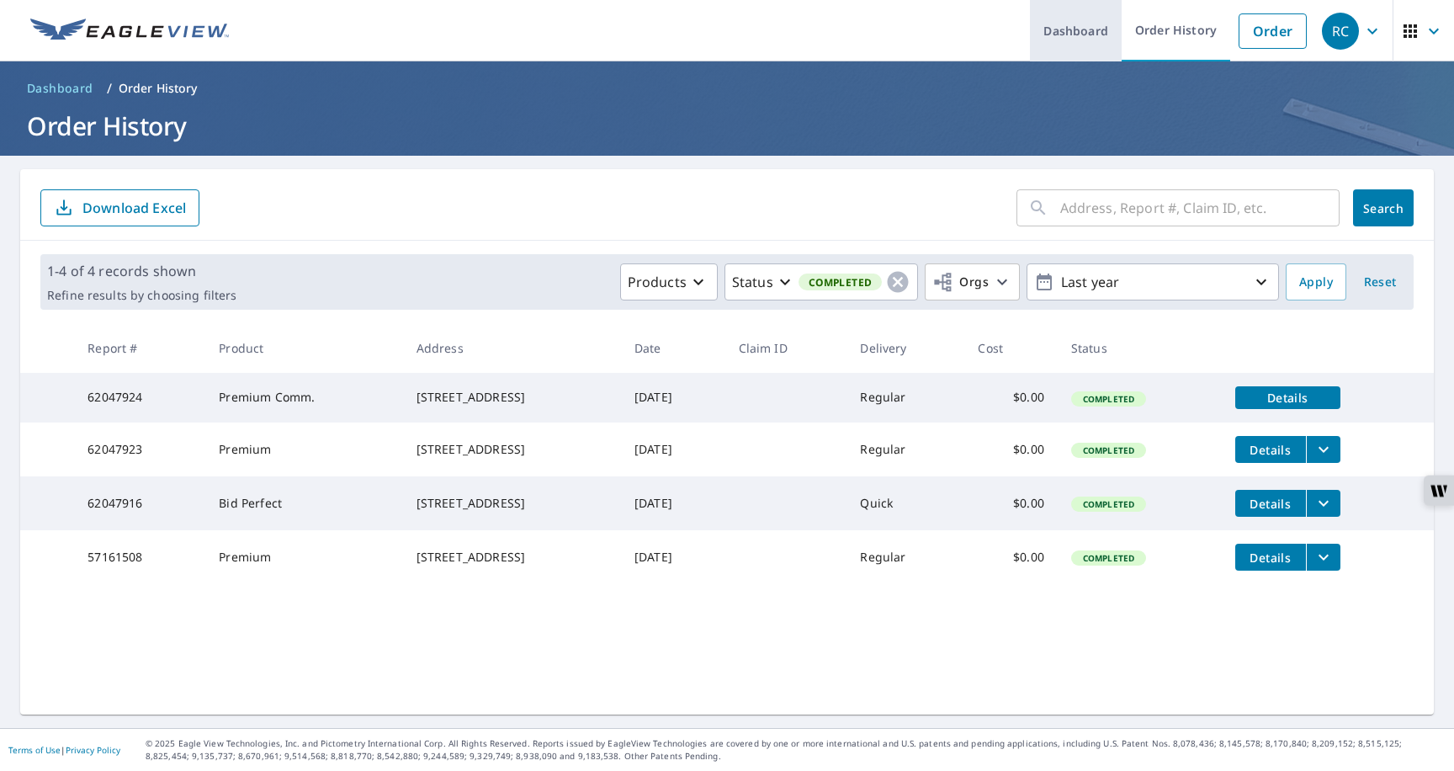
click at [1075, 31] on link "Dashboard" at bounding box center [1076, 30] width 92 height 61
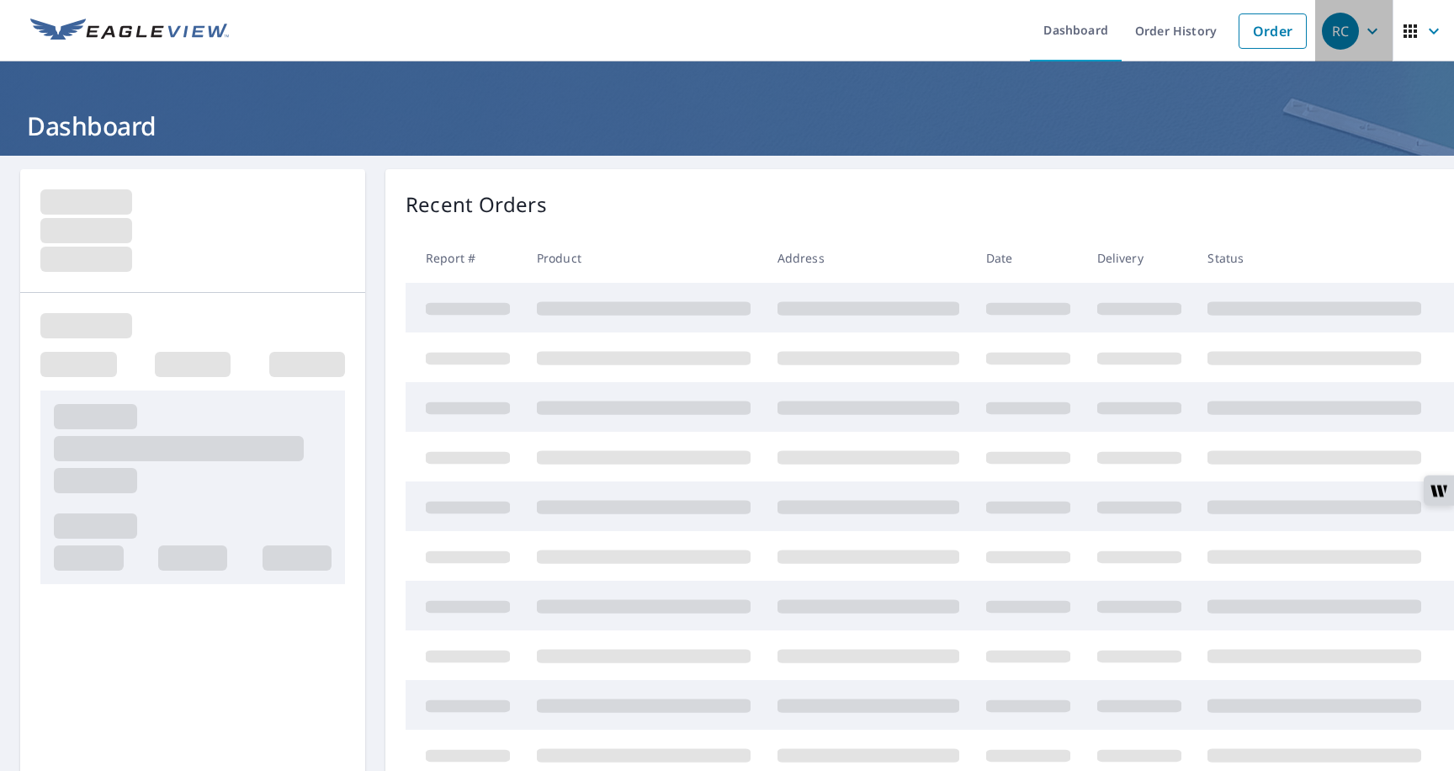
click at [1379, 28] on icon "button" at bounding box center [1372, 31] width 20 height 20
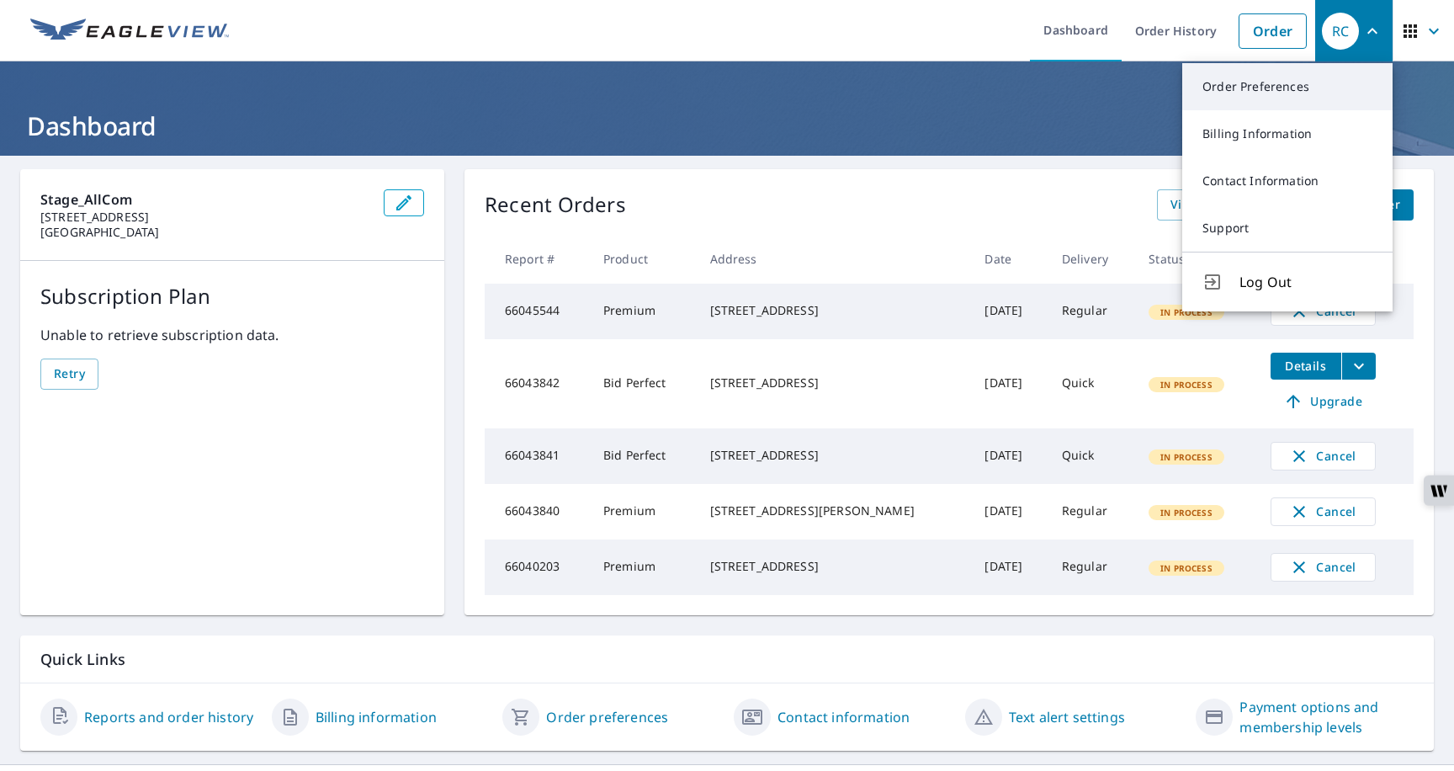
click at [1238, 93] on link "Order Preferences" at bounding box center [1287, 86] width 210 height 47
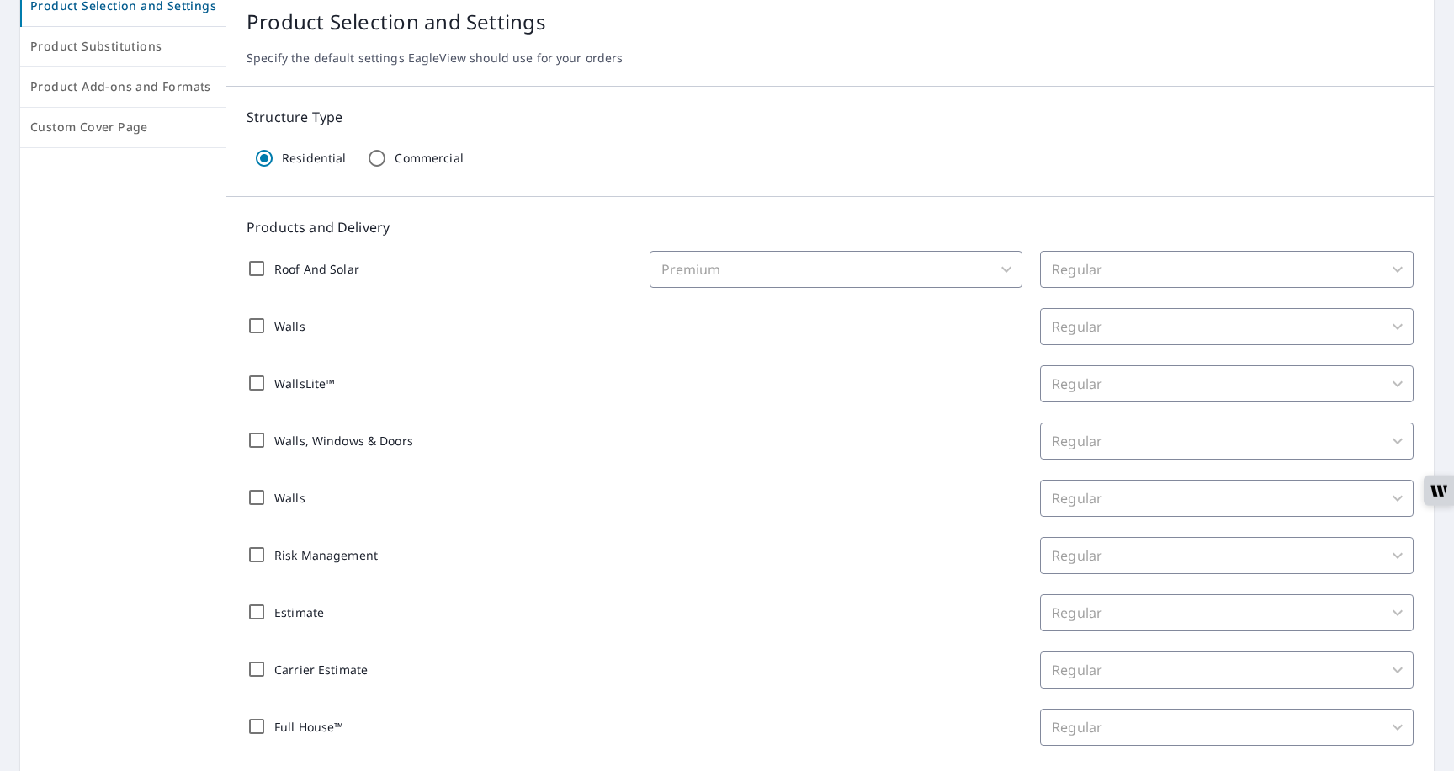
scroll to position [184, 0]
click at [368, 164] on input "Commercial" at bounding box center [376, 156] width 35 height 35
radio input "true"
radio input "false"
checkbox input "false"
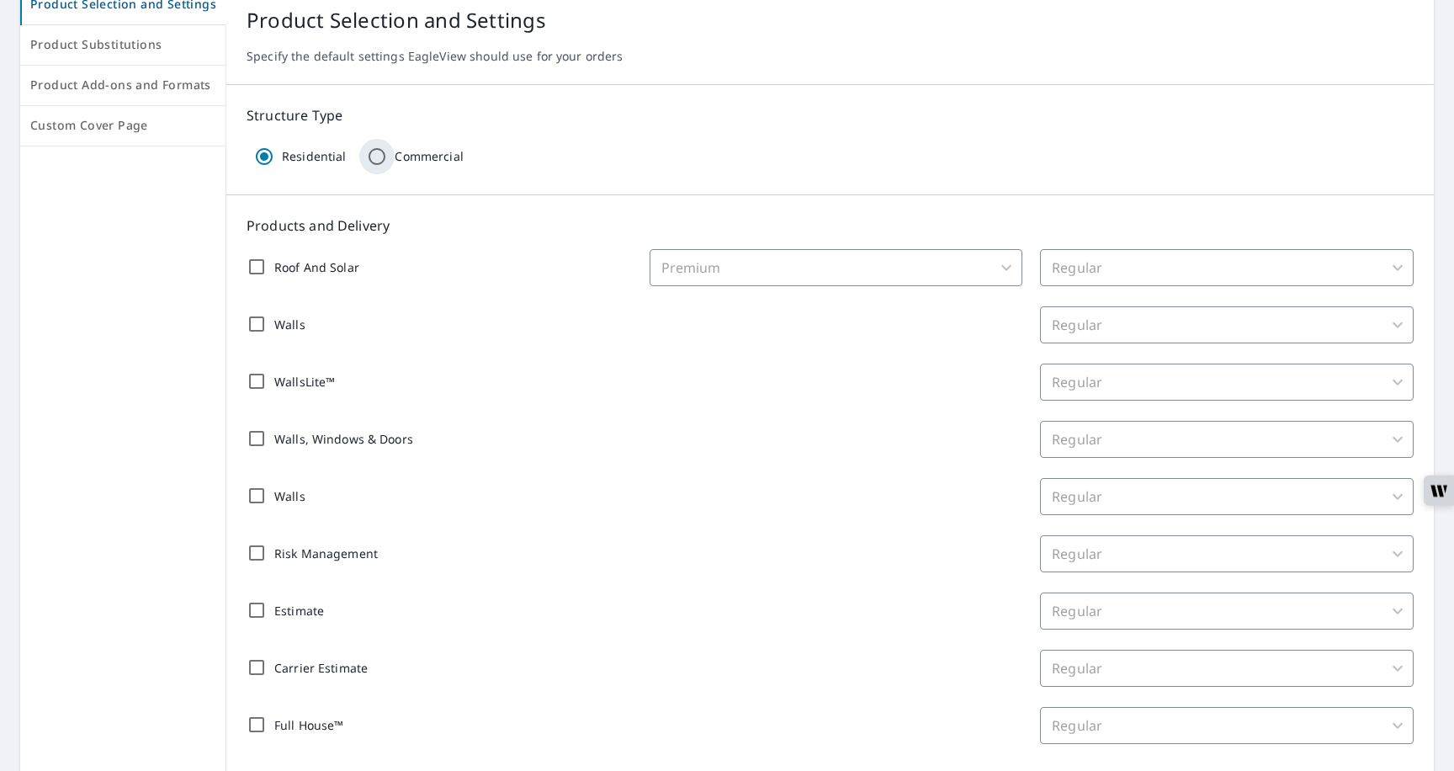
type input "2"
checkbox input "false"
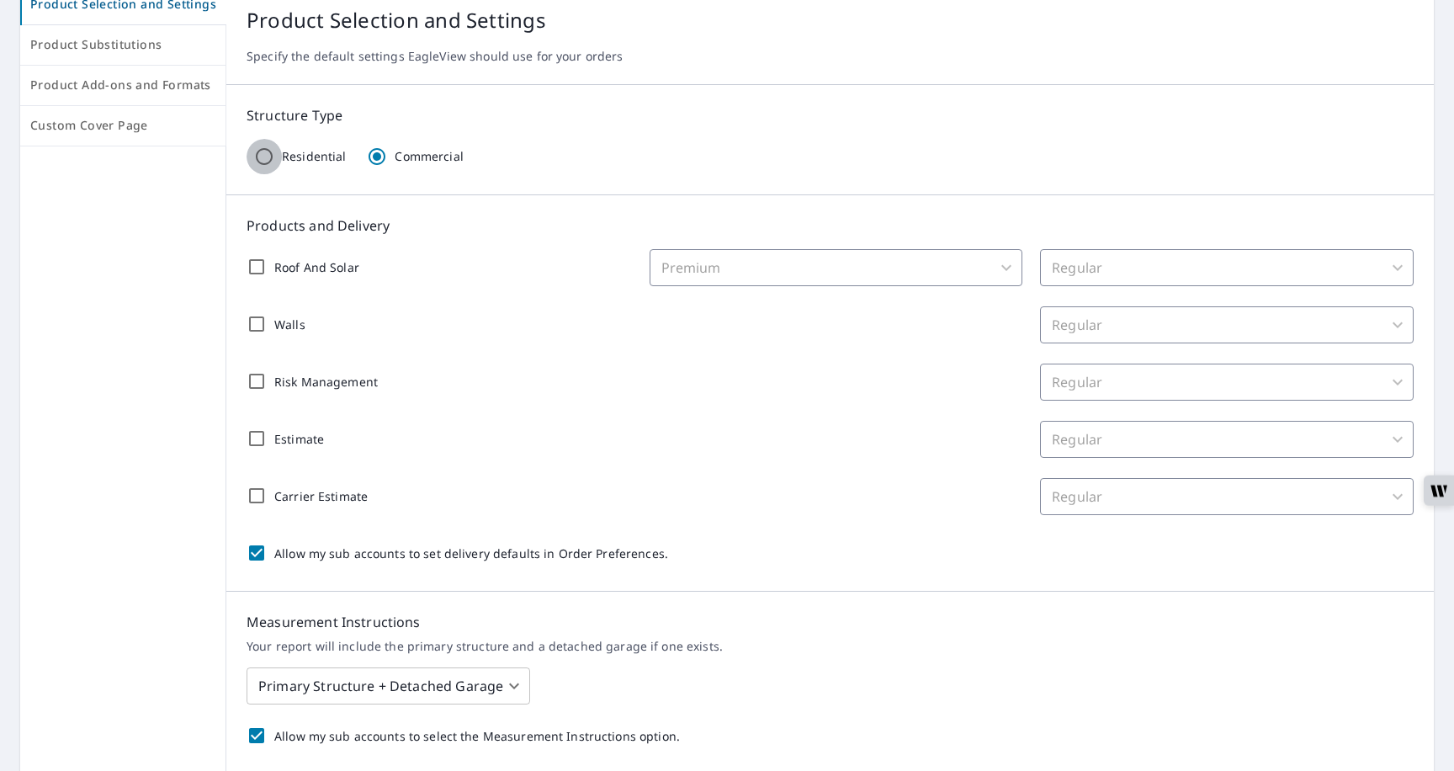
click at [262, 159] on input "Residential" at bounding box center [263, 156] width 35 height 35
radio input "true"
radio input "false"
checkbox input "false"
type input "1"
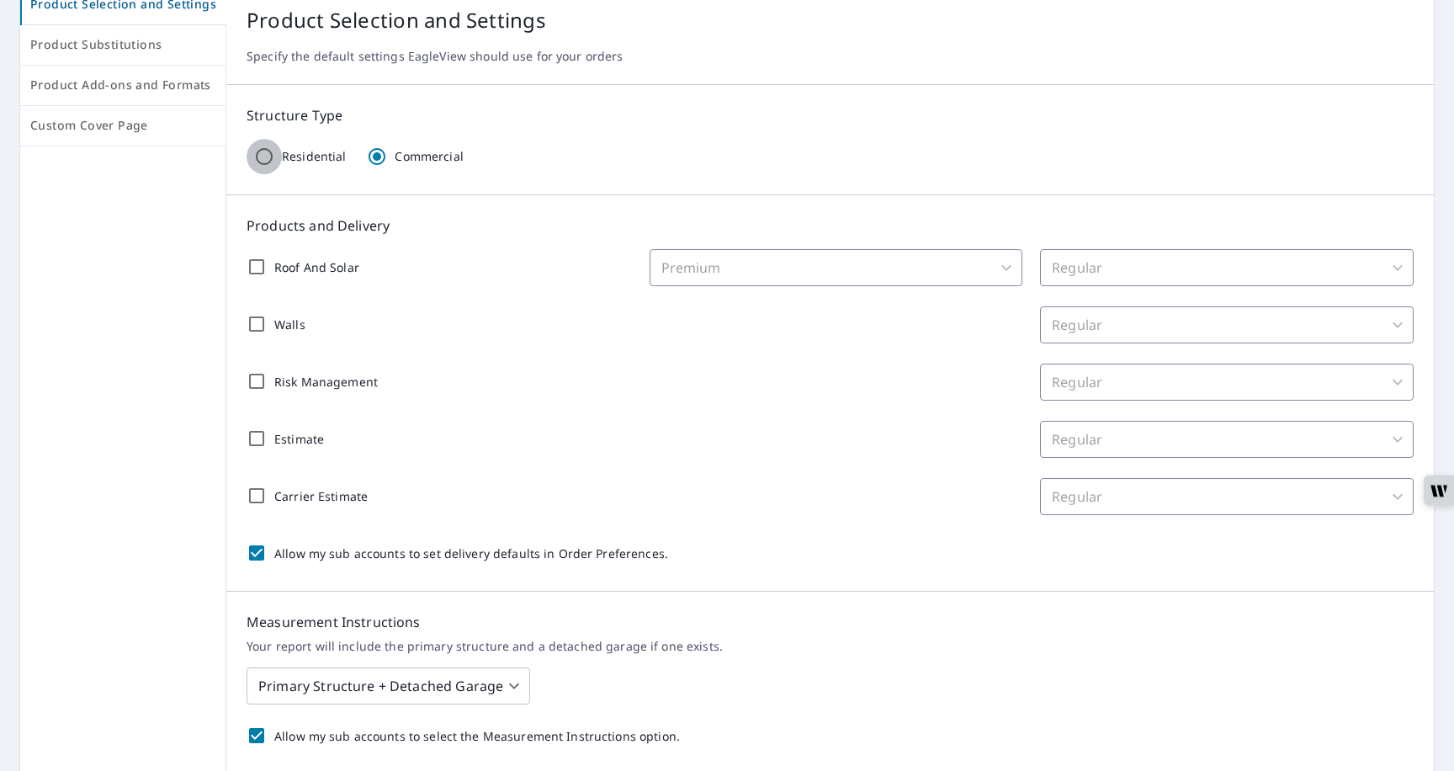
checkbox input "false"
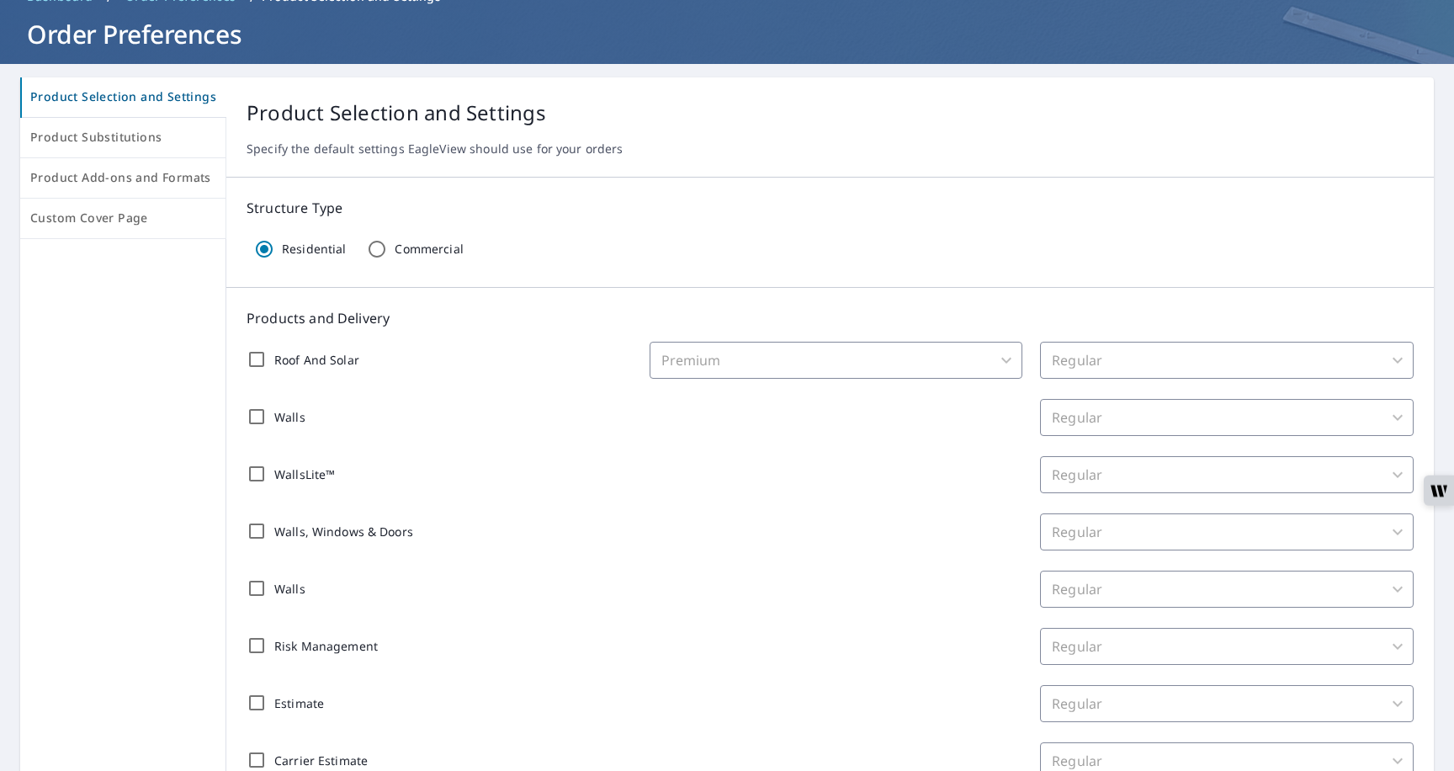
scroll to position [87, 0]
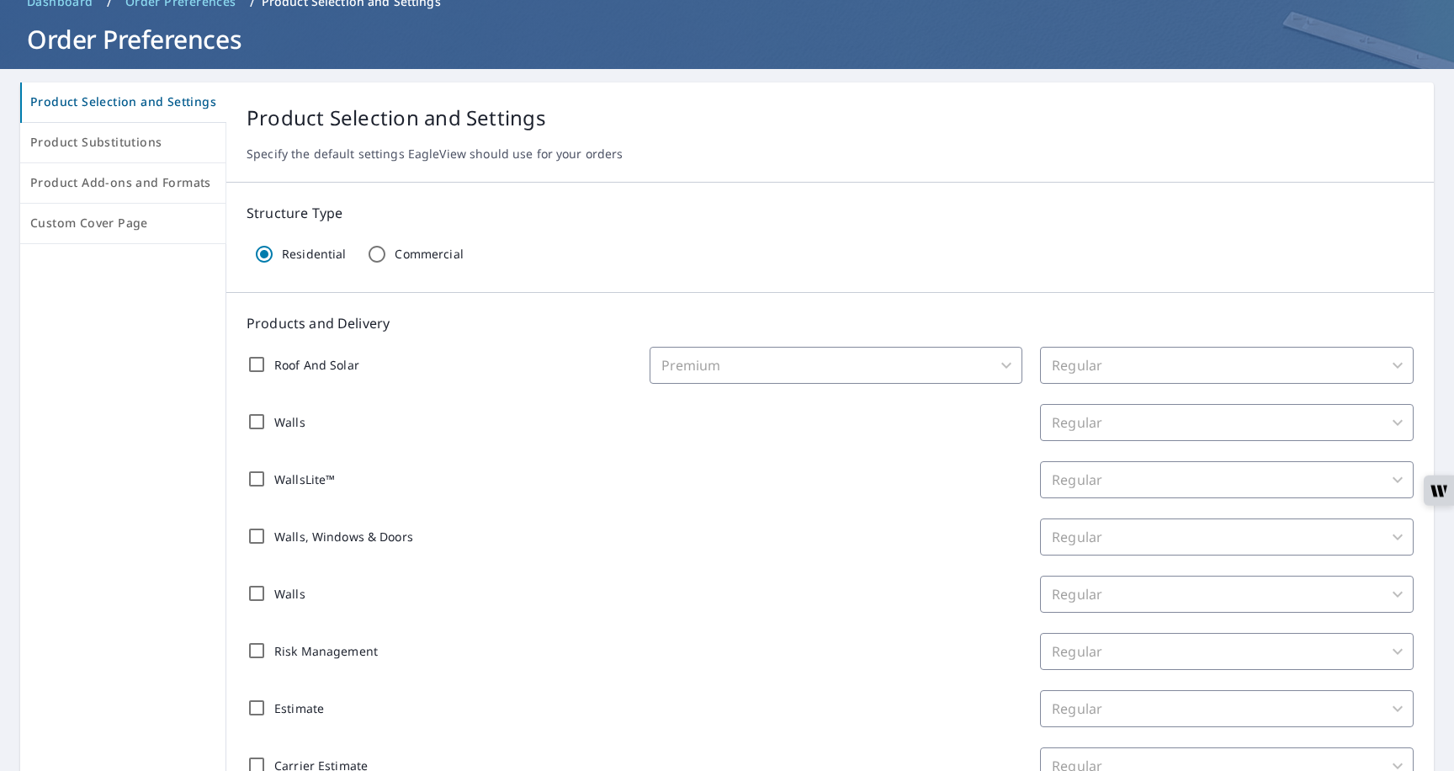
click at [252, 373] on input "Roof And Solar" at bounding box center [256, 364] width 35 height 35
click at [677, 366] on body "RC RC Dashboard Order History Order RC Dashboard / Order Preferences / Product …" at bounding box center [727, 395] width 1454 height 790
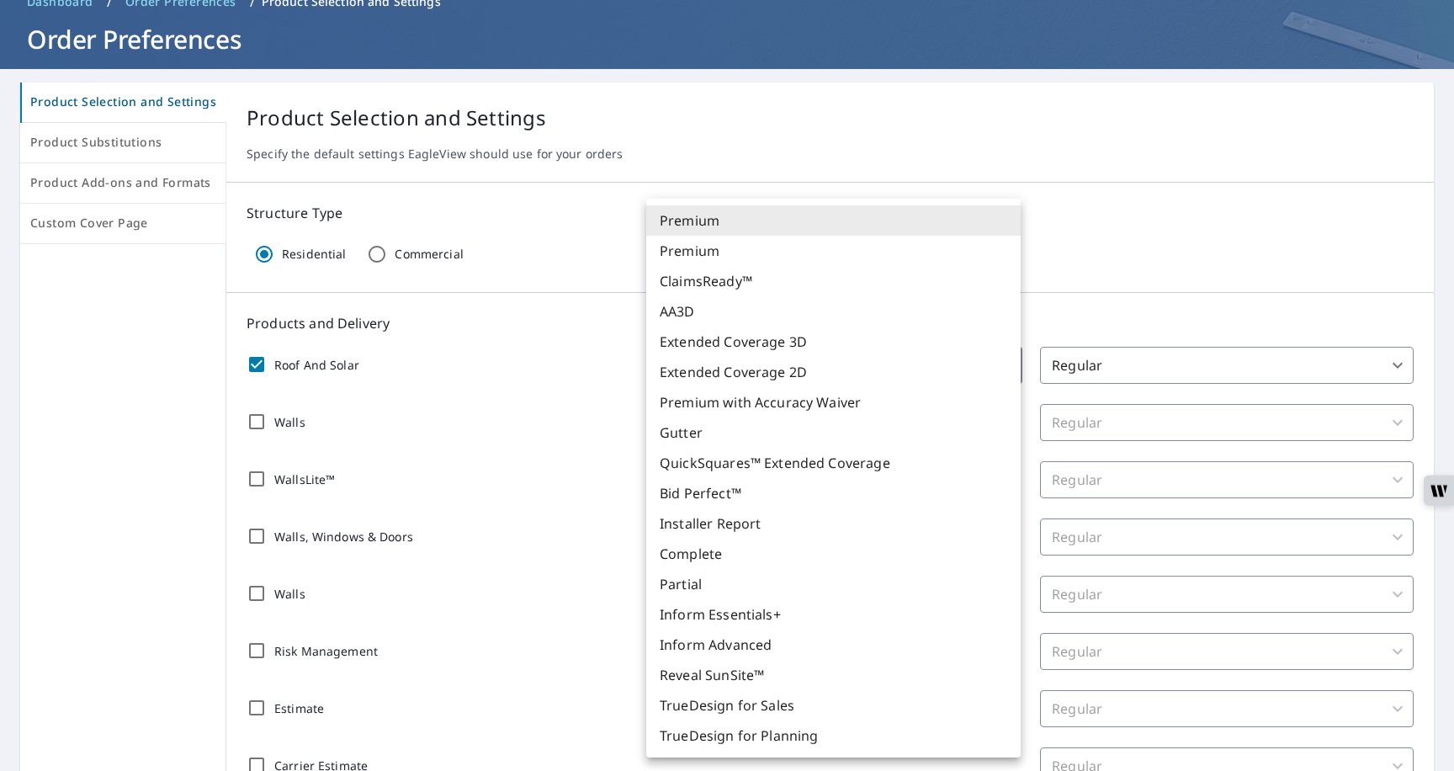
click at [676, 432] on li "Gutter" at bounding box center [833, 432] width 374 height 30
checkbox input "true"
type input "46"
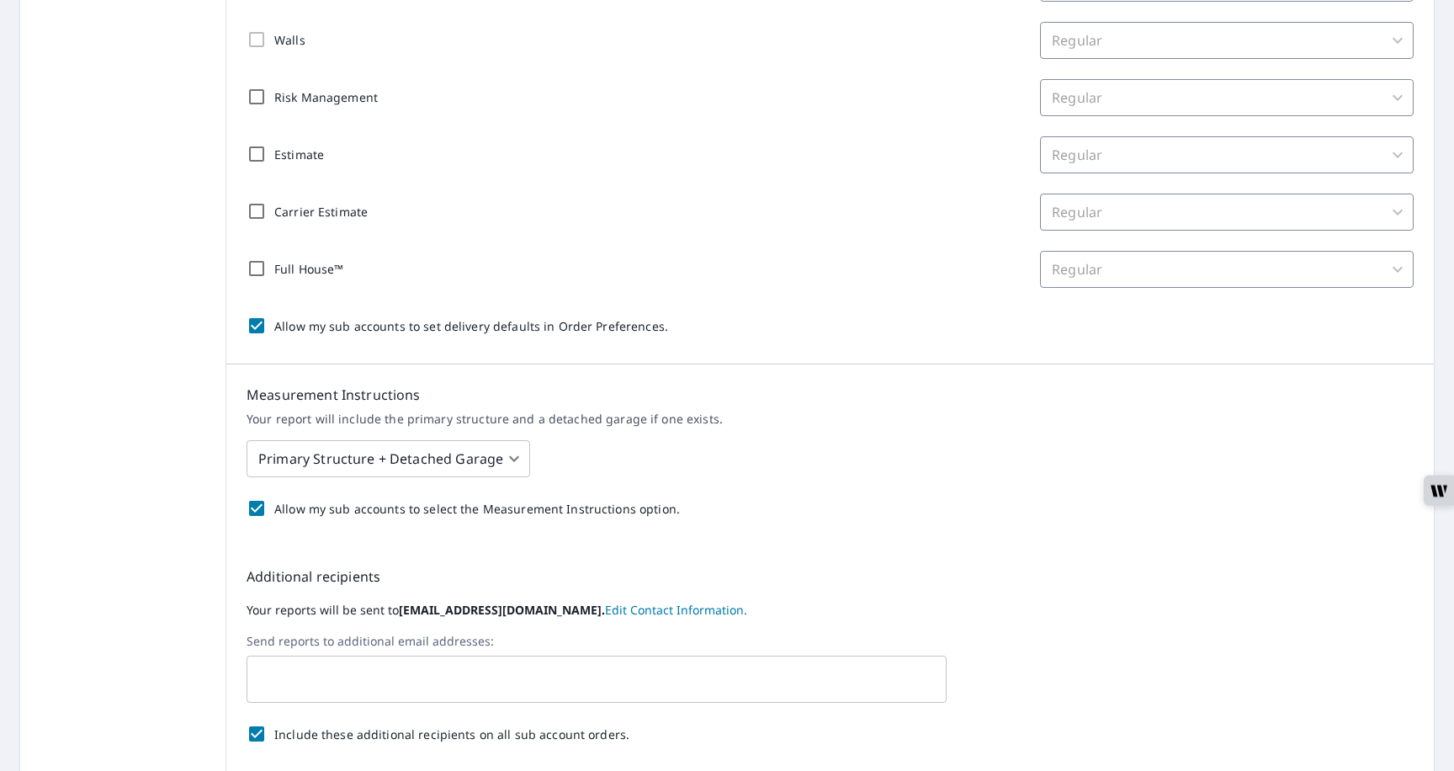
scroll to position [776, 0]
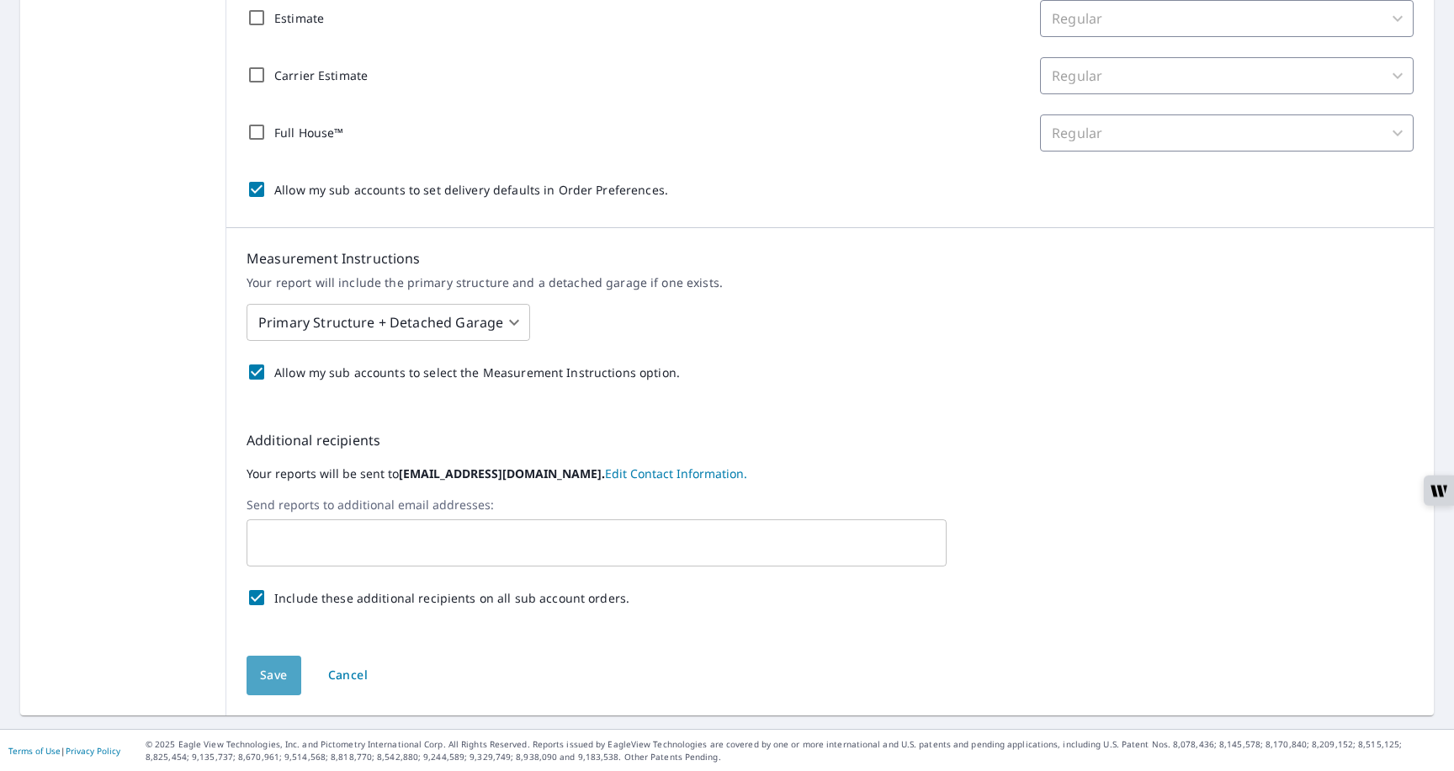
click at [260, 679] on span "Save" at bounding box center [274, 675] width 28 height 21
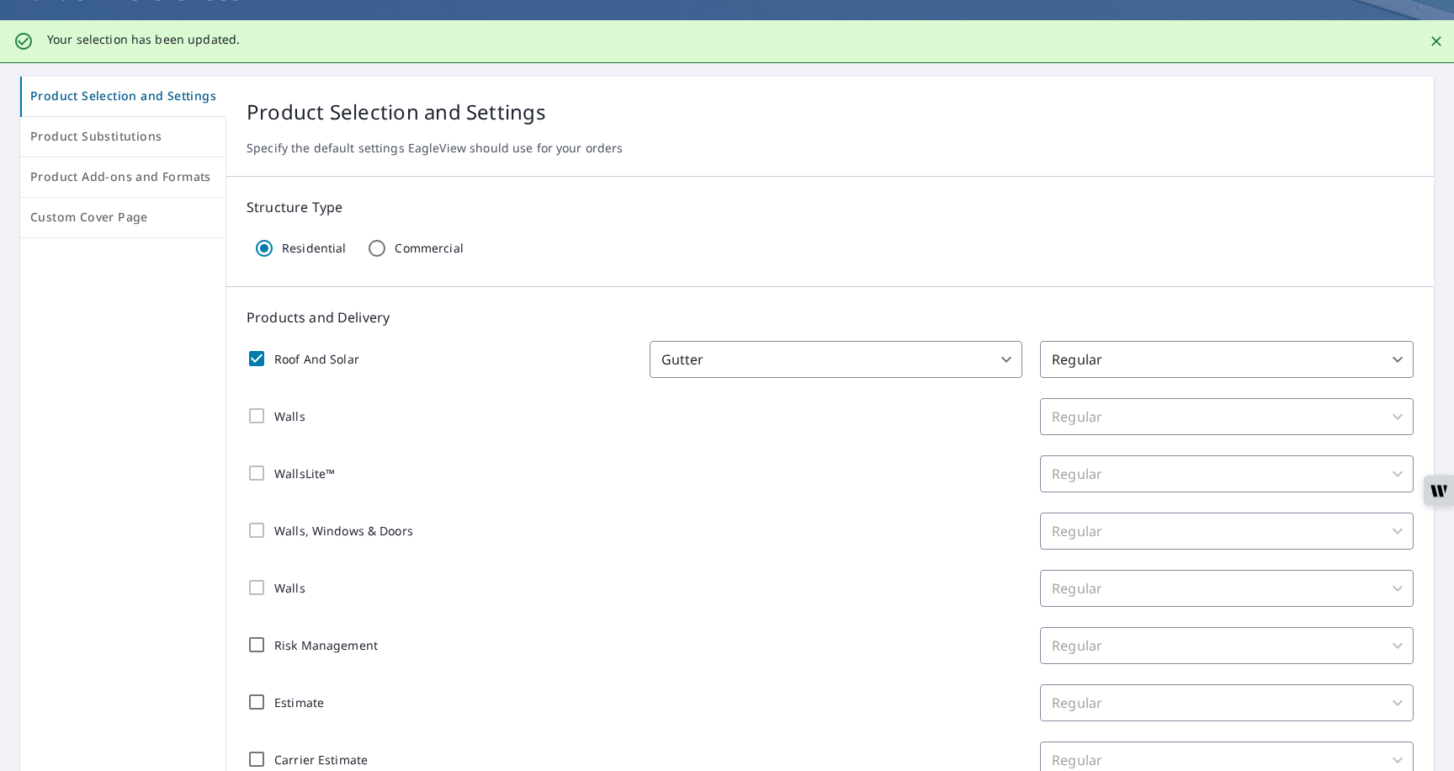
scroll to position [0, 0]
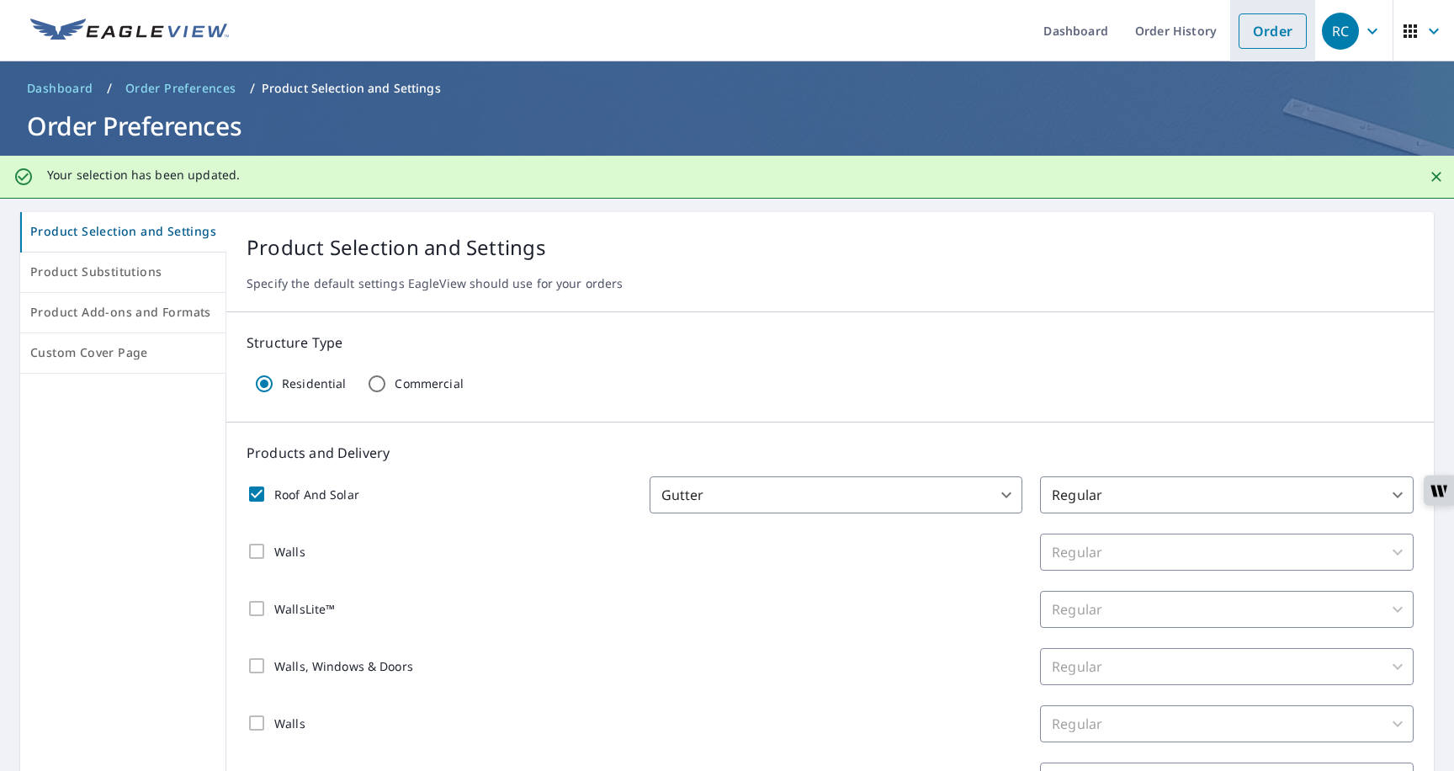
click at [1261, 32] on link "Order" at bounding box center [1272, 30] width 68 height 35
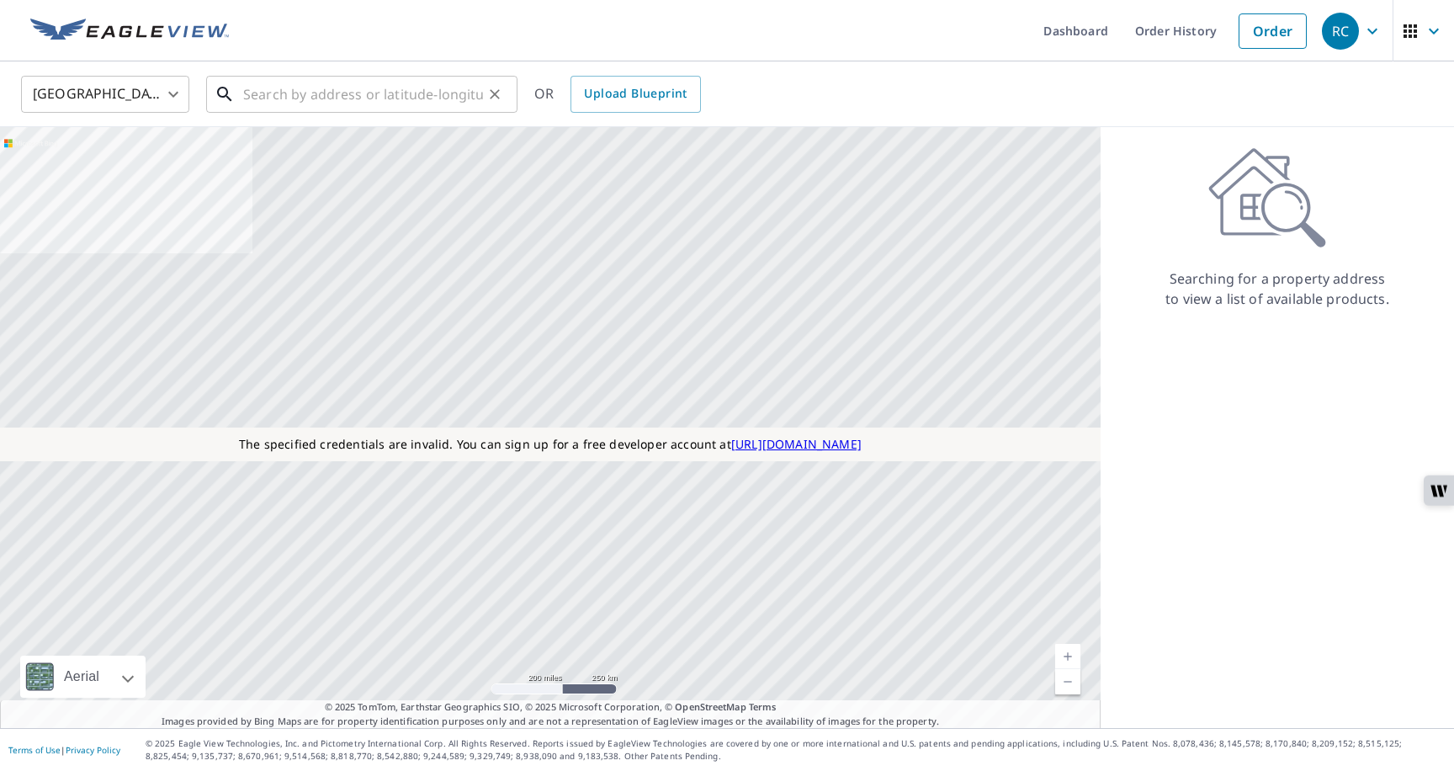
click at [408, 110] on input "text" at bounding box center [363, 94] width 240 height 47
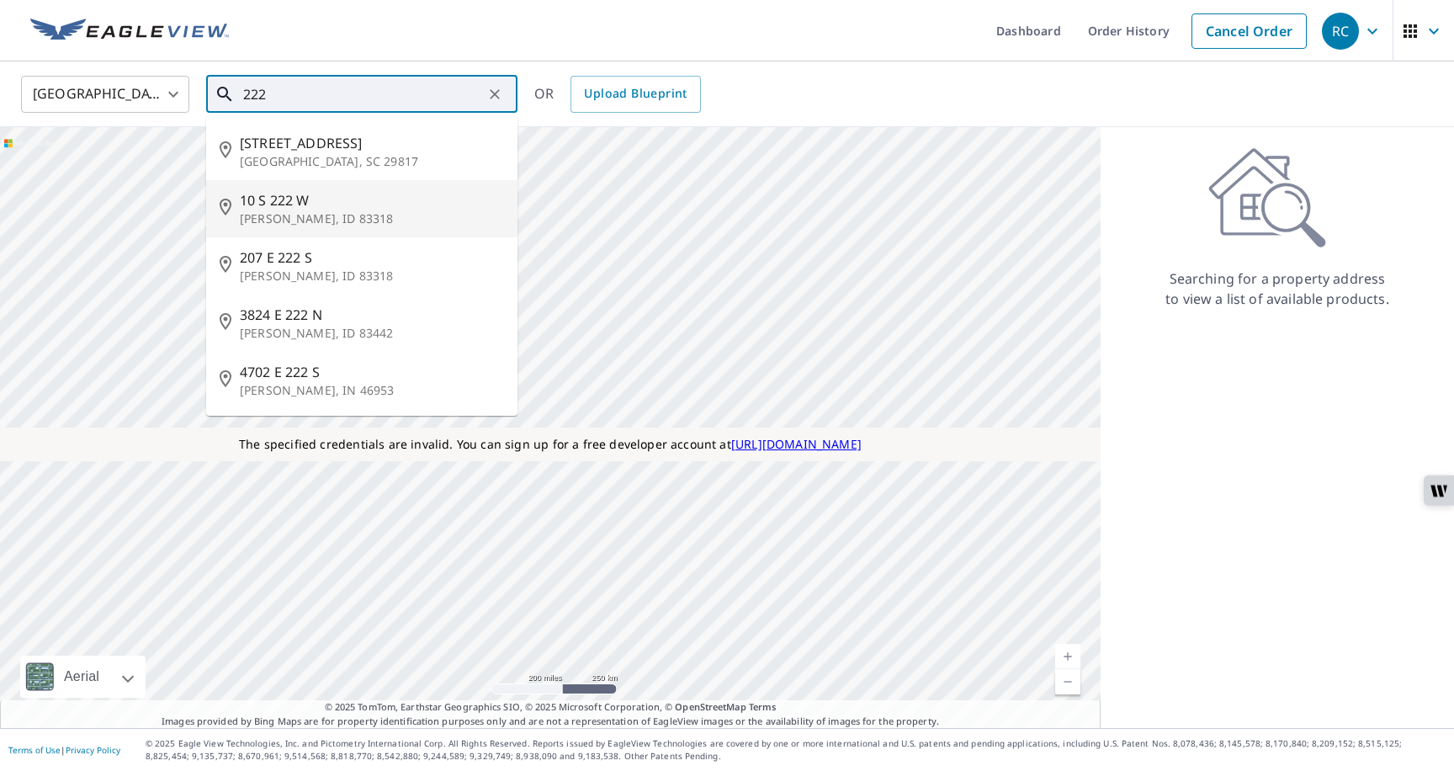
click at [313, 193] on span "10 S 222 W" at bounding box center [372, 200] width 264 height 20
type input "[STREET_ADDRESS][PERSON_NAME]"
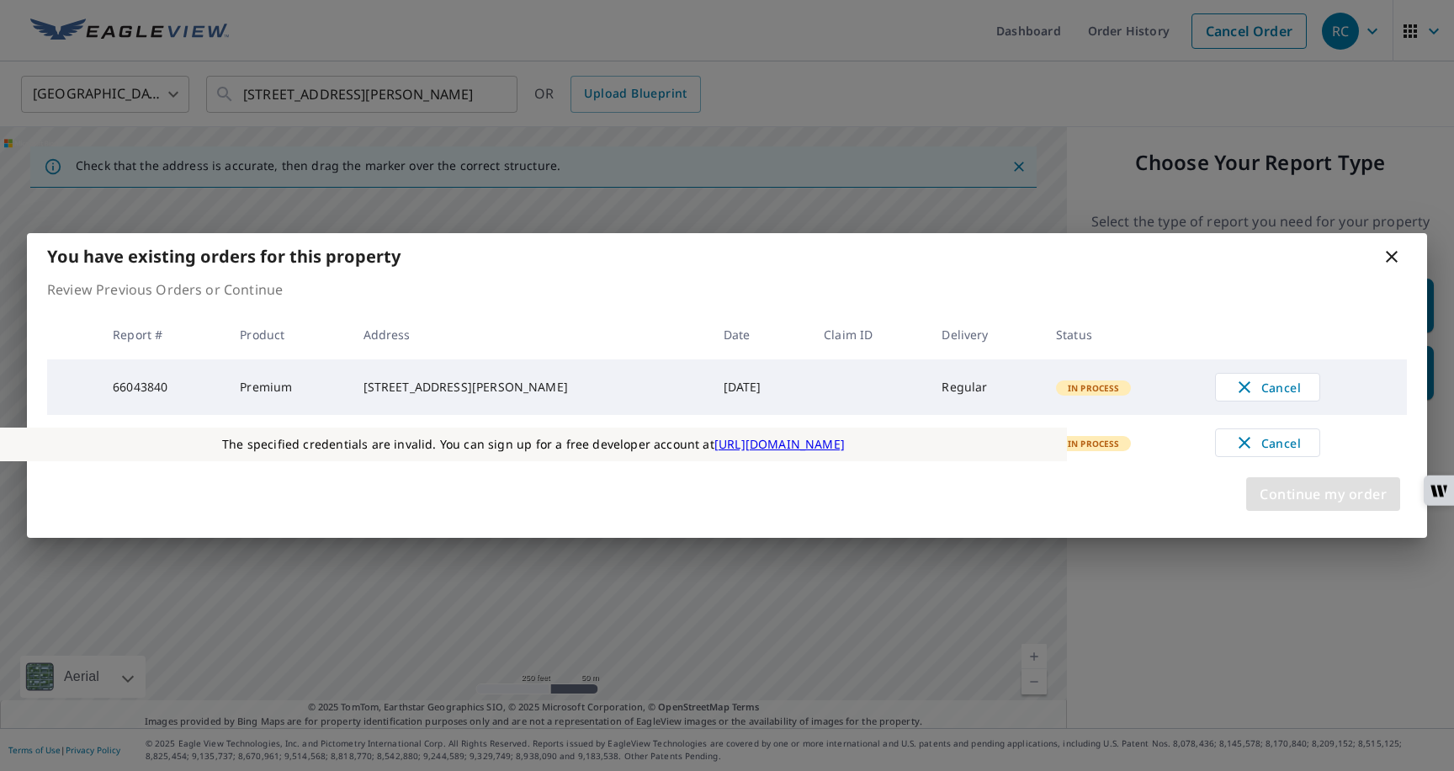
click at [1284, 490] on span "Continue my order" at bounding box center [1322, 494] width 127 height 24
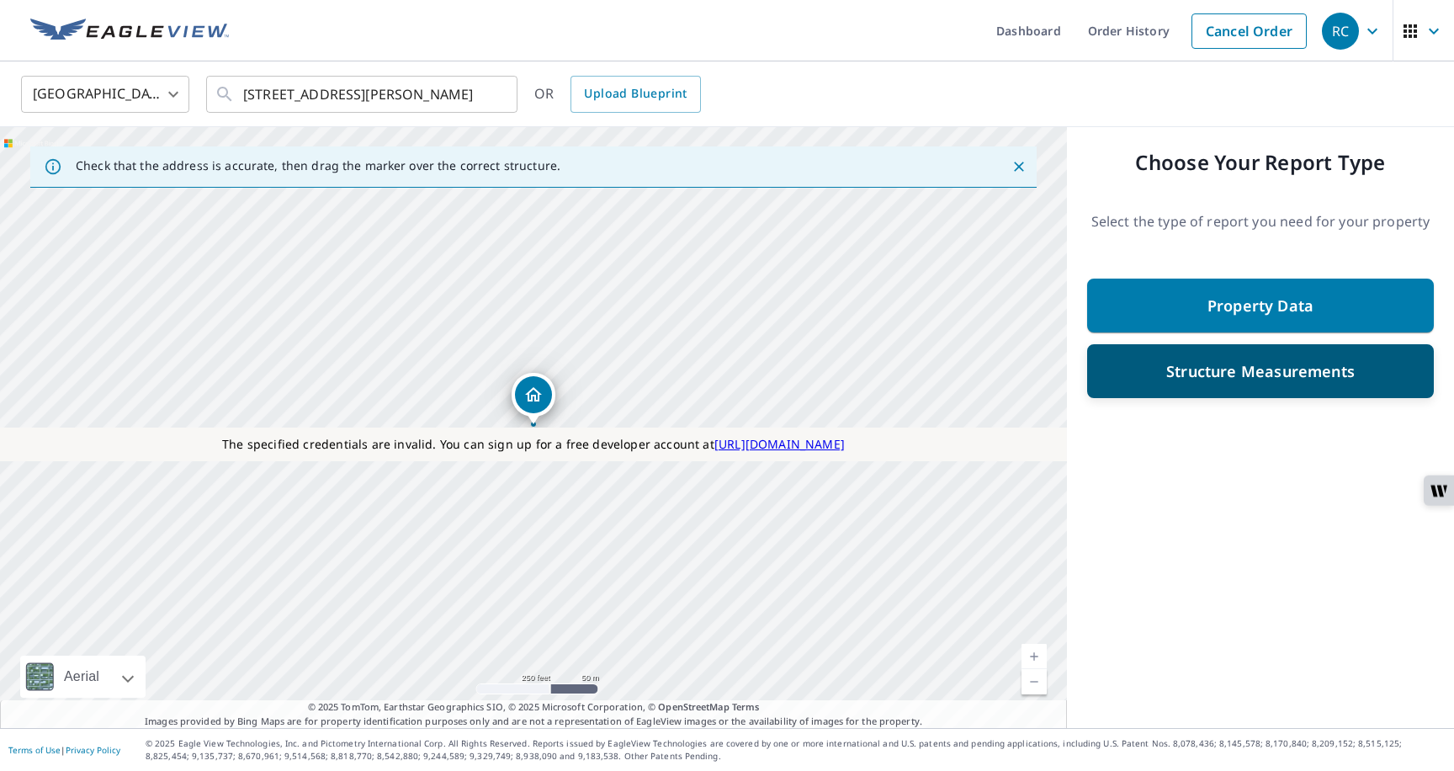
click at [1225, 394] on div "Structure Measurements" at bounding box center [1260, 371] width 347 height 54
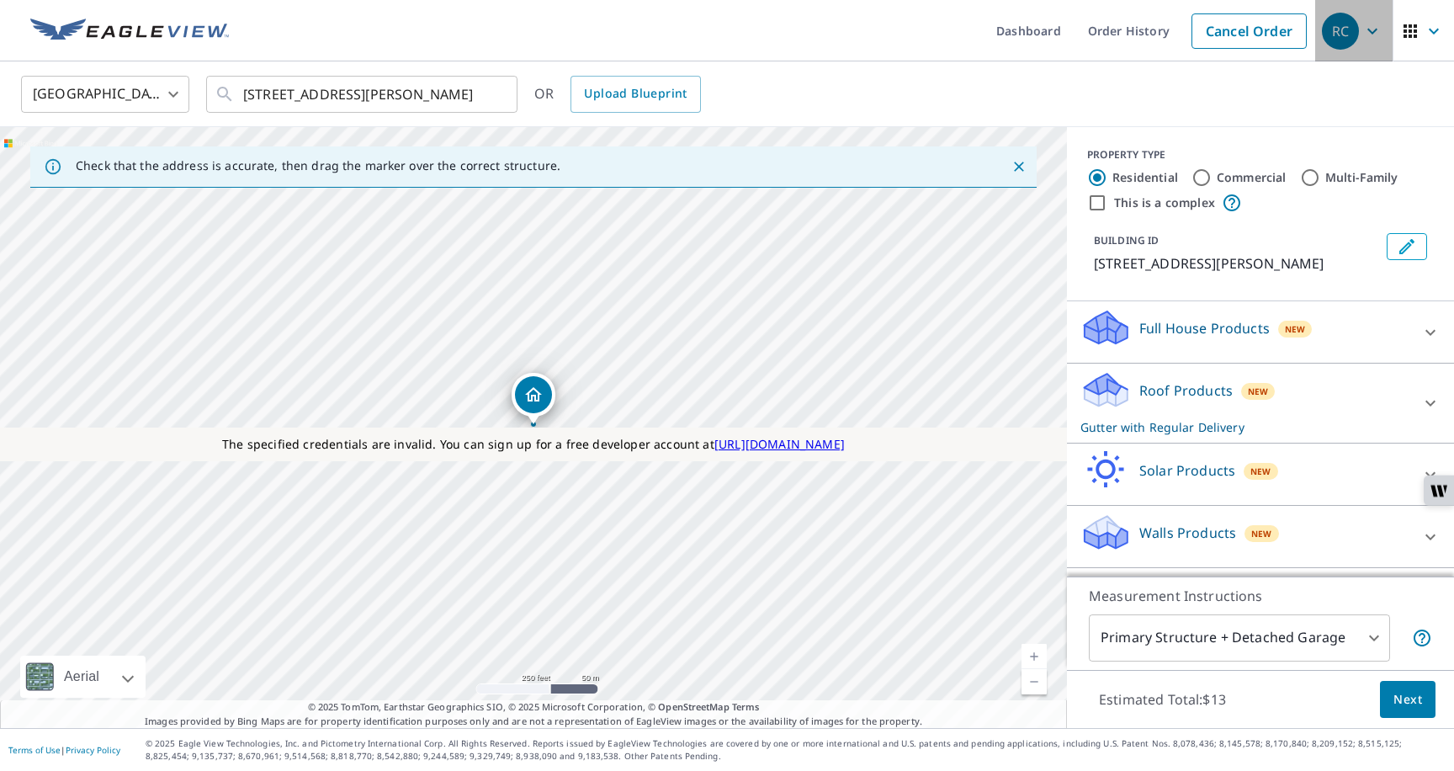
click at [1366, 34] on icon "button" at bounding box center [1372, 31] width 20 height 20
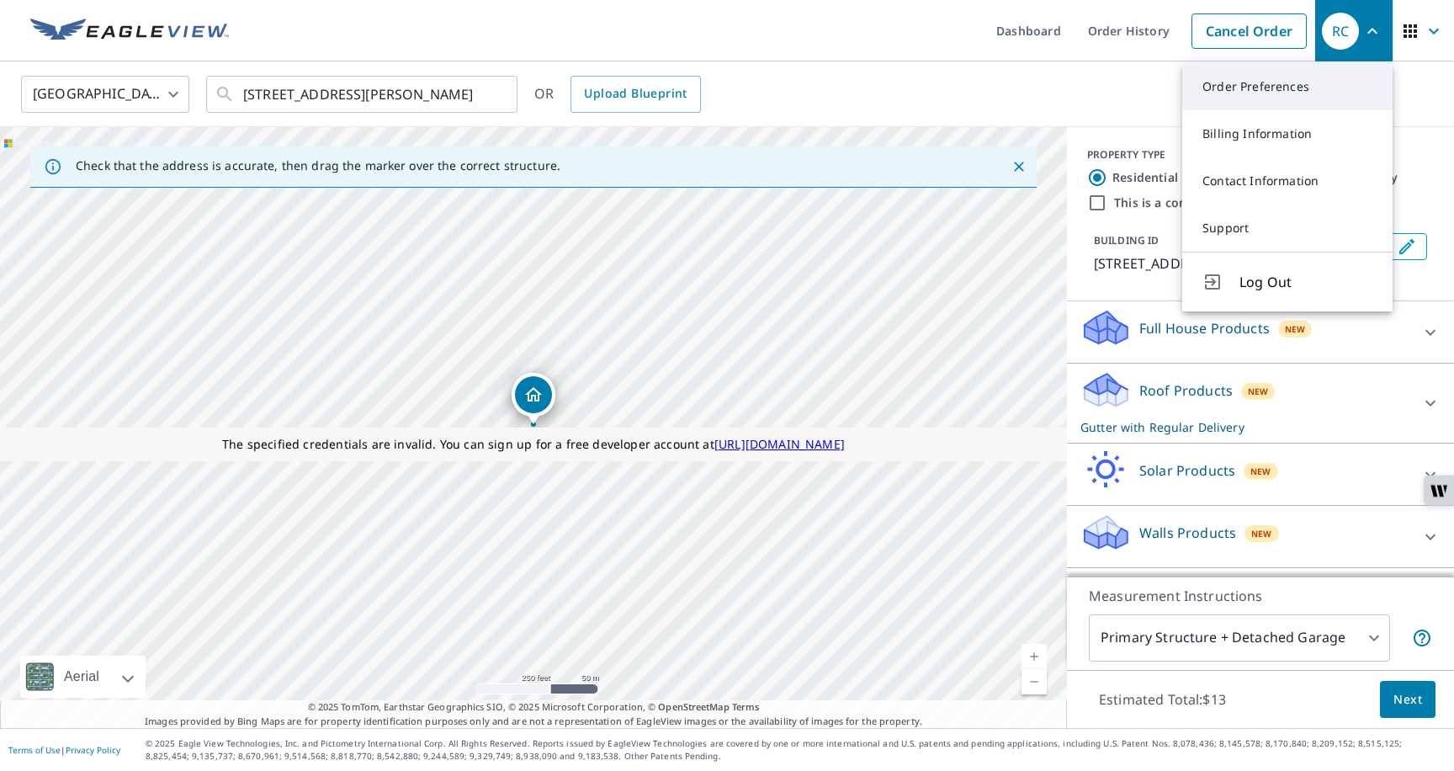
click at [1278, 86] on link "Order Preferences" at bounding box center [1287, 86] width 210 height 47
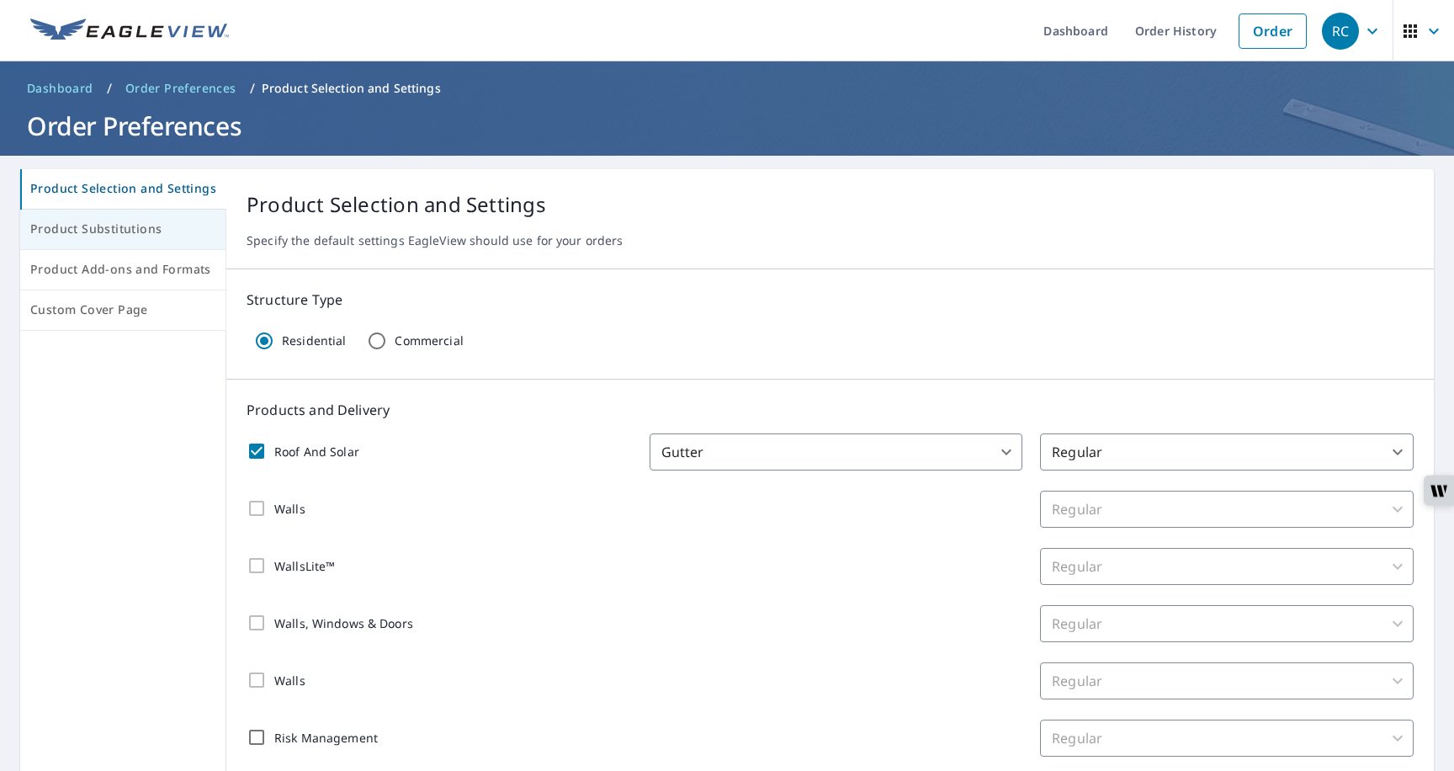
click at [133, 237] on span "Product Substitutions" at bounding box center [122, 229] width 185 height 21
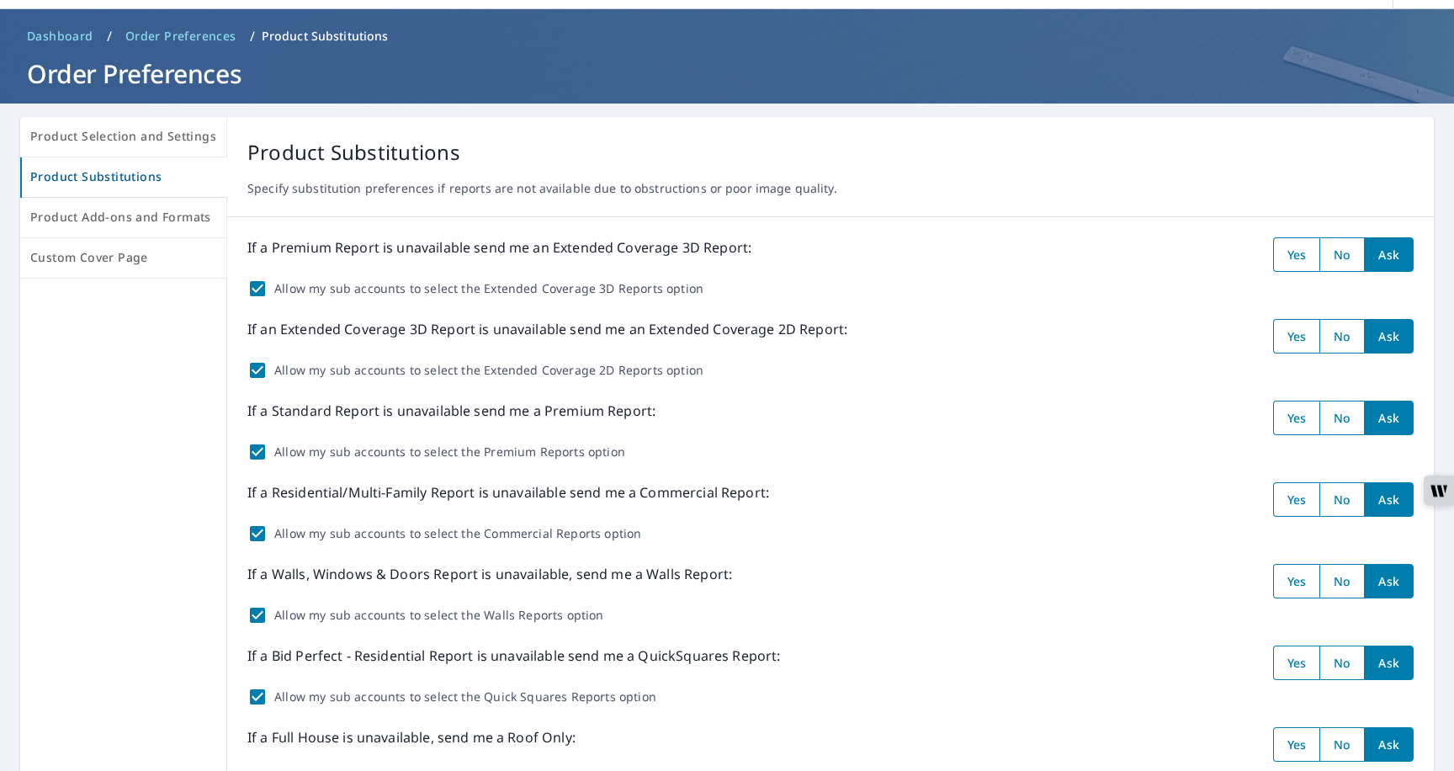
scroll to position [51, 0]
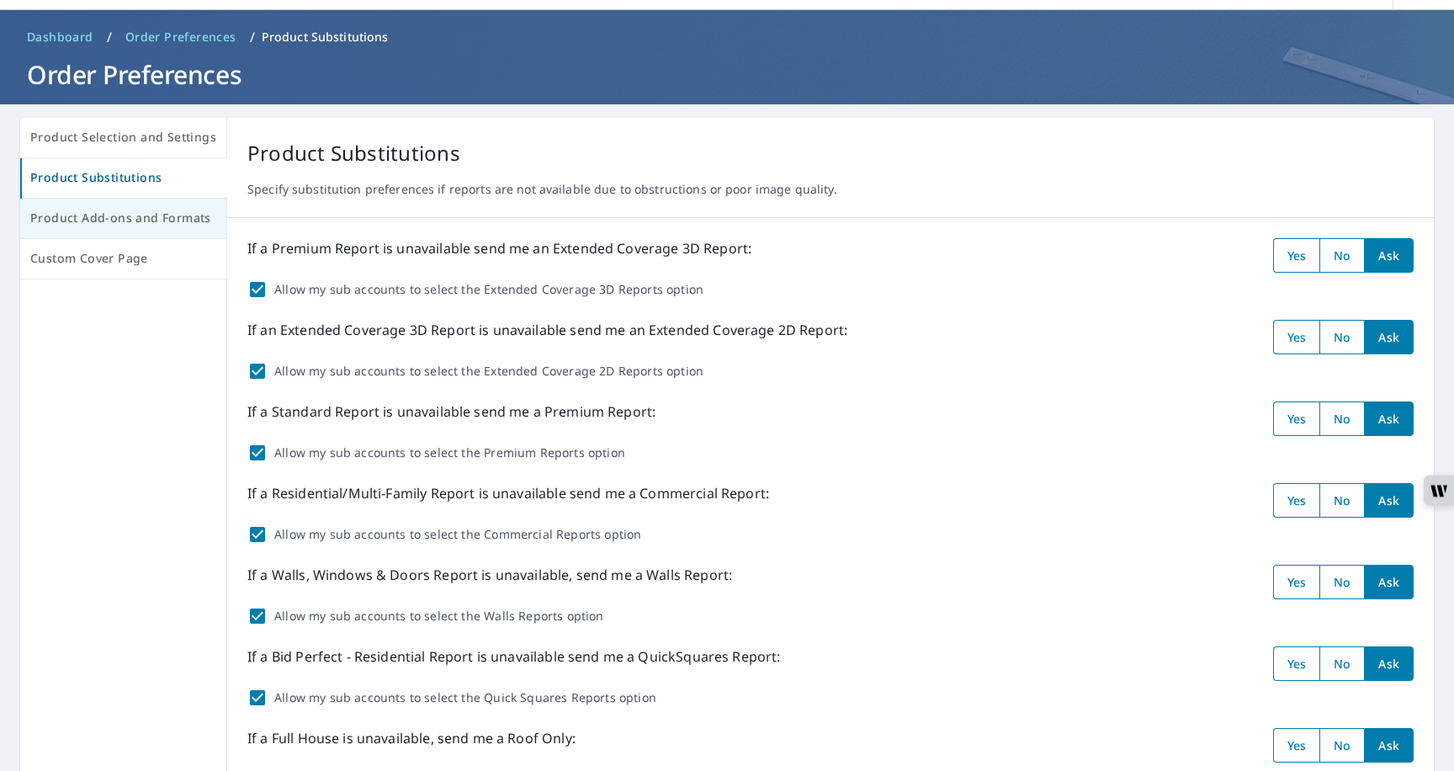
click at [122, 228] on span "Product Add-ons and Formats" at bounding box center [123, 218] width 186 height 21
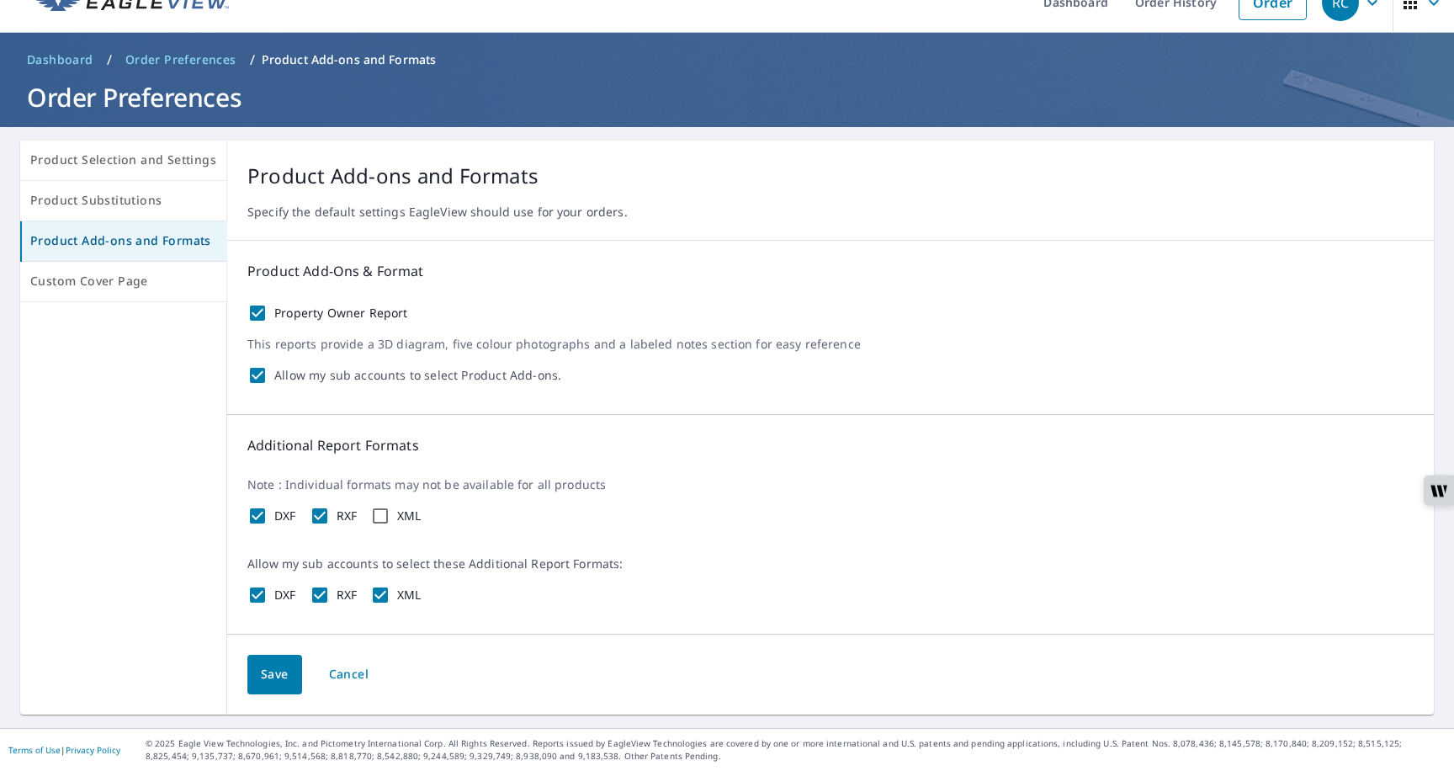
scroll to position [28, 0]
click at [115, 291] on span "Custom Cover Page" at bounding box center [123, 282] width 186 height 21
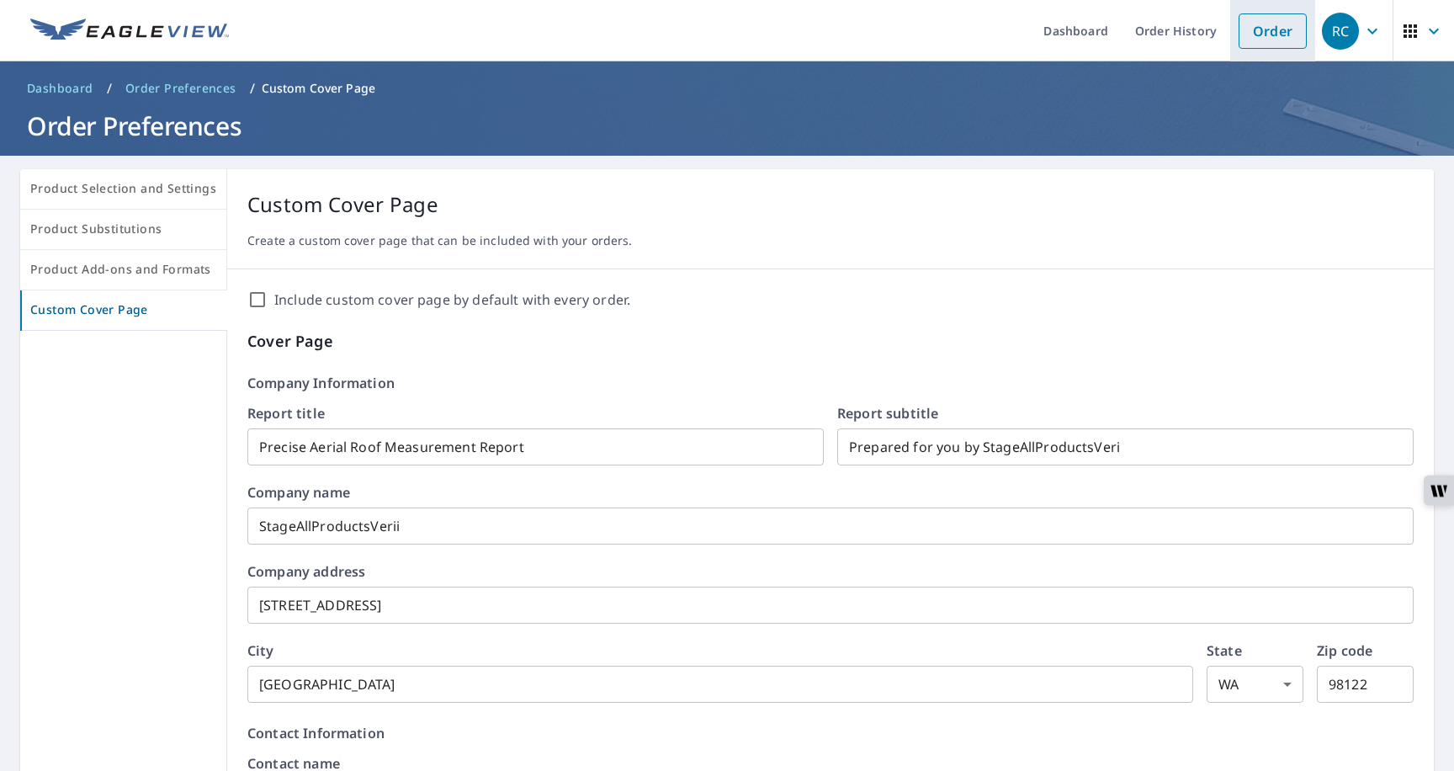
click at [1278, 41] on link "Order" at bounding box center [1272, 30] width 68 height 35
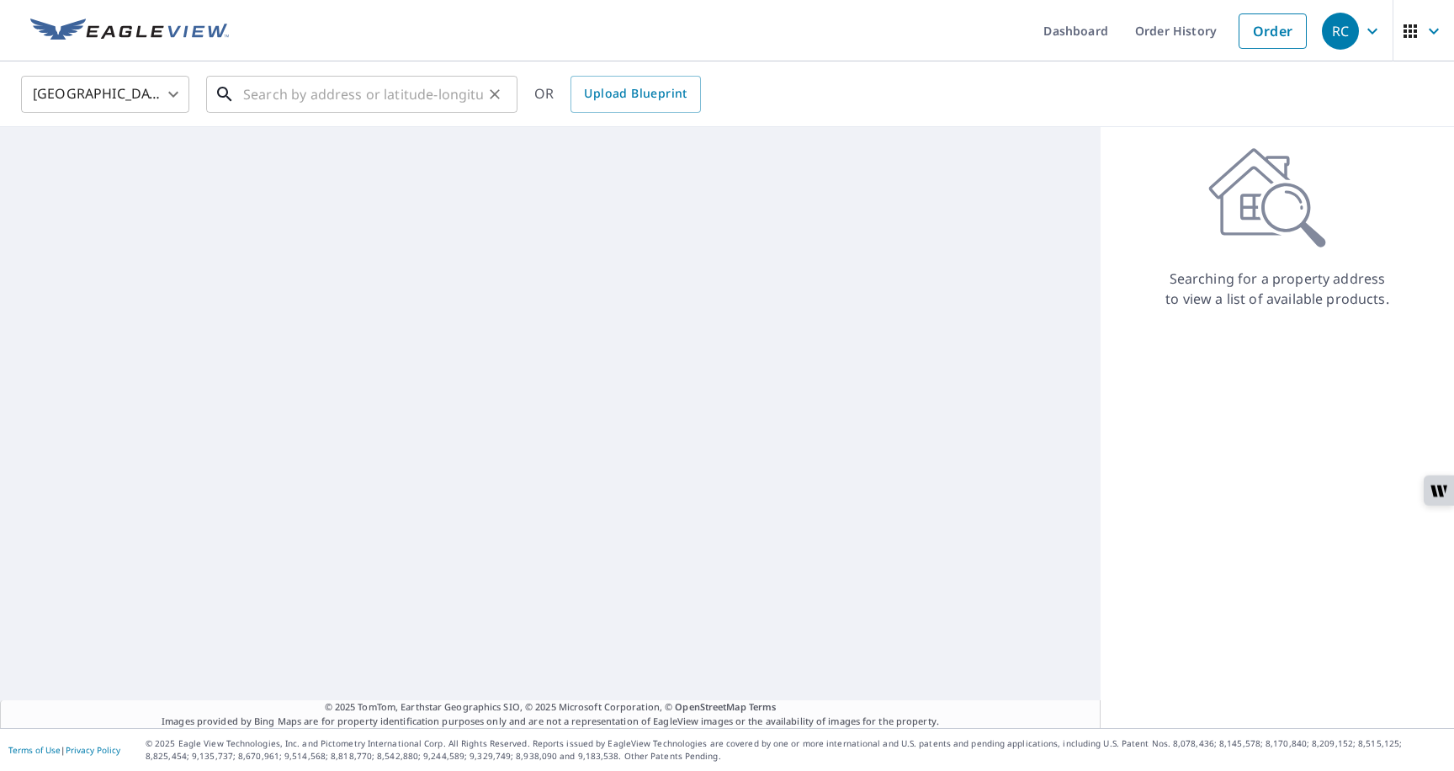
click at [393, 103] on input "text" at bounding box center [363, 94] width 240 height 47
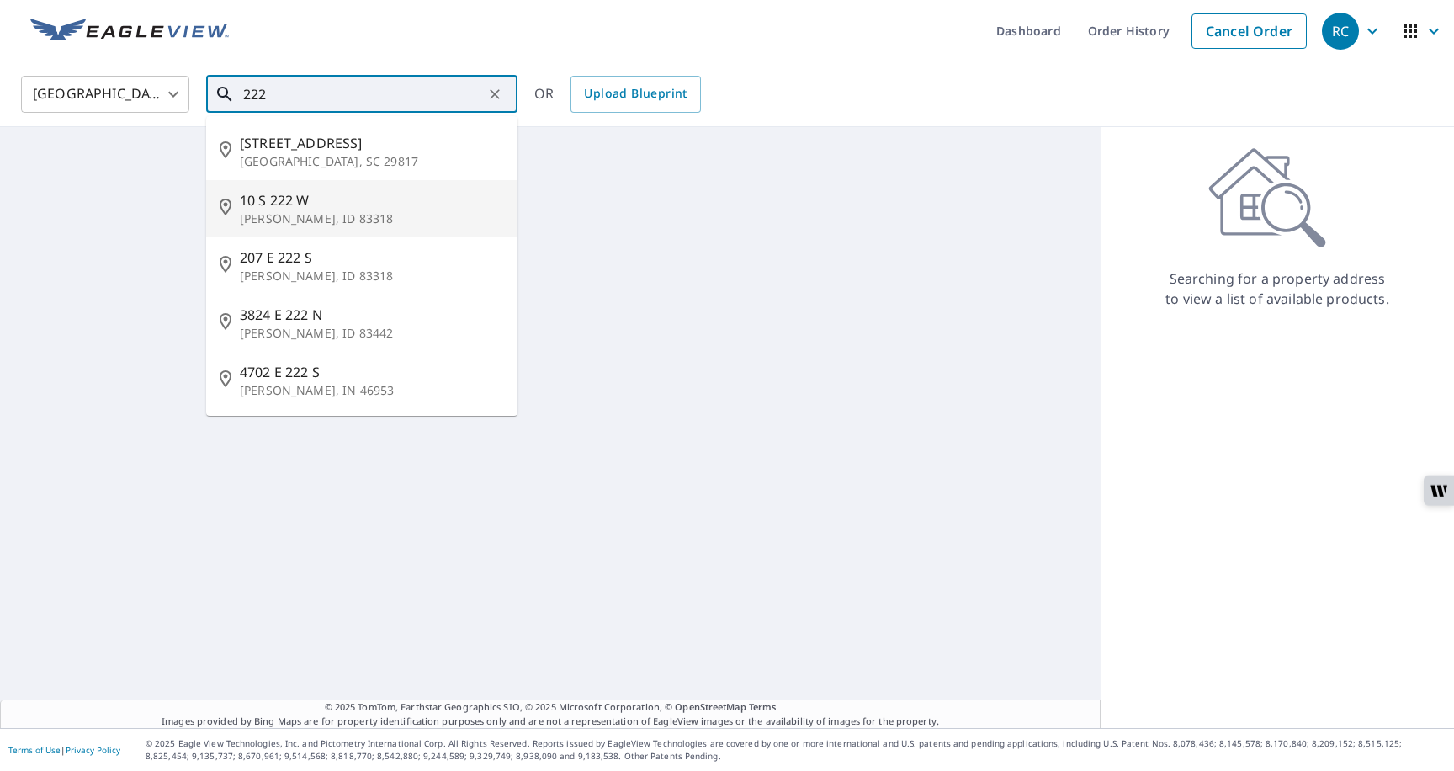
click at [280, 197] on span "10 S 222 W" at bounding box center [372, 200] width 264 height 20
type input "[STREET_ADDRESS][PERSON_NAME]"
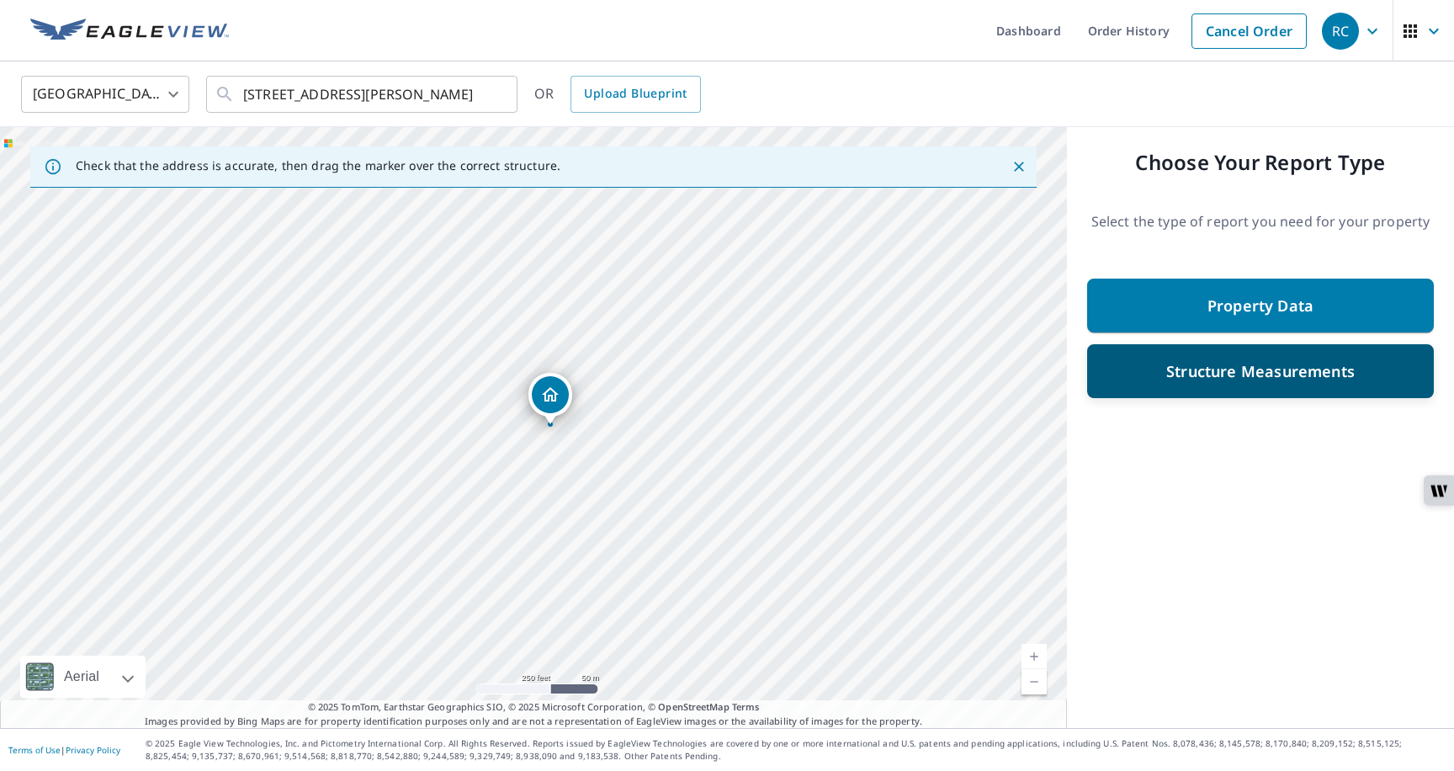
click at [1222, 372] on p "Structure Measurements" at bounding box center [1260, 371] width 188 height 20
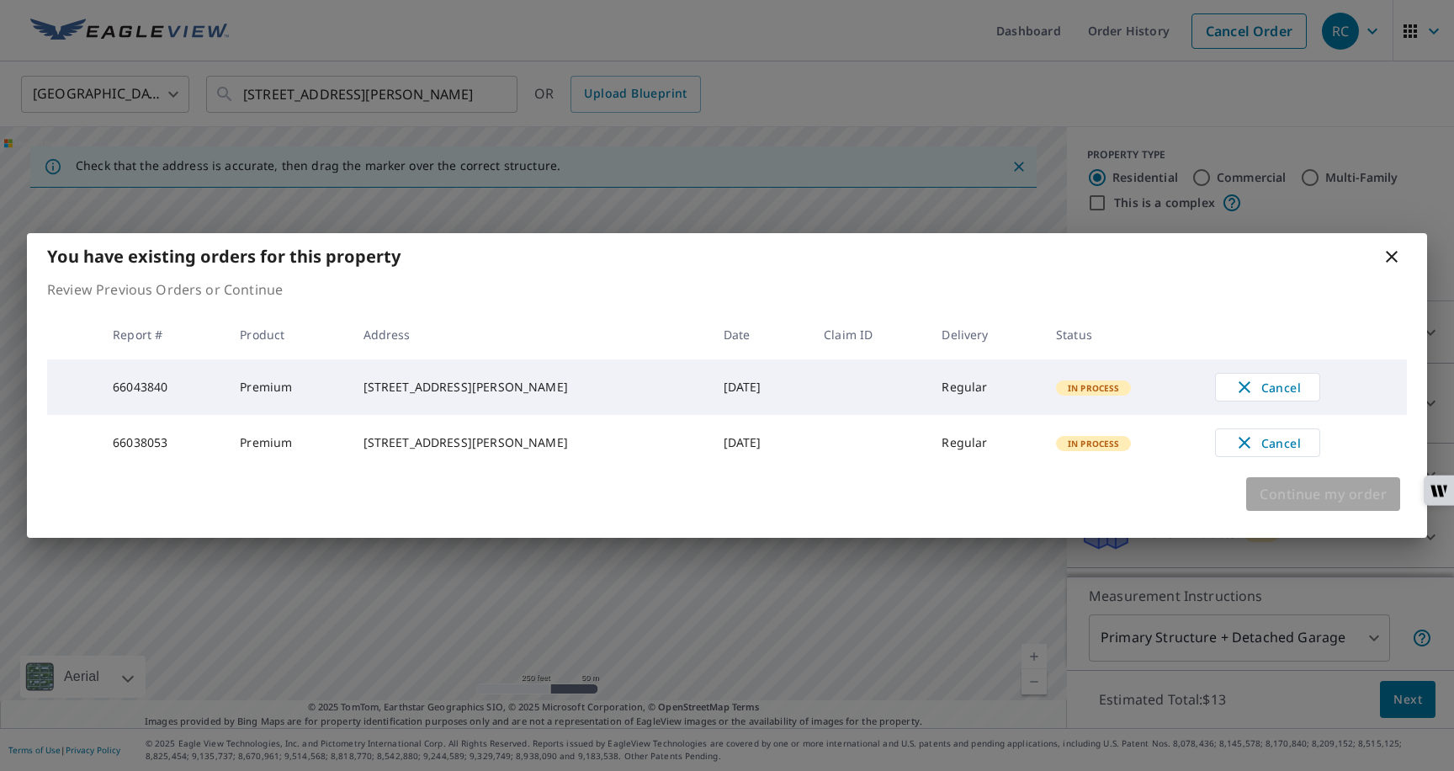
click at [1266, 502] on span "Continue my order" at bounding box center [1322, 494] width 127 height 24
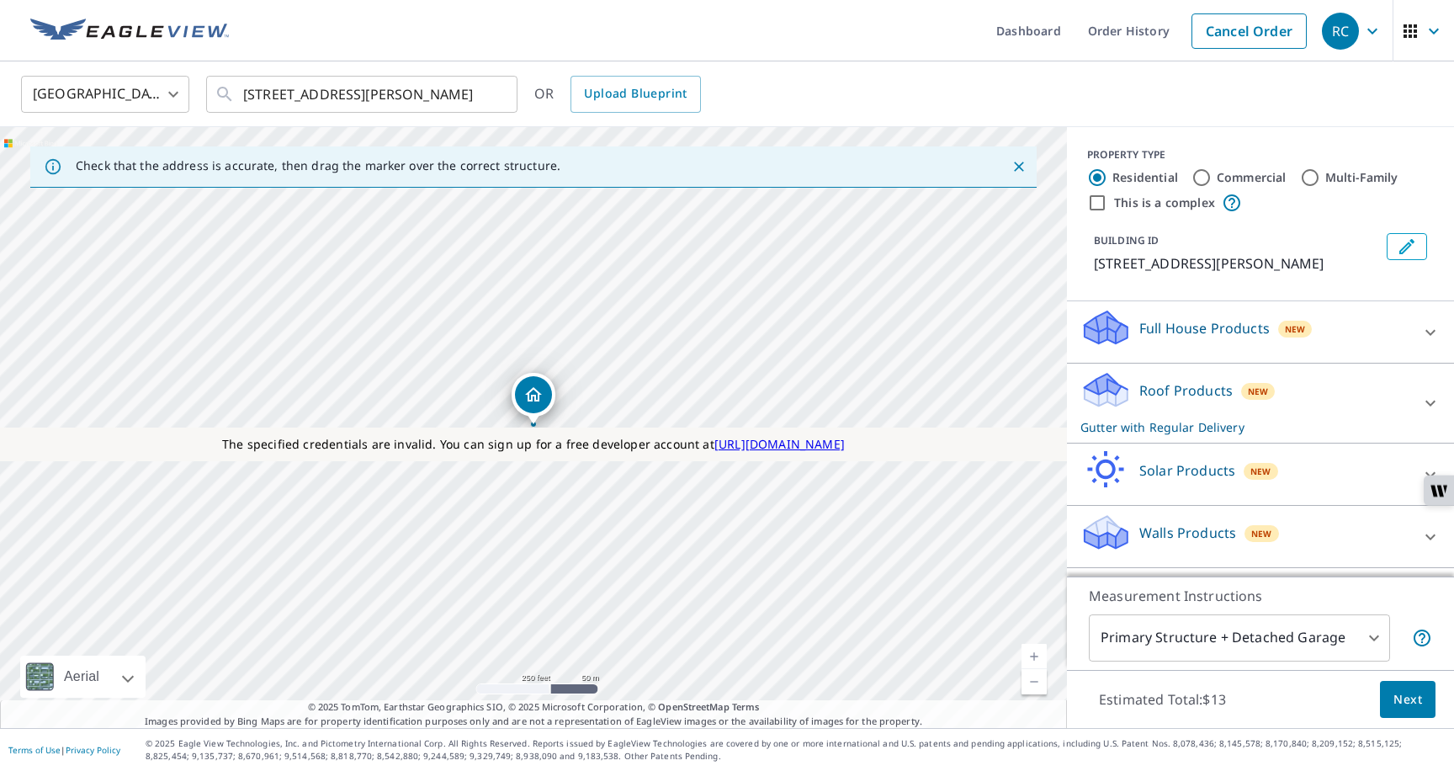
click at [1392, 714] on button "Next" at bounding box center [1408, 700] width 56 height 38
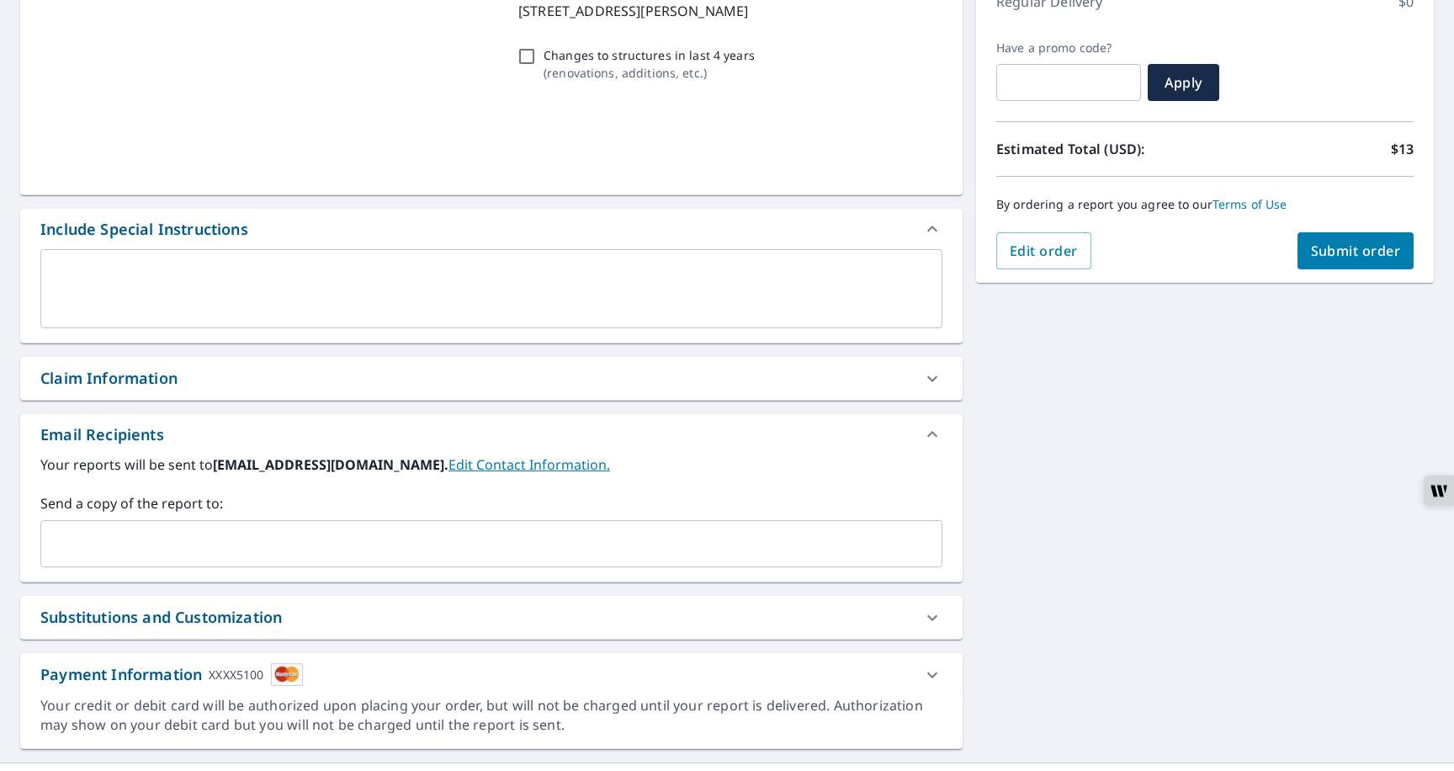
scroll to position [289, 0]
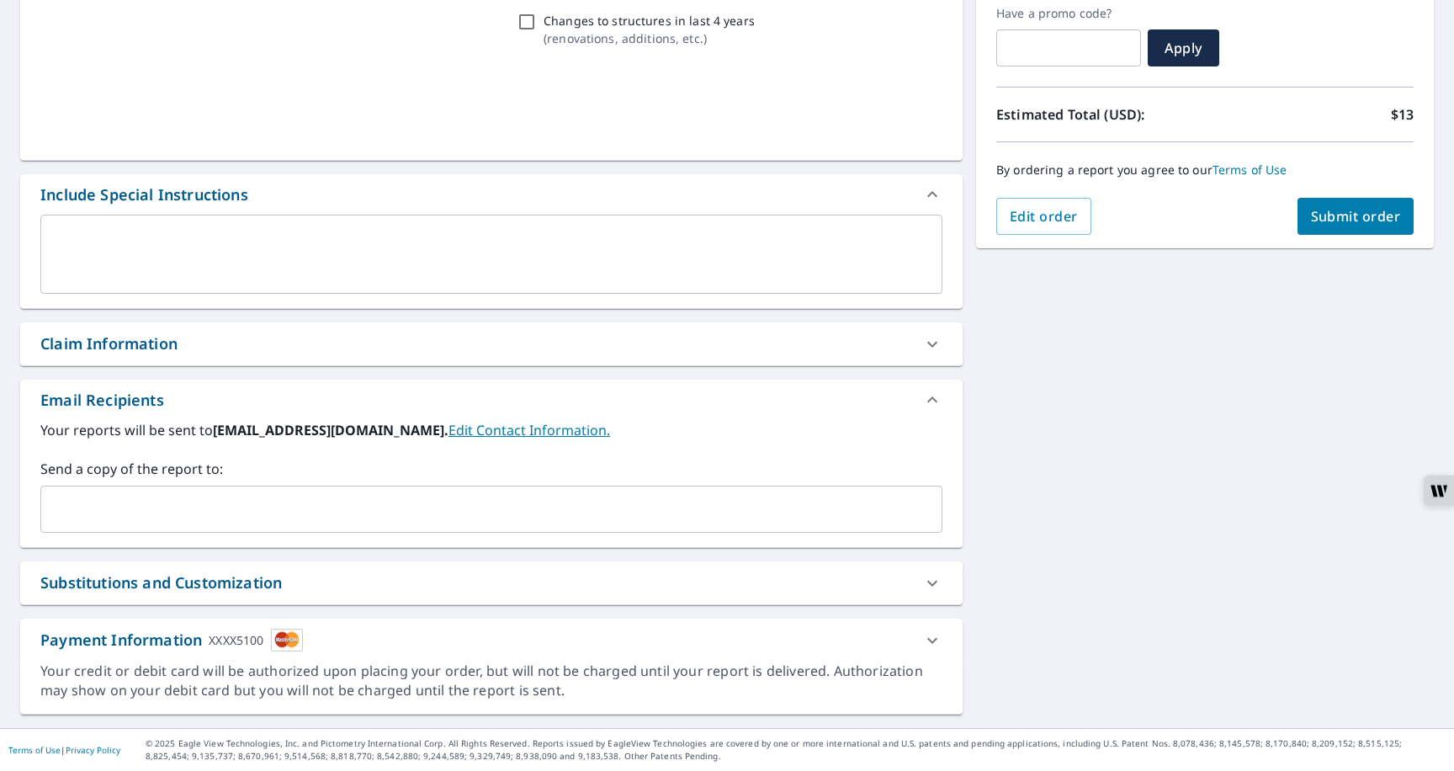
click at [158, 585] on div "Substitutions and Customization" at bounding box center [160, 582] width 241 height 23
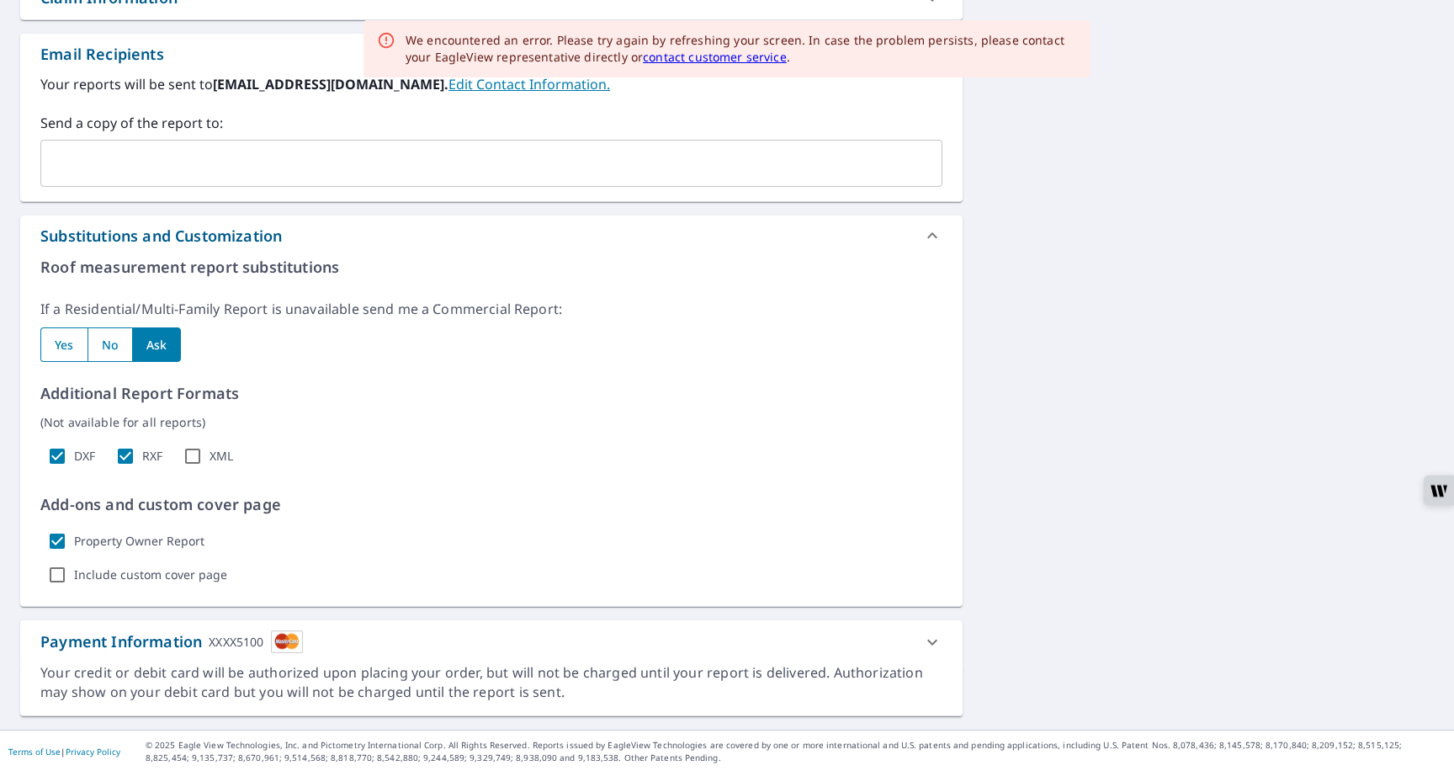
scroll to position [636, 0]
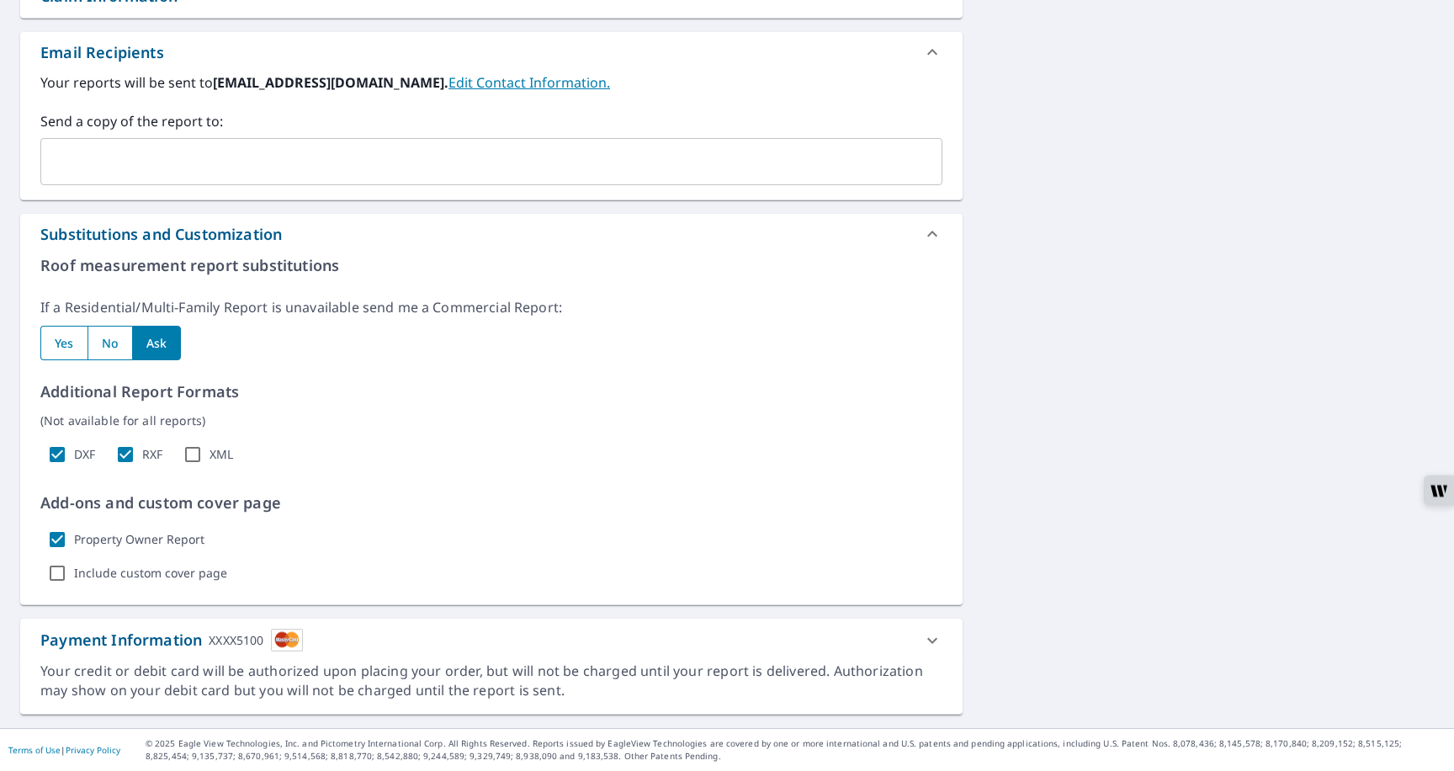
click at [70, 350] on input "radio" at bounding box center [63, 343] width 47 height 34
radio input "true"
click at [105, 352] on input "radio" at bounding box center [109, 343] width 45 height 34
radio input "true"
click at [56, 574] on input "Include custom cover page" at bounding box center [57, 573] width 34 height 34
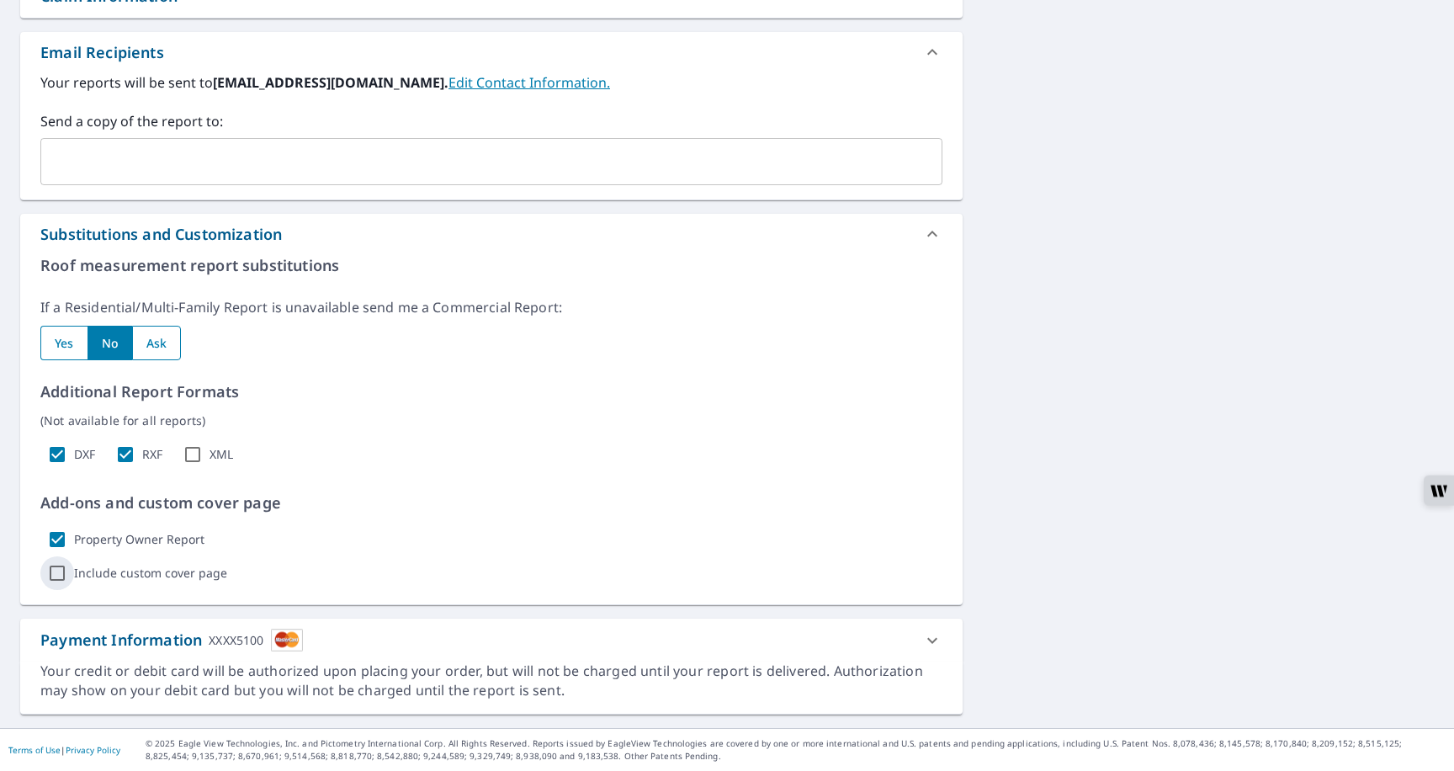
checkbox input "true"
click at [271, 586] on div "Include custom cover page Show options" at bounding box center [491, 573] width 902 height 34
click at [273, 577] on p "Show options" at bounding box center [289, 573] width 77 height 18
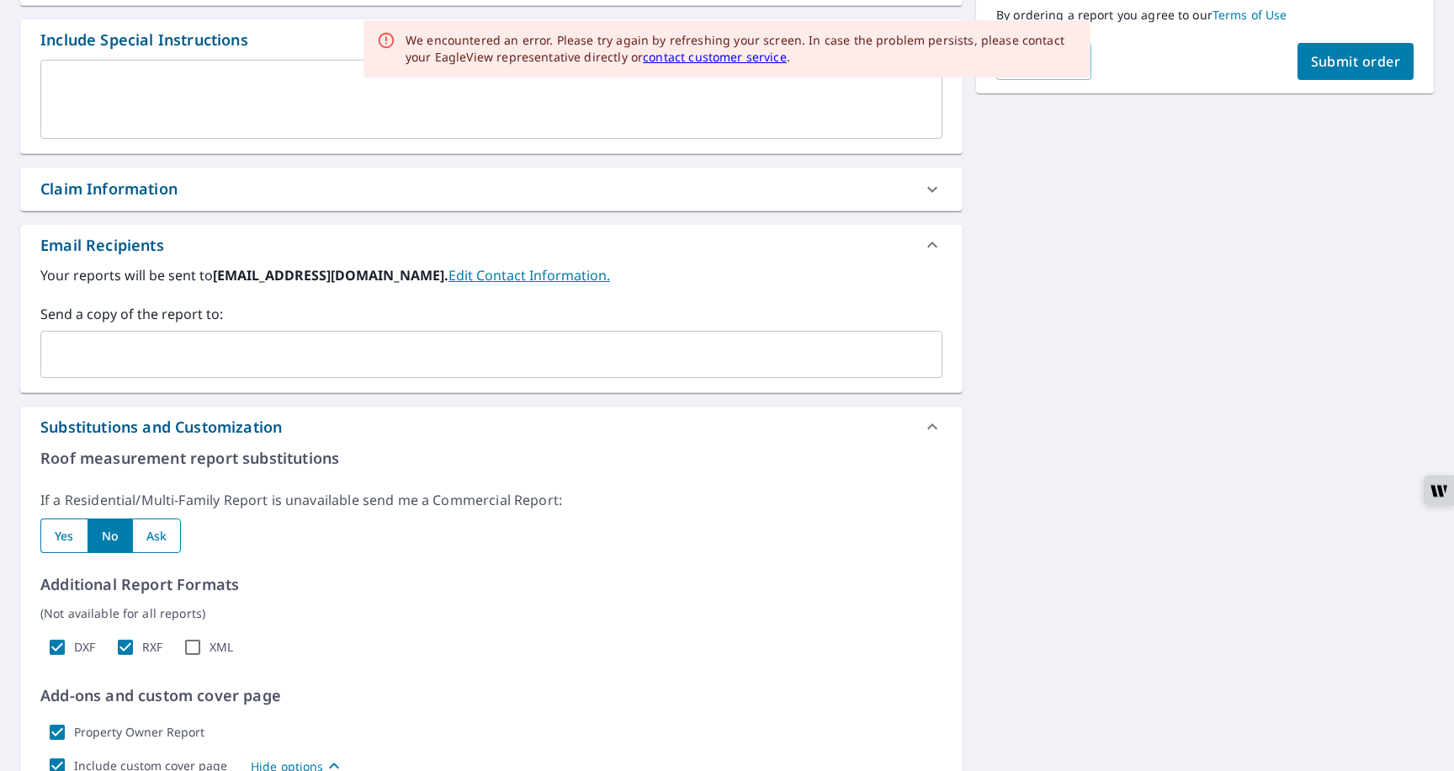
scroll to position [410, 0]
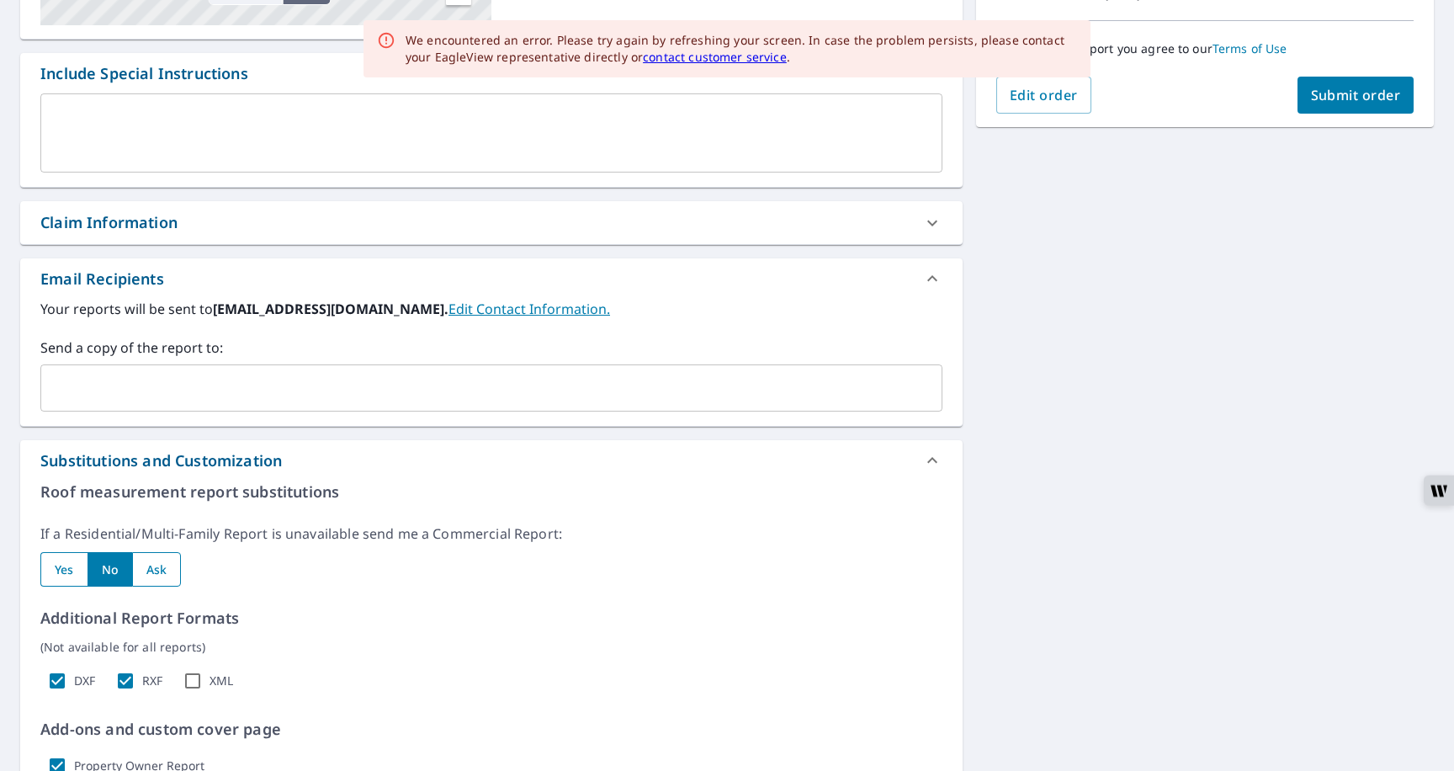
click at [128, 460] on div "Substitutions and Customization" at bounding box center [160, 460] width 241 height 23
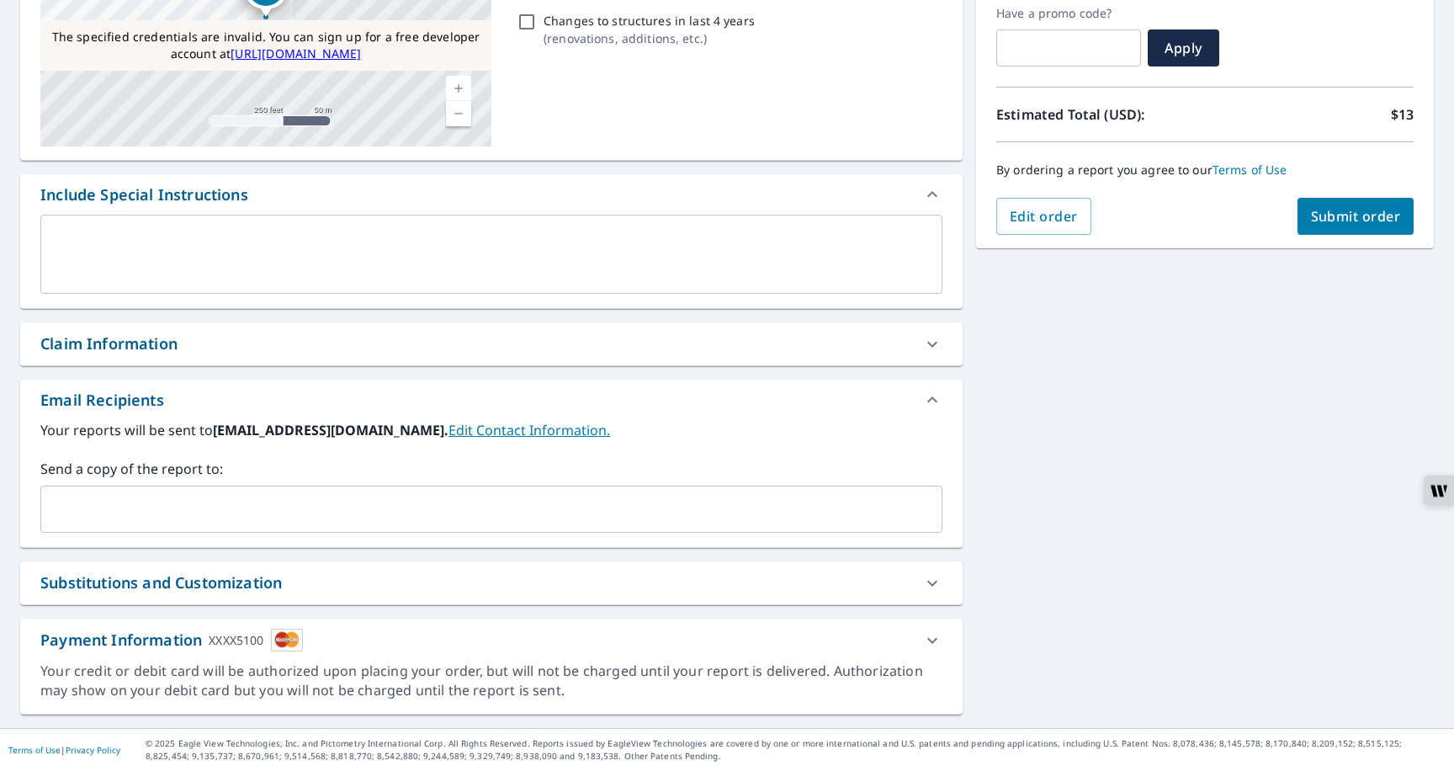
scroll to position [289, 0]
click at [162, 339] on div "Claim Information" at bounding box center [108, 343] width 137 height 23
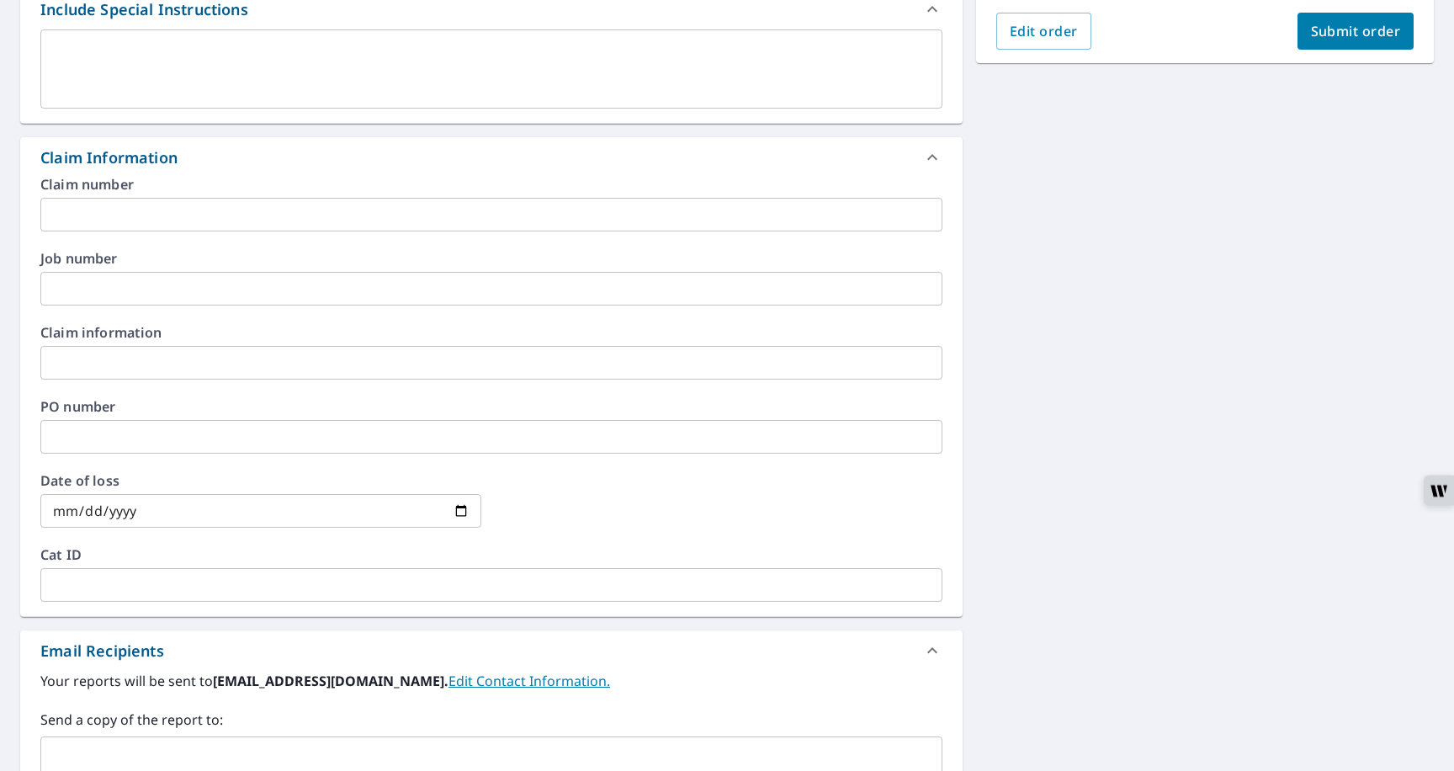
scroll to position [488, 0]
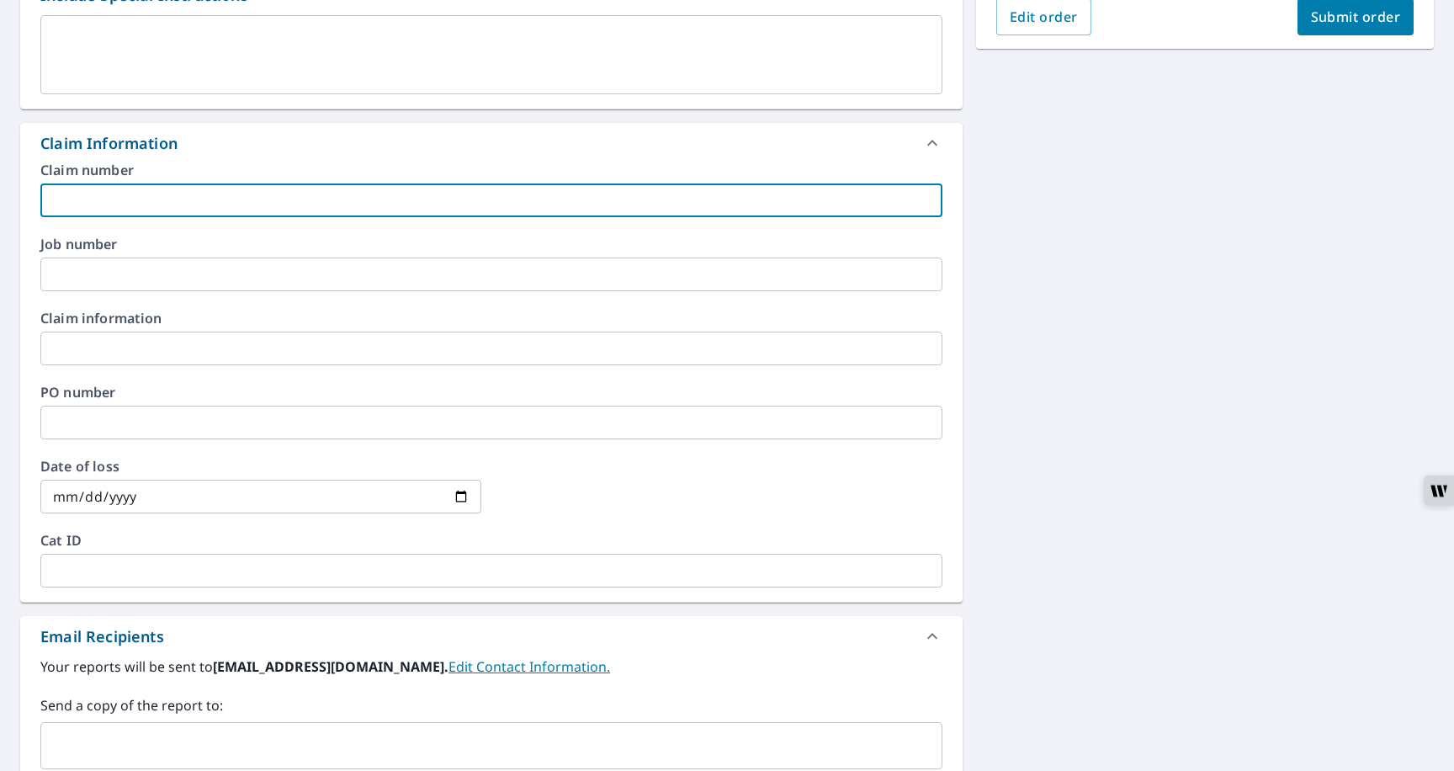
click at [117, 204] on input "text" at bounding box center [491, 200] width 902 height 34
click at [345, 209] on input "1111111111111111" at bounding box center [491, 200] width 902 height 34
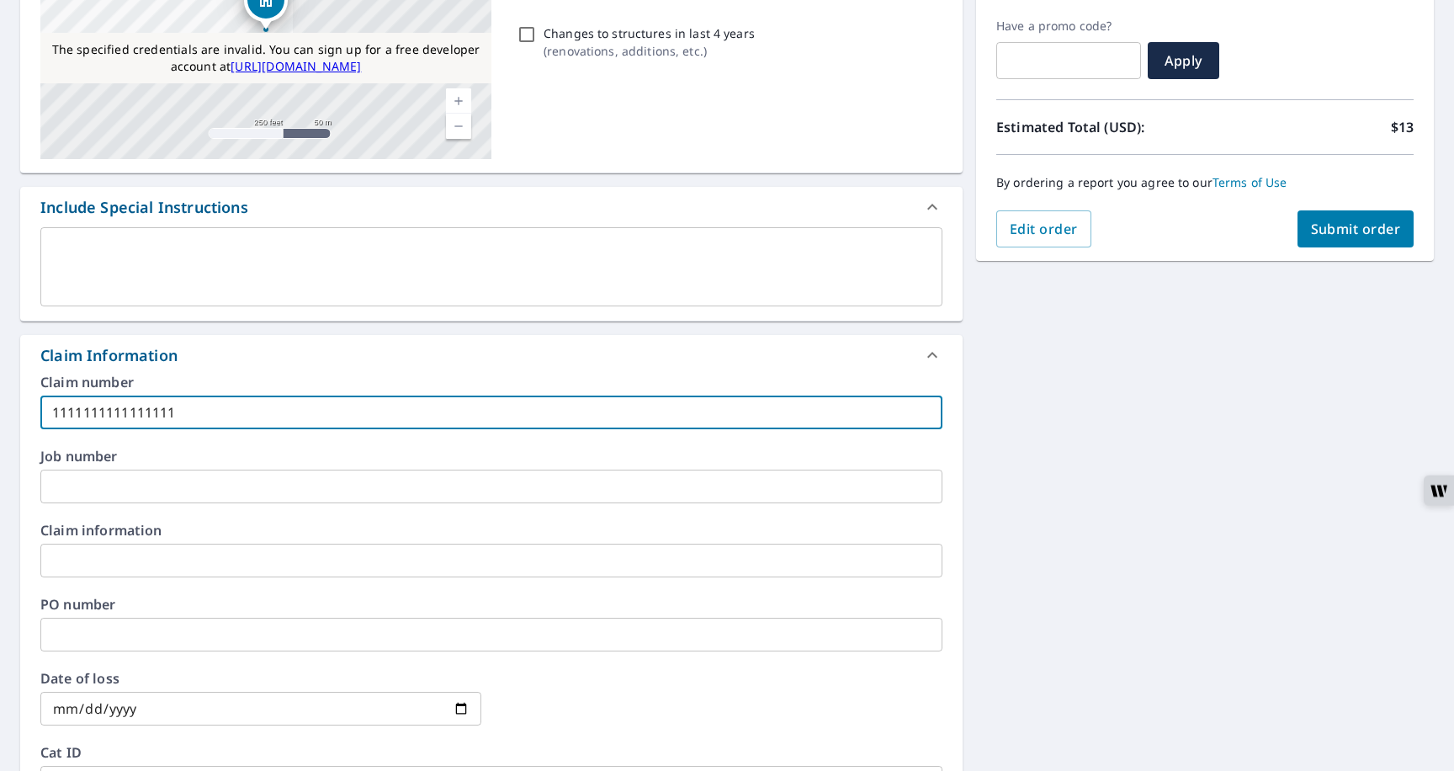
scroll to position [275, 0]
type input "1111111111111111"
click at [1333, 231] on span "Submit order" at bounding box center [1356, 229] width 90 height 19
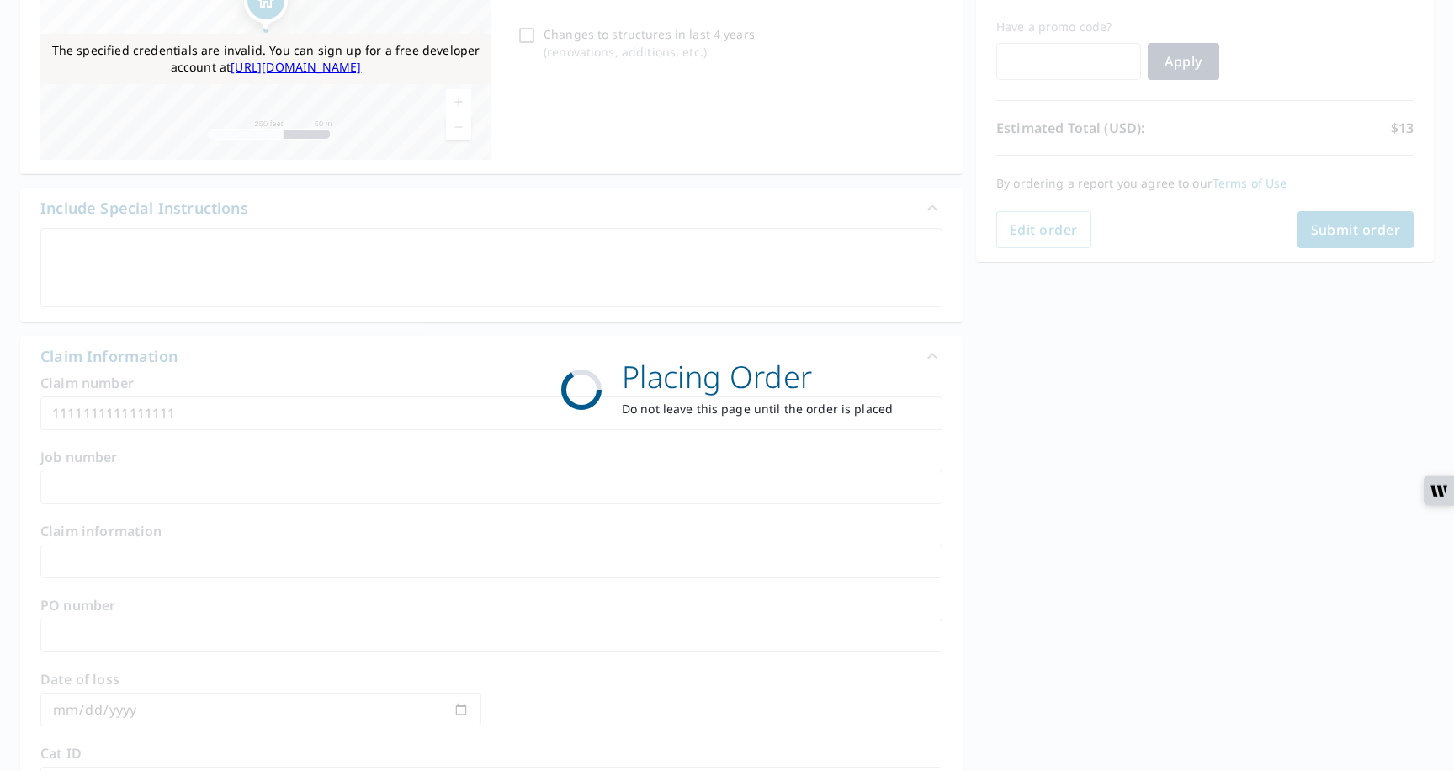
scroll to position [0, 0]
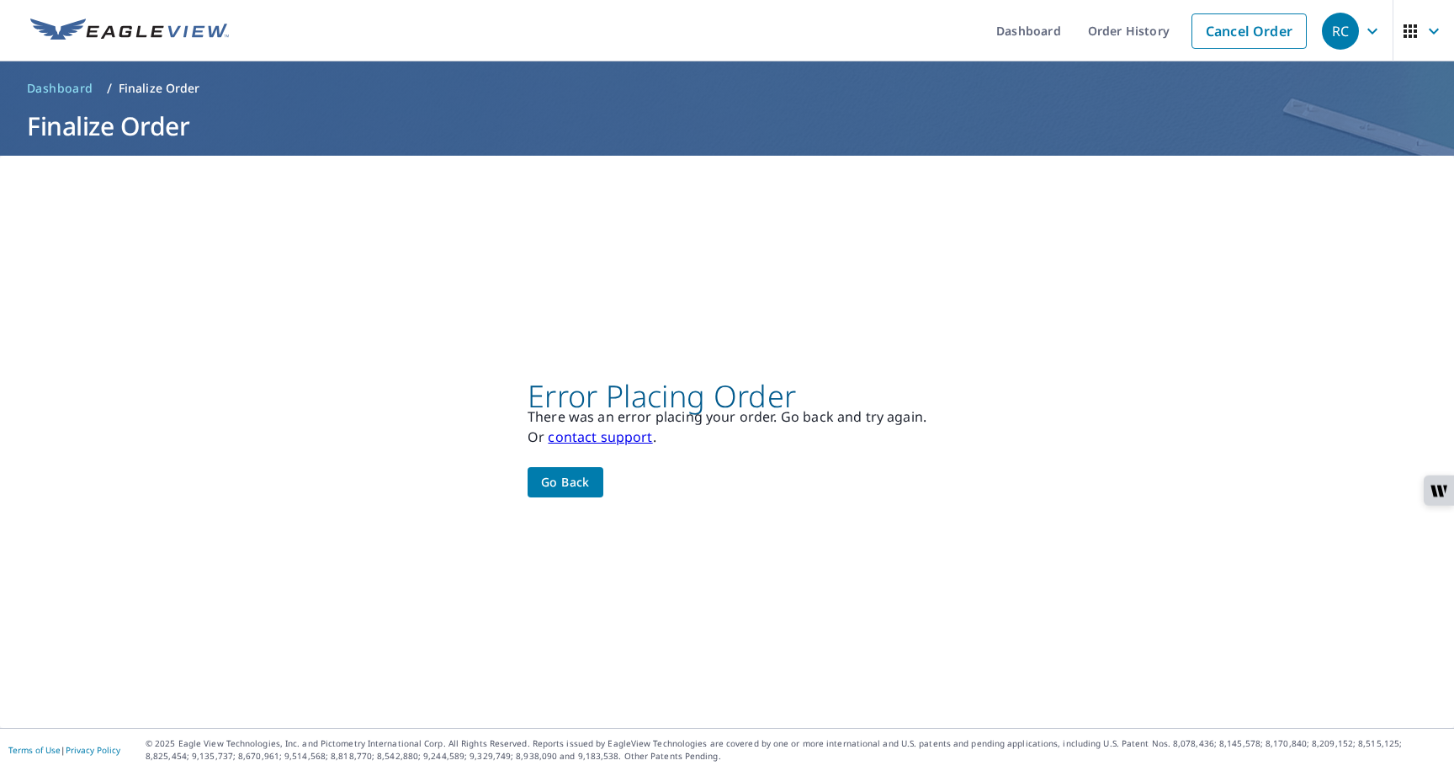
click at [569, 495] on button "Go back" at bounding box center [565, 482] width 76 height 31
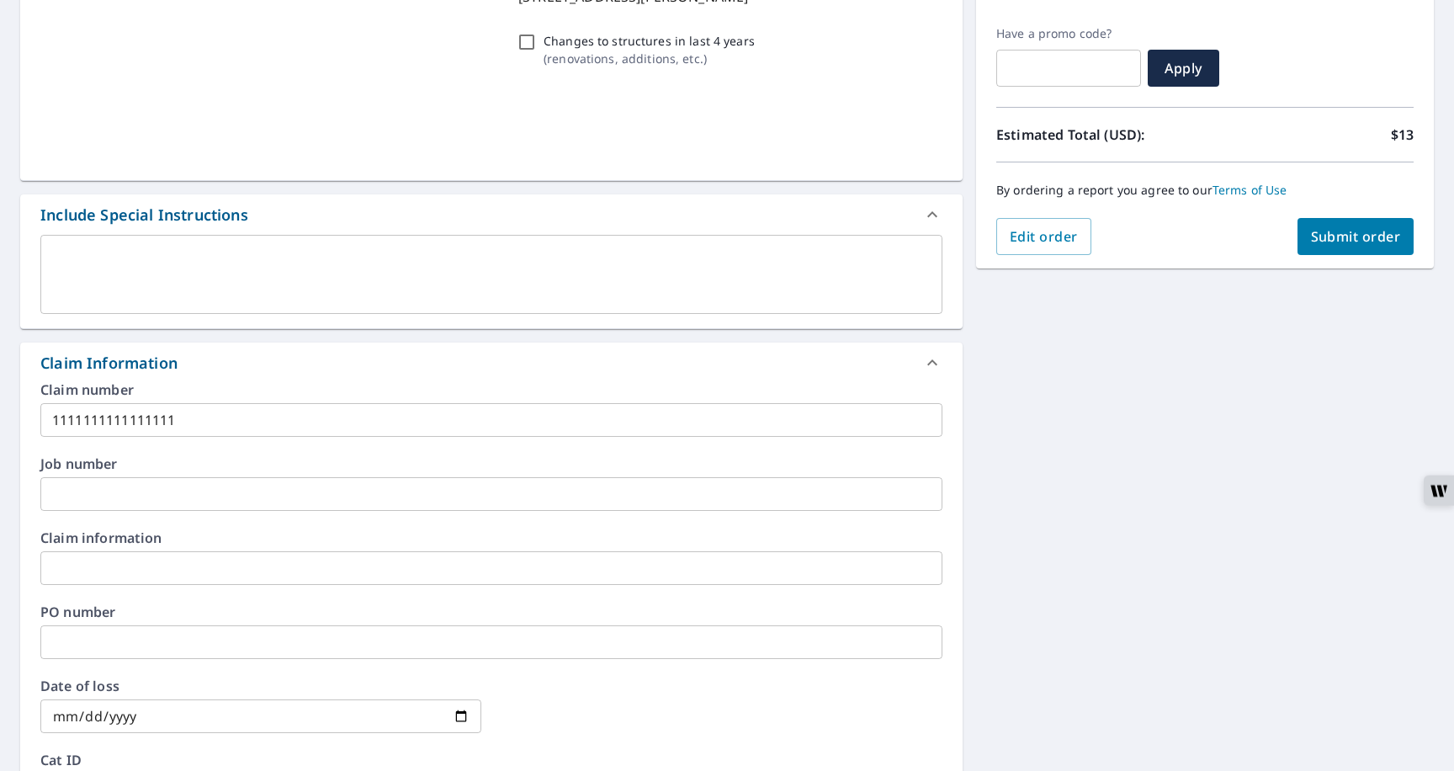
scroll to position [273, 0]
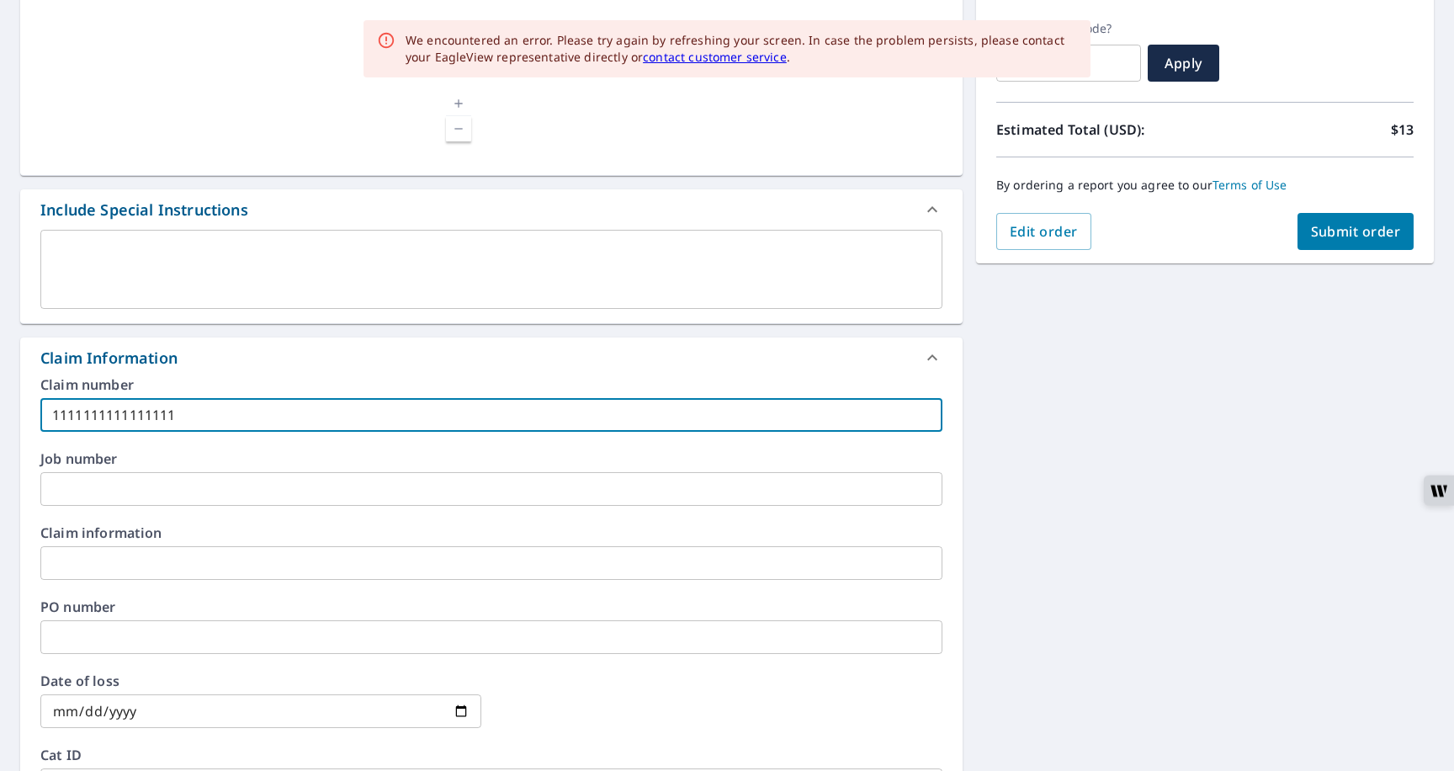
drag, startPoint x: 443, startPoint y: 399, endPoint x: 276, endPoint y: 388, distance: 167.8
click at [276, 388] on div "Claim number 1111111111111111 ​" at bounding box center [491, 405] width 902 height 54
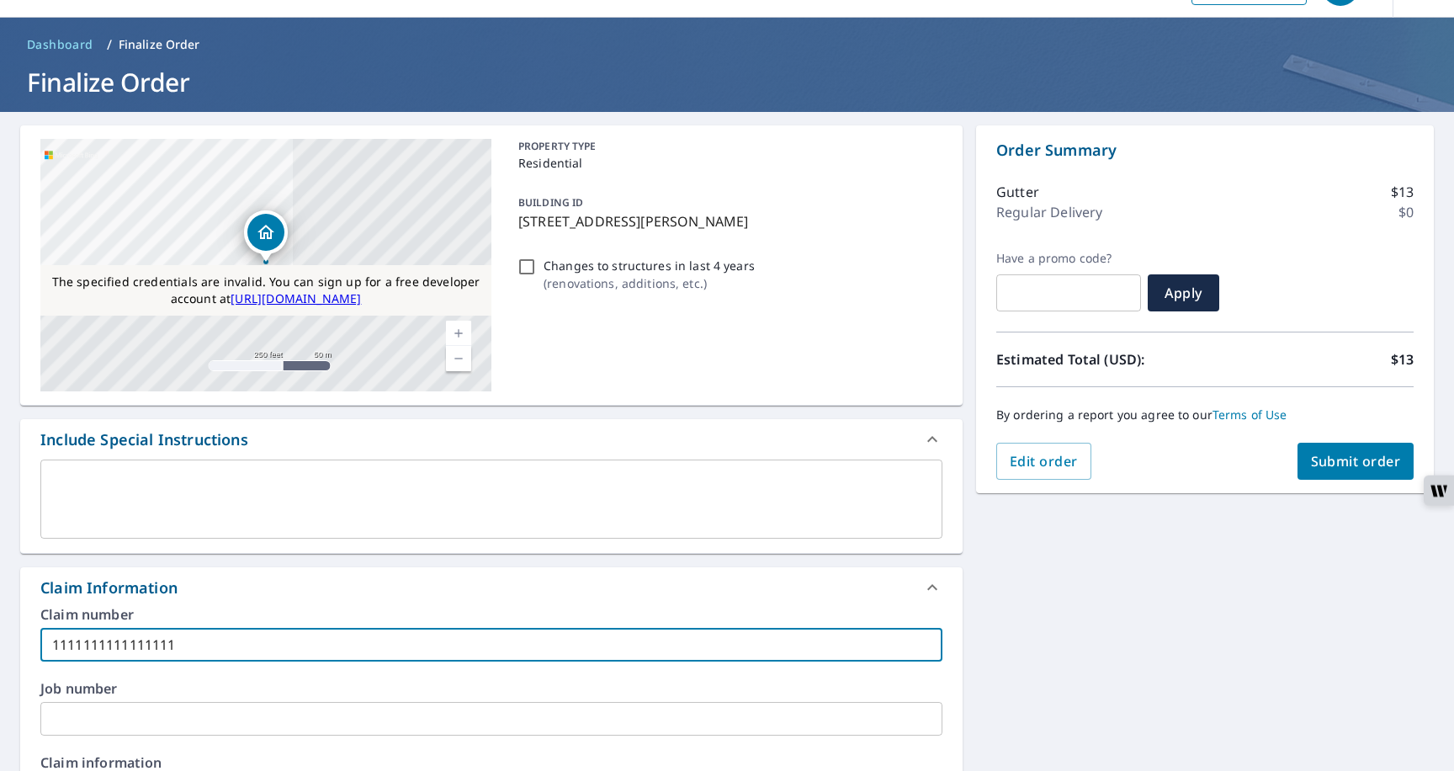
scroll to position [0, 0]
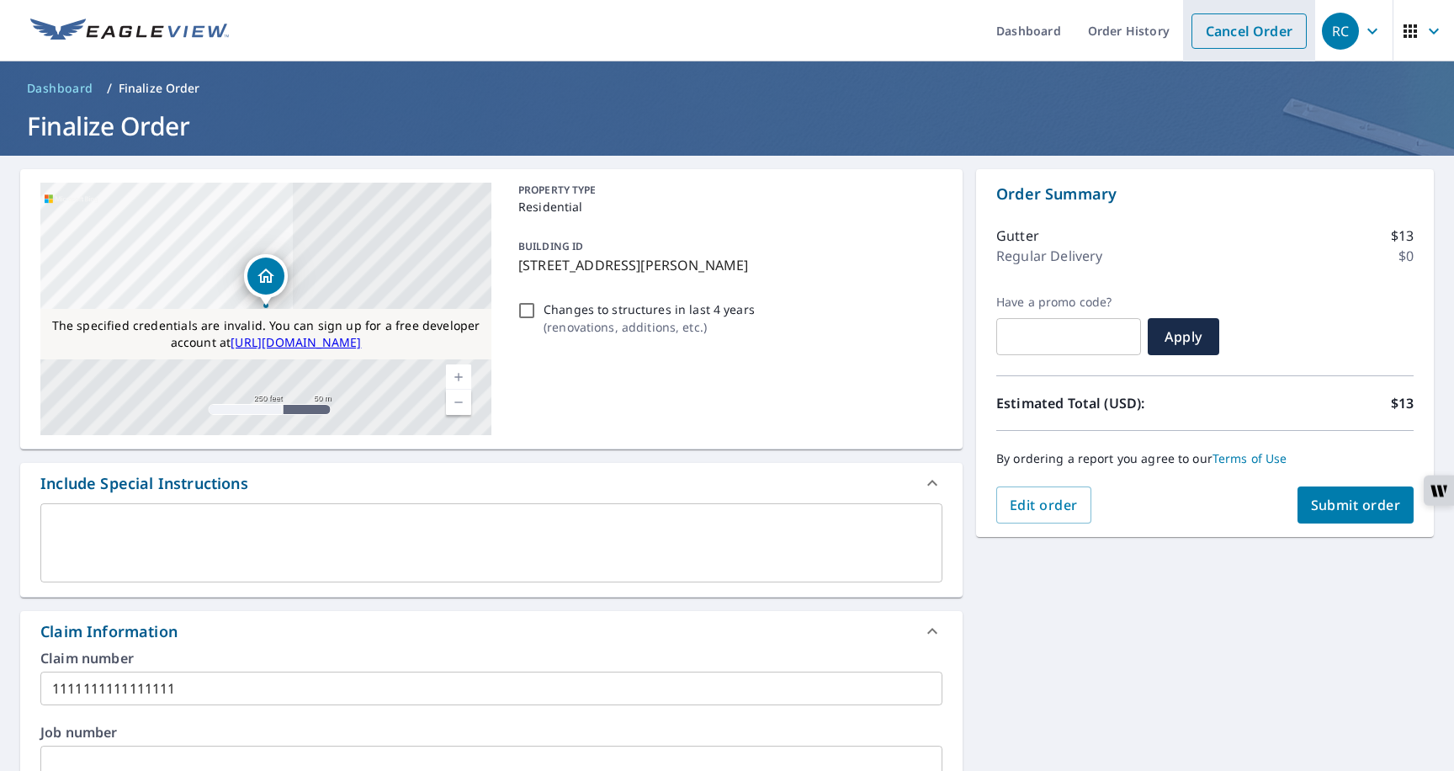
click at [1216, 44] on link "Cancel Order" at bounding box center [1248, 30] width 115 height 35
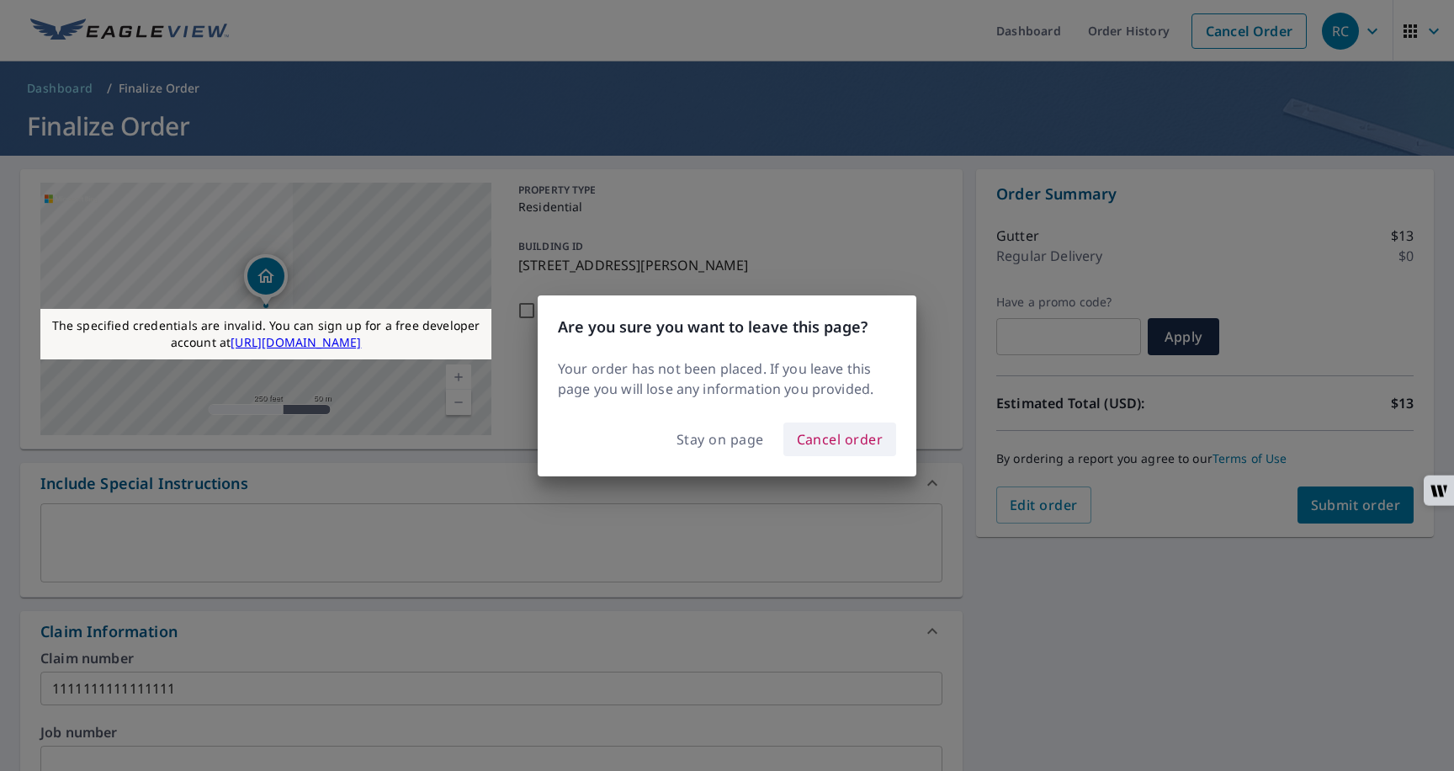
click at [814, 444] on span "Cancel order" at bounding box center [840, 439] width 87 height 24
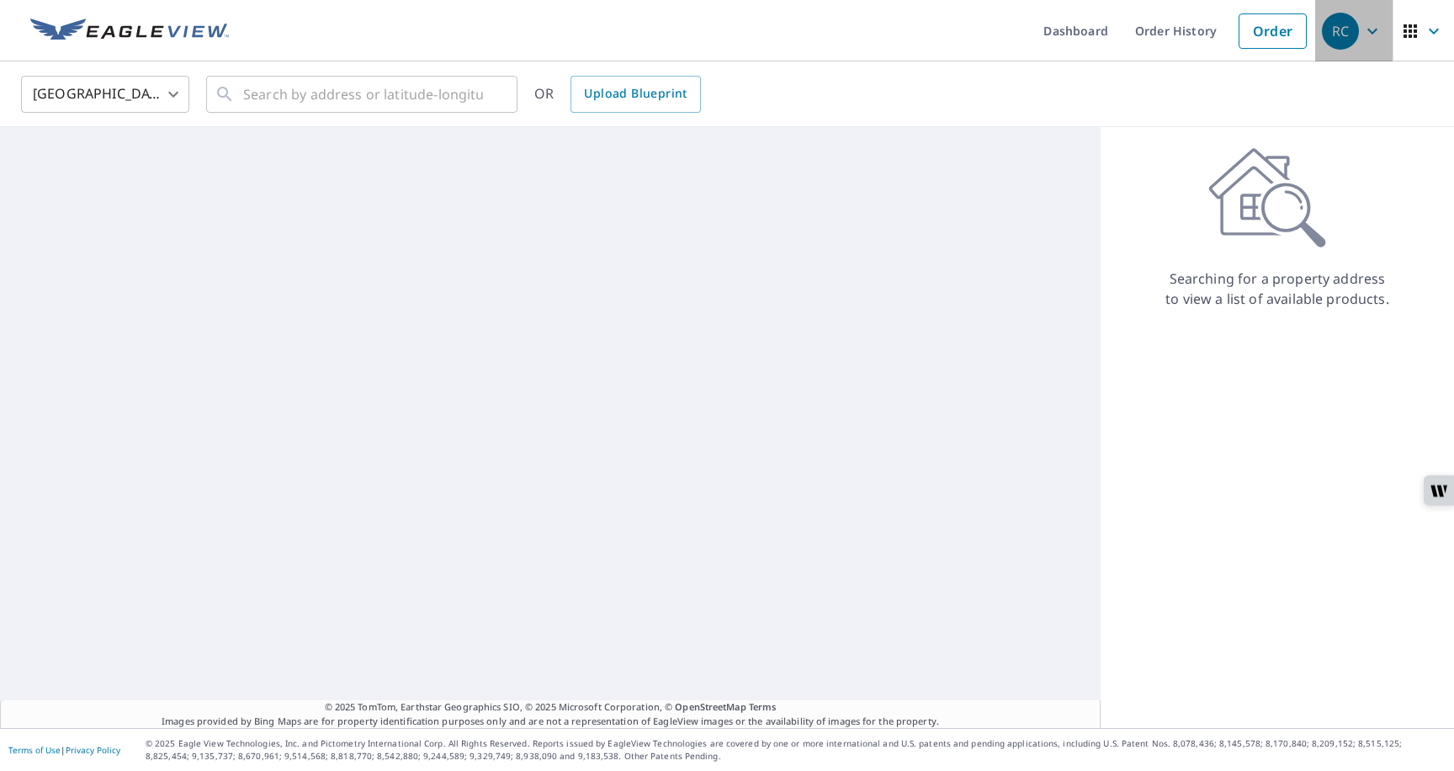
click at [1370, 30] on icon "button" at bounding box center [1372, 31] width 10 height 6
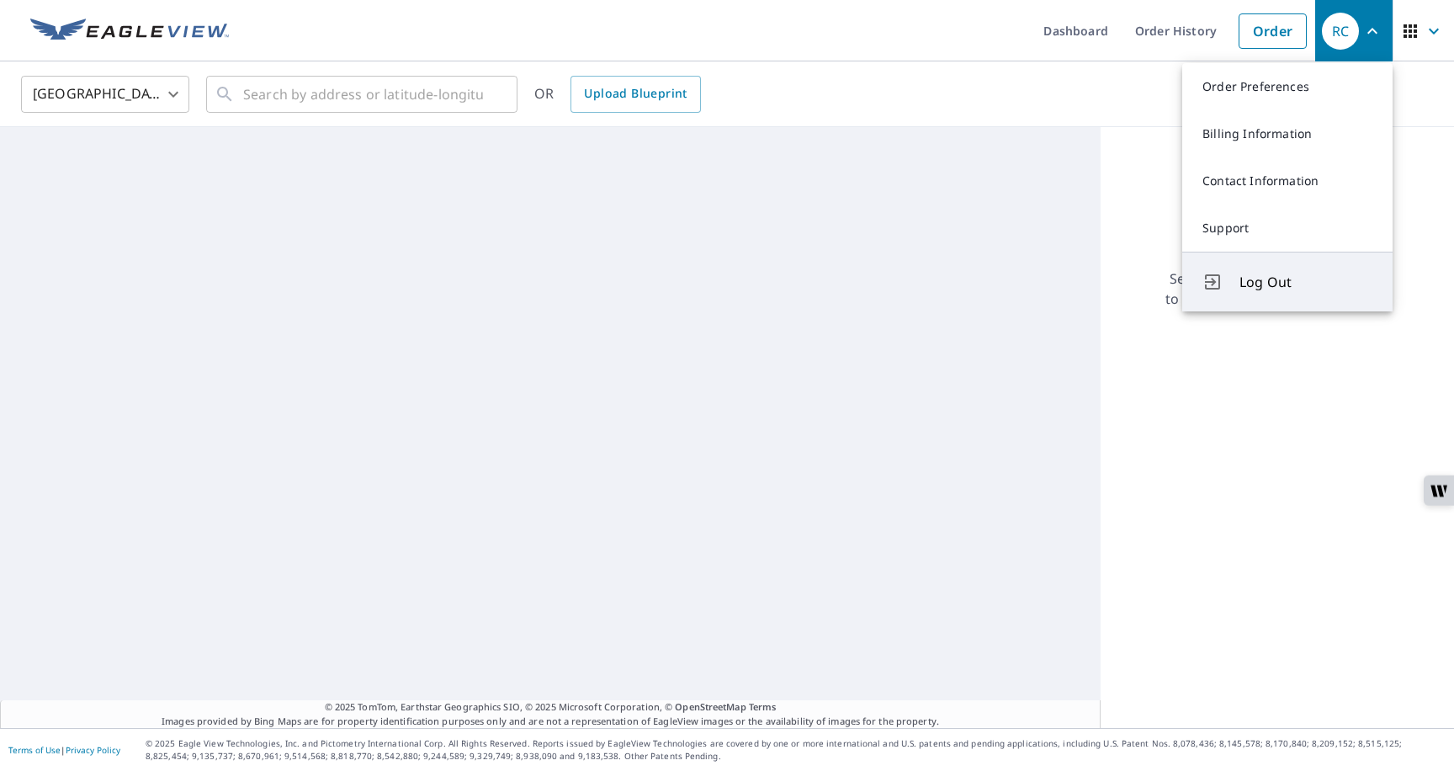
click at [1268, 277] on span "Log Out" at bounding box center [1305, 282] width 133 height 20
